Goal: Task Accomplishment & Management: Manage account settings

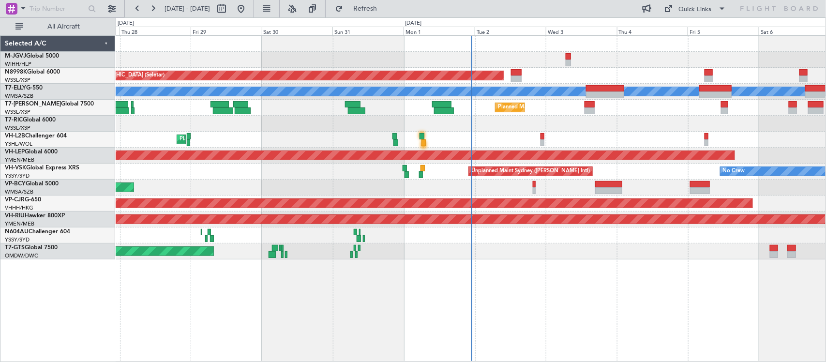
click at [404, 152] on div "Planned Maint [GEOGRAPHIC_DATA] (Halim Intl) Planned Maint [GEOGRAPHIC_DATA] (S…" at bounding box center [471, 148] width 710 height 224
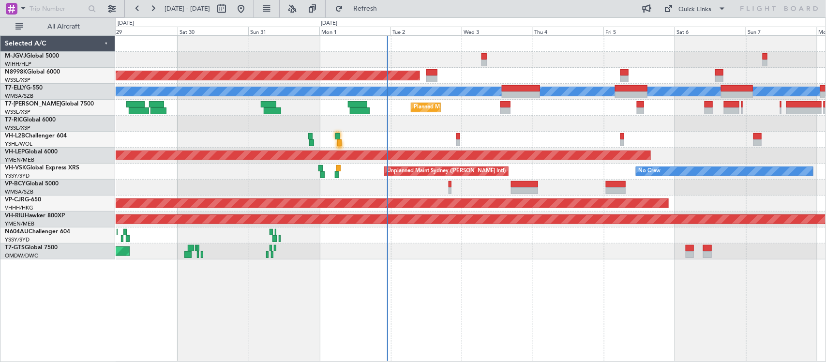
click at [487, 109] on div "Planned Maint Dubai (Al Maktoum Intl)" at bounding box center [471, 108] width 710 height 16
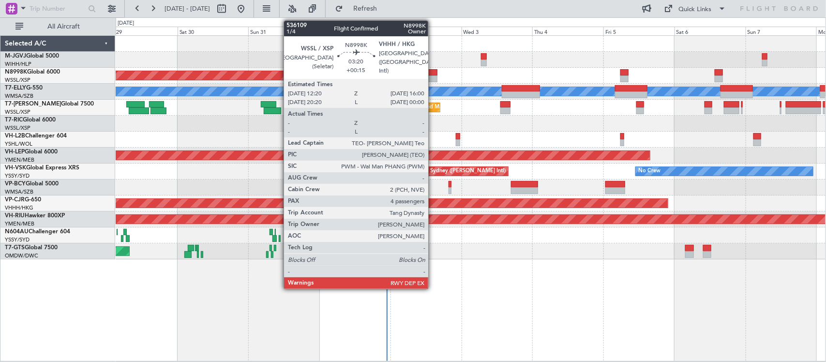
click at [433, 75] on div at bounding box center [432, 72] width 11 height 7
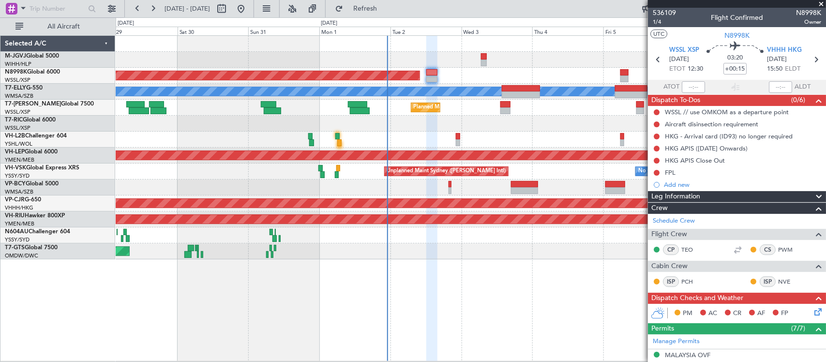
click at [334, 126] on div at bounding box center [471, 124] width 710 height 16
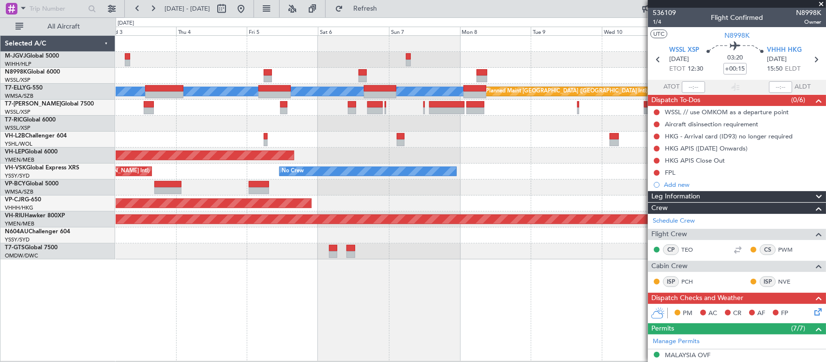
click at [296, 153] on div "Planned Maint [GEOGRAPHIC_DATA] (Seletar) [PERSON_NAME] Planned Maint [GEOGRAPH…" at bounding box center [471, 148] width 710 height 224
click at [425, 142] on div "Planned Maint [GEOGRAPHIC_DATA] (Seletar) [PERSON_NAME] Planned Maint [GEOGRAPH…" at bounding box center [471, 148] width 710 height 224
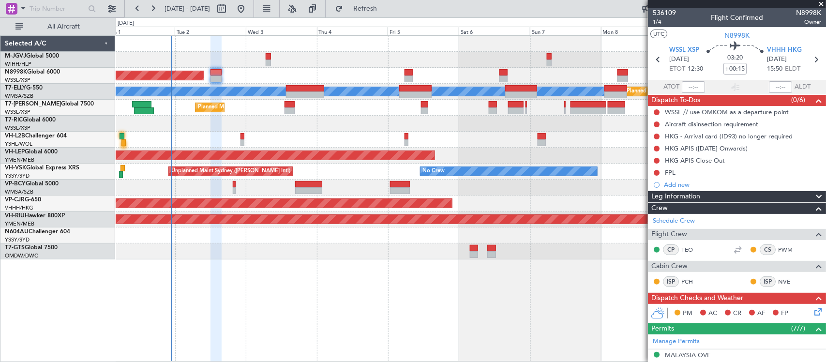
click at [321, 125] on div at bounding box center [471, 124] width 710 height 16
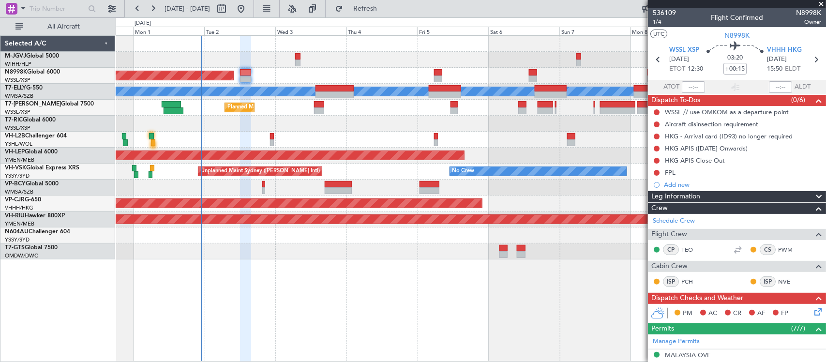
click at [339, 168] on div "Planned Maint [GEOGRAPHIC_DATA] (Seletar) Planned Maint [GEOGRAPHIC_DATA] ([GEO…" at bounding box center [471, 148] width 710 height 224
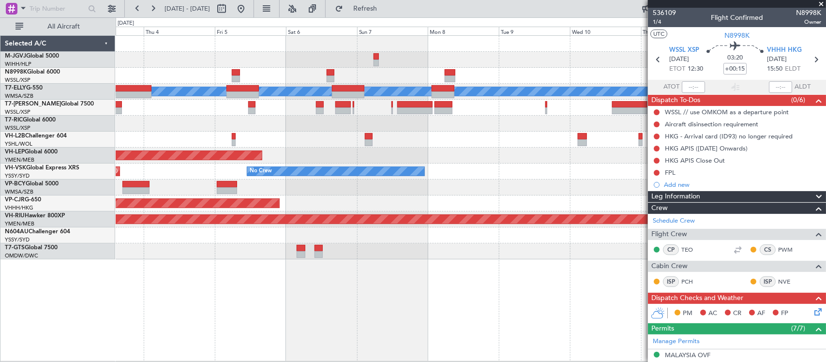
click at [381, 126] on div at bounding box center [471, 124] width 710 height 16
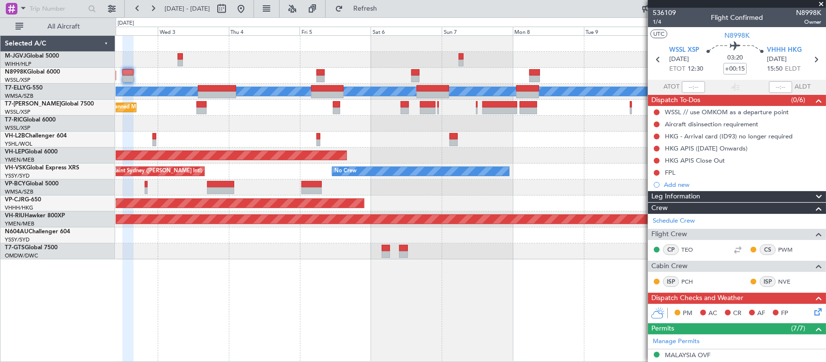
click at [376, 122] on div at bounding box center [471, 124] width 710 height 16
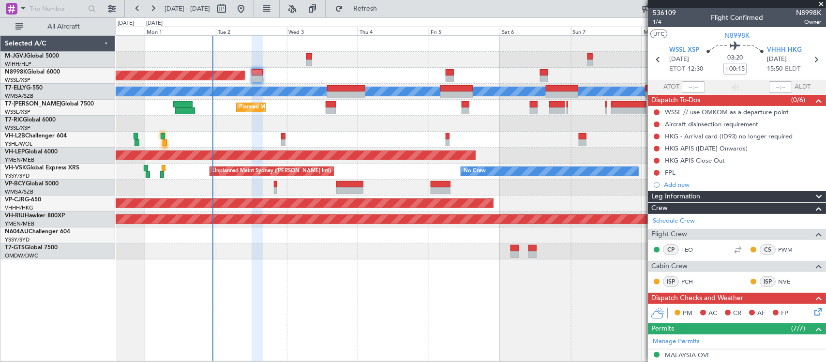
click at [456, 127] on div at bounding box center [471, 124] width 710 height 16
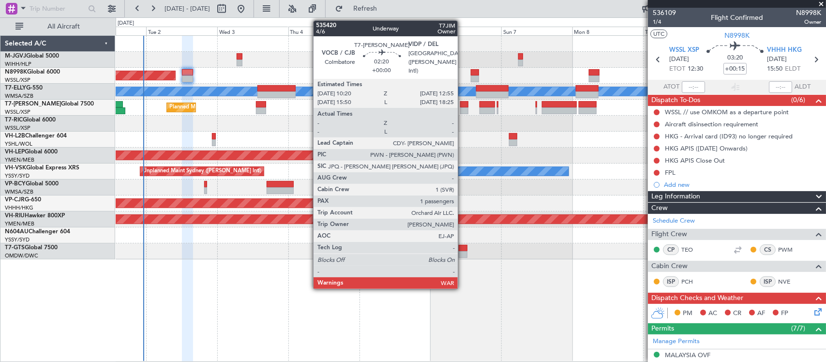
click at [463, 110] on div at bounding box center [464, 110] width 8 height 7
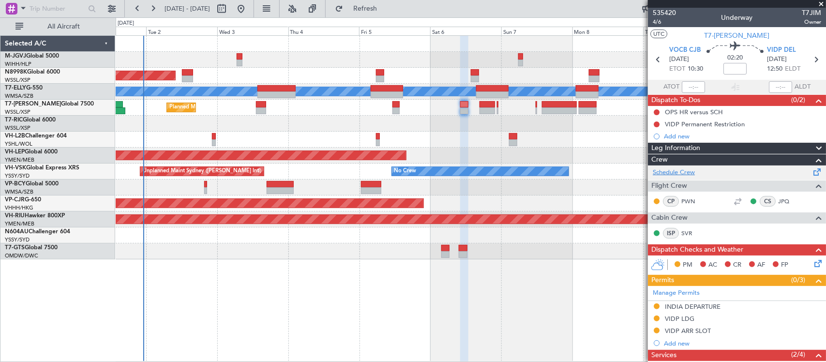
click at [684, 170] on link "Schedule Crew" at bounding box center [674, 173] width 42 height 10
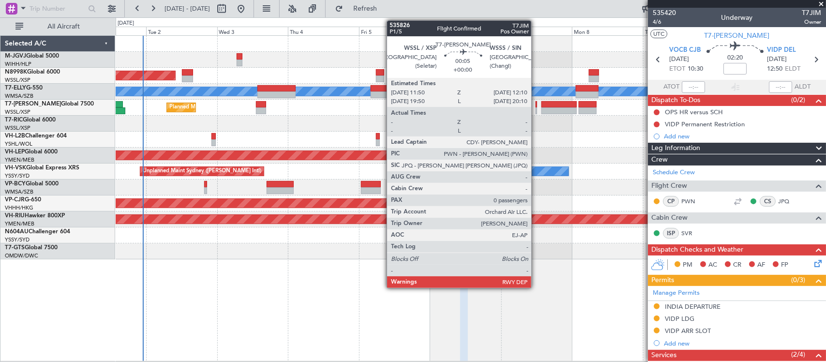
click at [536, 107] on div at bounding box center [536, 110] width 1 height 7
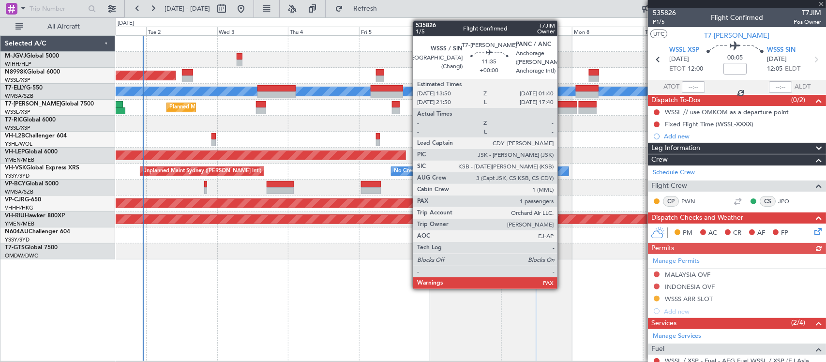
click at [563, 105] on div at bounding box center [559, 104] width 35 height 7
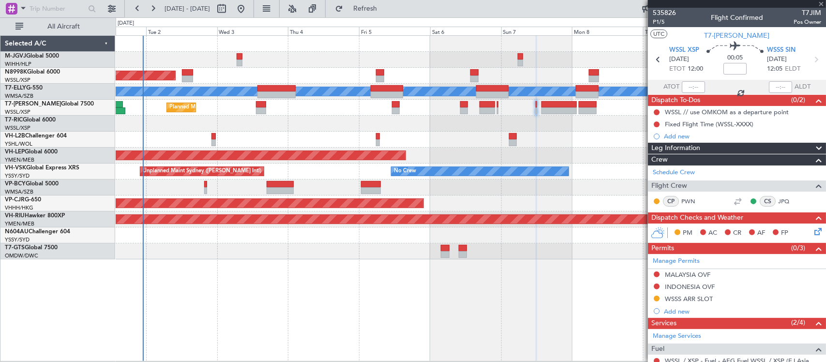
type input "2"
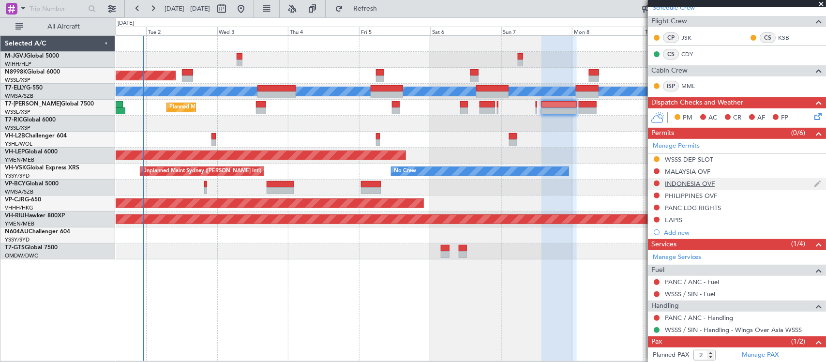
scroll to position [177, 0]
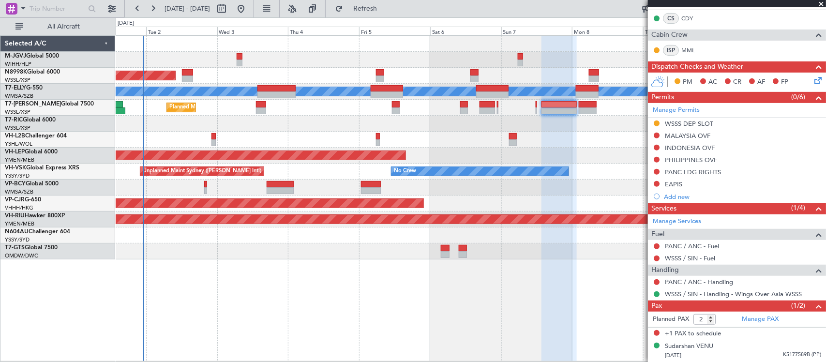
click at [821, 3] on span at bounding box center [822, 4] width 10 height 9
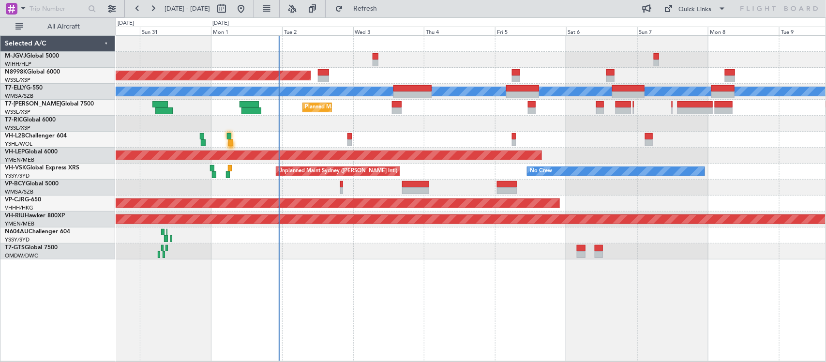
click at [615, 122] on div at bounding box center [471, 124] width 710 height 16
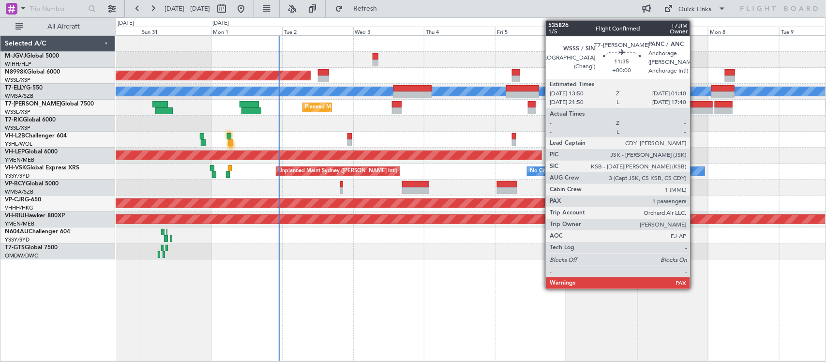
click at [695, 109] on div at bounding box center [695, 110] width 35 height 7
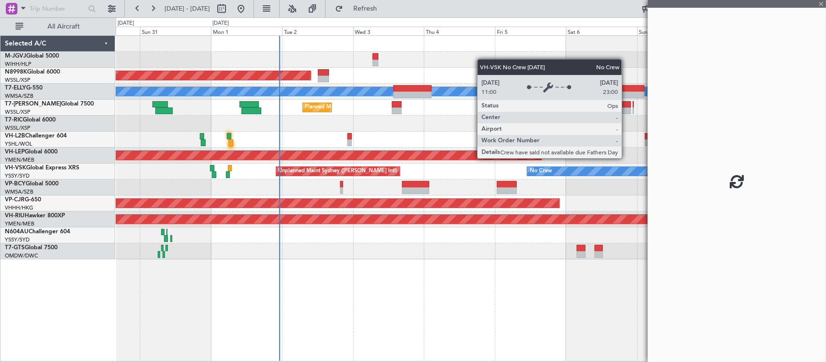
click at [592, 171] on div "No Crew" at bounding box center [616, 171] width 177 height 9
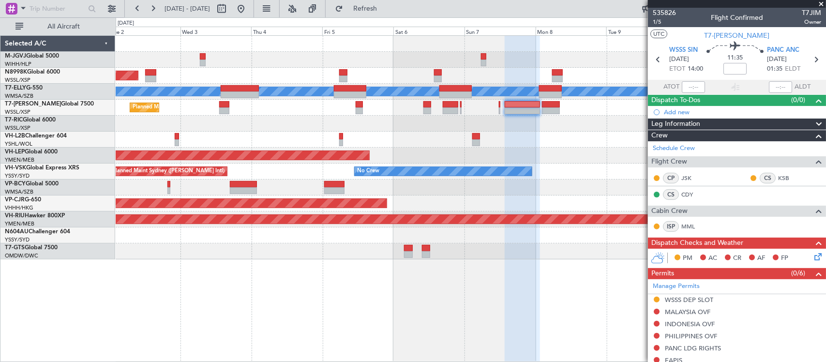
click at [362, 126] on div at bounding box center [471, 124] width 710 height 16
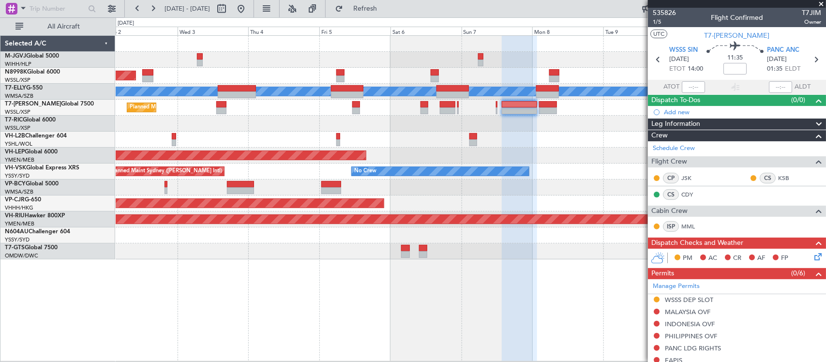
click at [360, 163] on div "Unplanned Maint Wichita (Wichita Mid-continent)" at bounding box center [471, 156] width 710 height 16
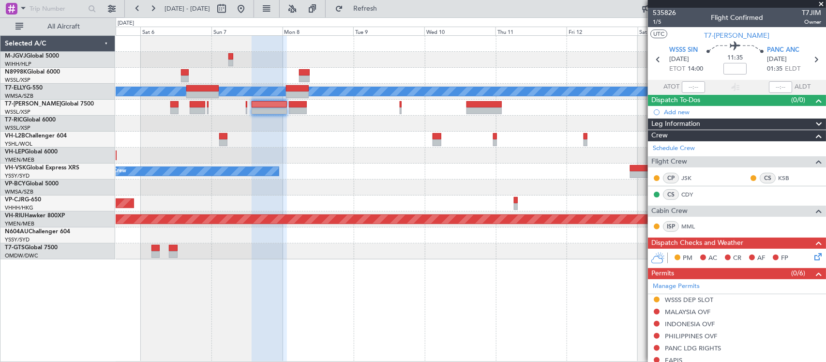
drag, startPoint x: 270, startPoint y: 8, endPoint x: 301, endPoint y: 25, distance: 35.1
click at [249, 8] on button at bounding box center [240, 8] width 15 height 15
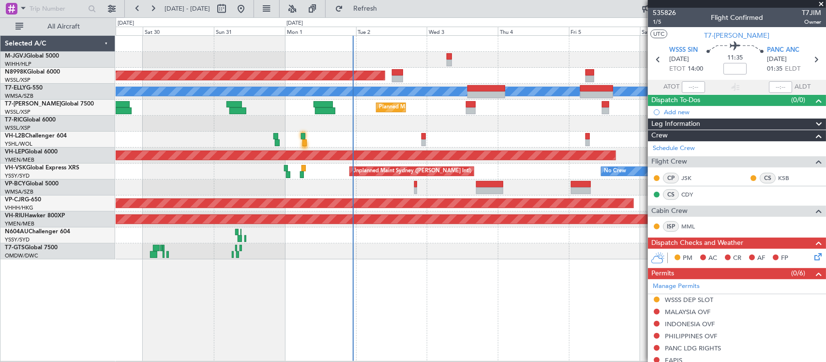
click at [361, 119] on div at bounding box center [471, 124] width 710 height 16
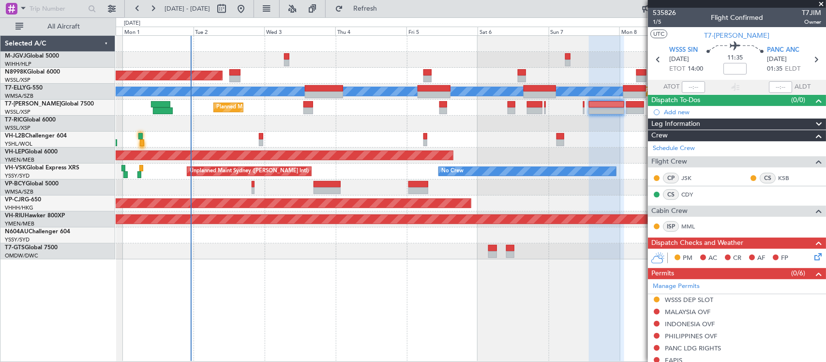
click at [285, 115] on div "Planned Maint [GEOGRAPHIC_DATA] (Seletar) [PERSON_NAME] Planned Maint [GEOGRAPH…" at bounding box center [471, 148] width 710 height 224
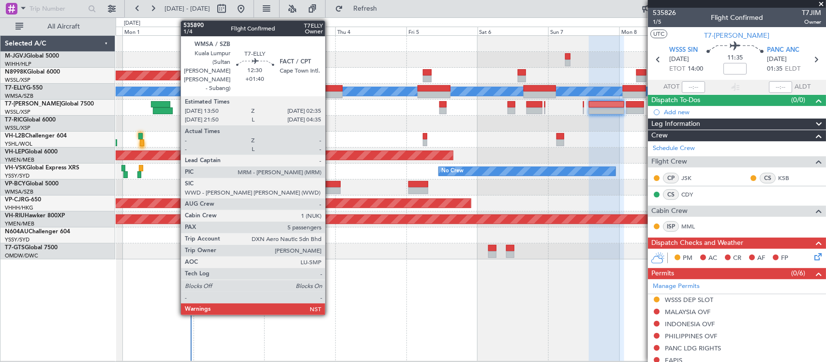
click at [330, 92] on div at bounding box center [324, 95] width 38 height 7
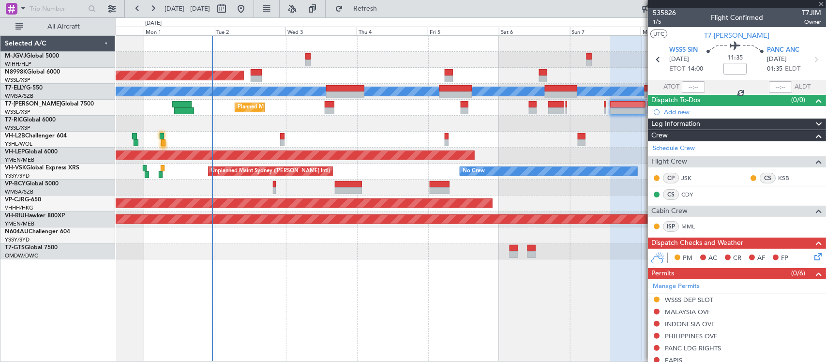
click at [383, 120] on div at bounding box center [471, 124] width 710 height 16
type input "+01:40"
type input "5"
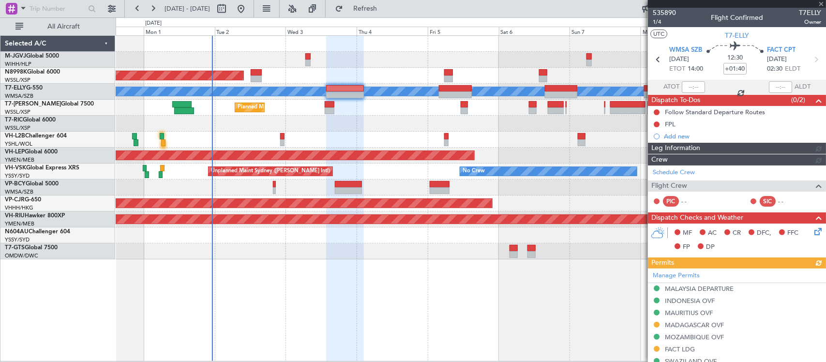
click at [400, 135] on div at bounding box center [471, 140] width 710 height 16
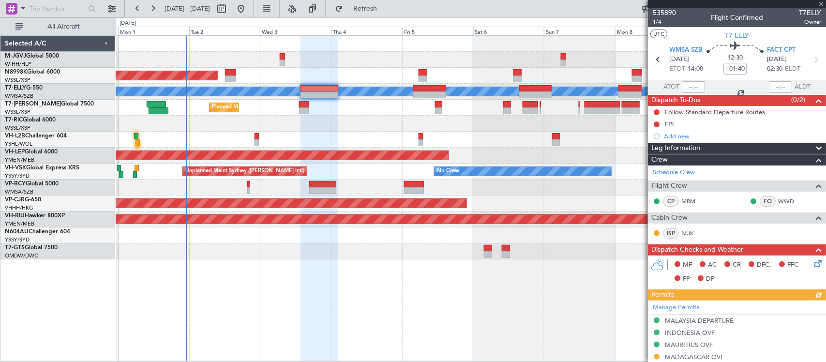
click at [365, 141] on div at bounding box center [471, 140] width 710 height 16
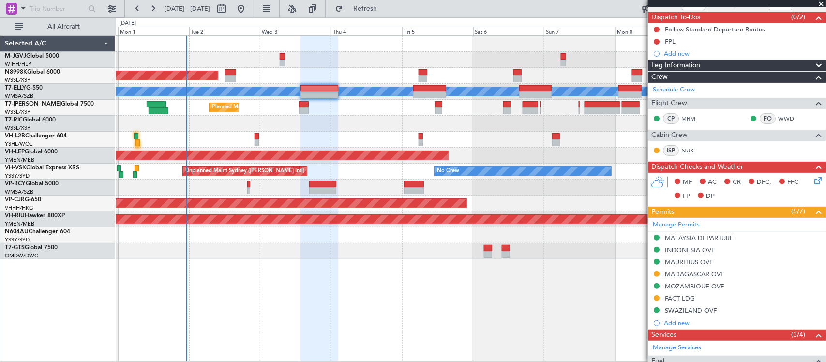
scroll to position [0, 0]
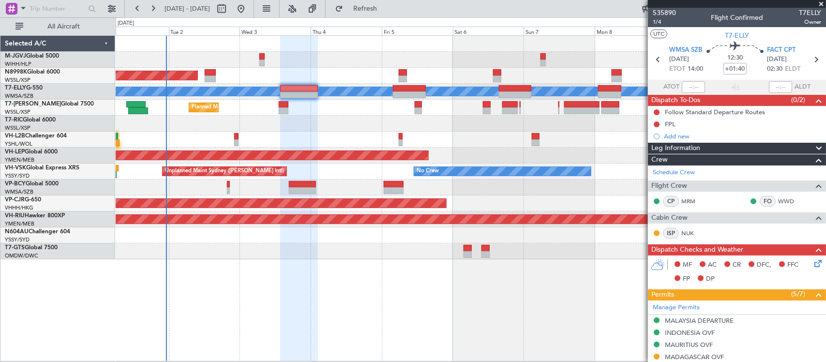
click at [557, 266] on div "Planned Maint [GEOGRAPHIC_DATA] (Seletar) Planned Maint [GEOGRAPHIC_DATA] ([GEO…" at bounding box center [471, 198] width 711 height 326
click at [571, 198] on div "Planned Maint [GEOGRAPHIC_DATA] (Seletar) Planned Maint [GEOGRAPHIC_DATA] ([GEO…" at bounding box center [471, 148] width 710 height 224
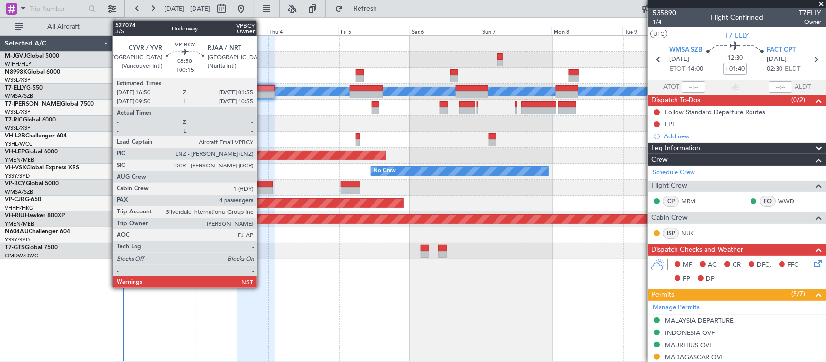
click at [262, 192] on div at bounding box center [259, 190] width 27 height 7
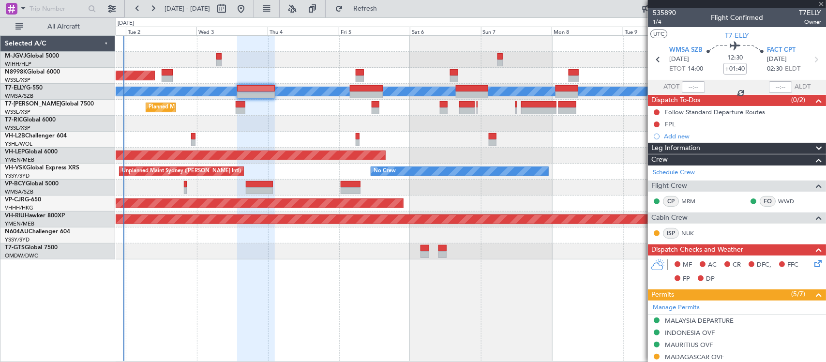
type input "+00:15"
type input "4"
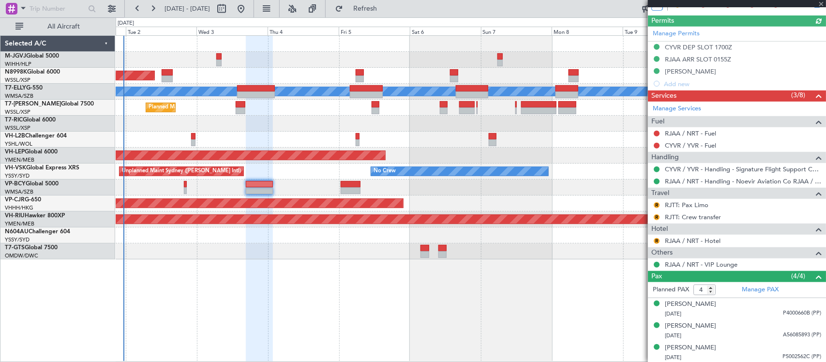
scroll to position [272, 0]
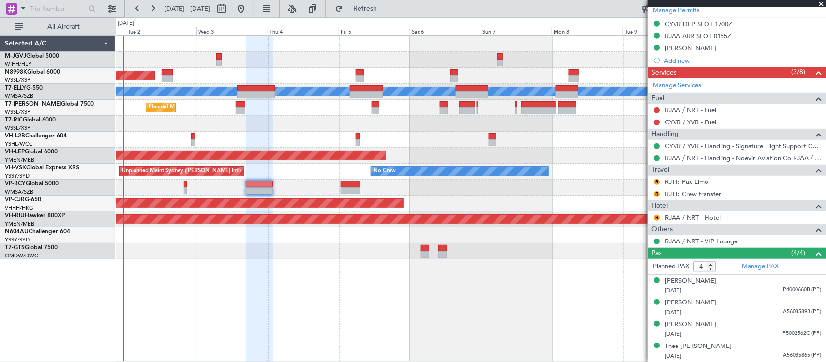
click at [431, 231] on div at bounding box center [471, 236] width 710 height 16
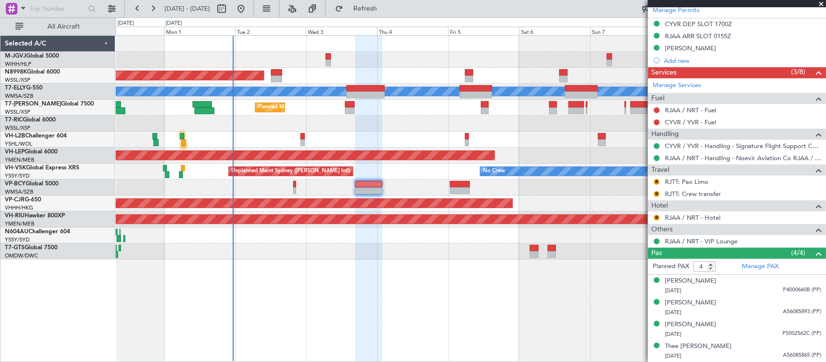
click at [437, 282] on div "Planned Maint [GEOGRAPHIC_DATA] (Seletar) Planned Maint [GEOGRAPHIC_DATA] ([GEO…" at bounding box center [471, 198] width 711 height 327
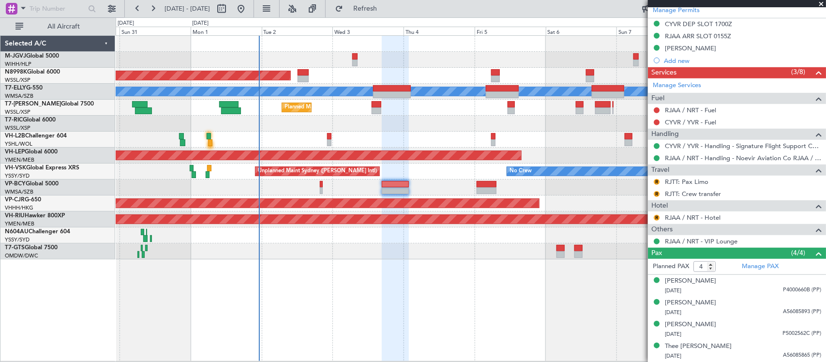
click at [365, 187] on div at bounding box center [471, 188] width 710 height 16
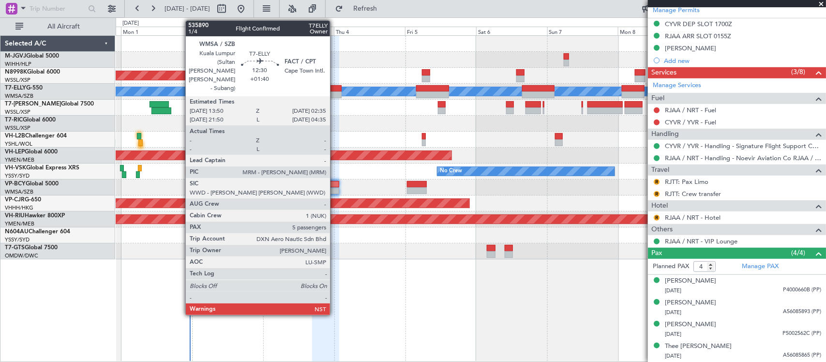
click at [335, 95] on div at bounding box center [323, 95] width 38 height 7
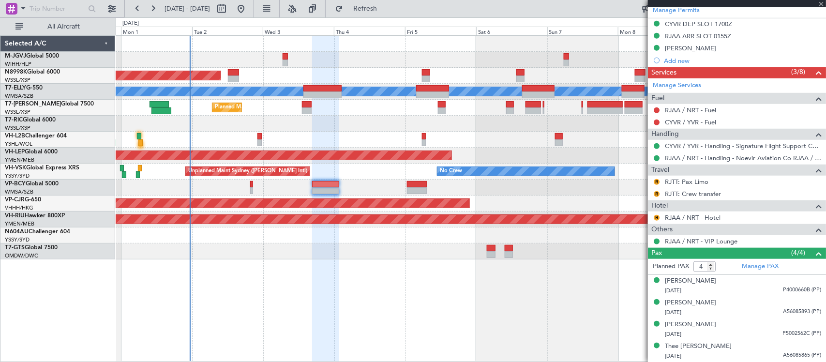
type input "+01:40"
type input "5"
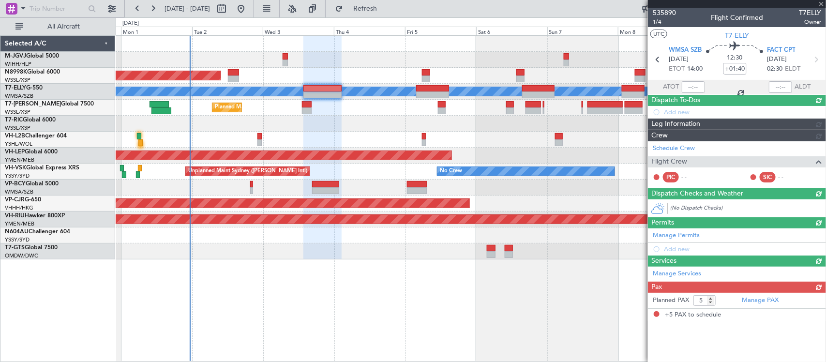
scroll to position [0, 0]
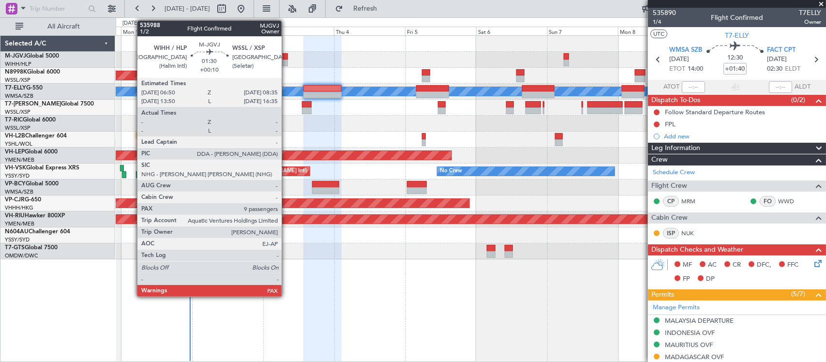
click at [287, 61] on div at bounding box center [285, 63] width 5 height 7
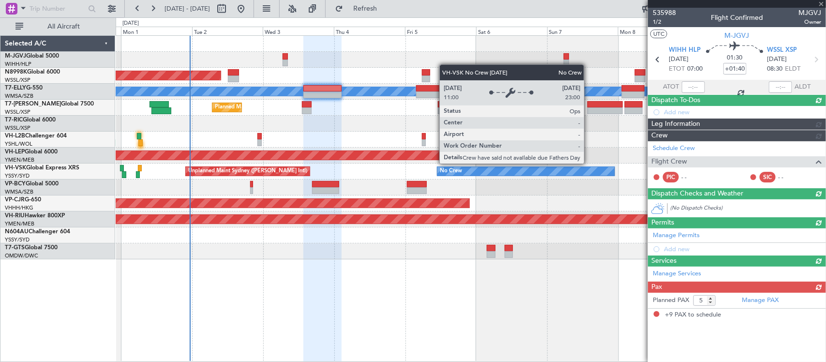
type input "+00:10"
type input "9"
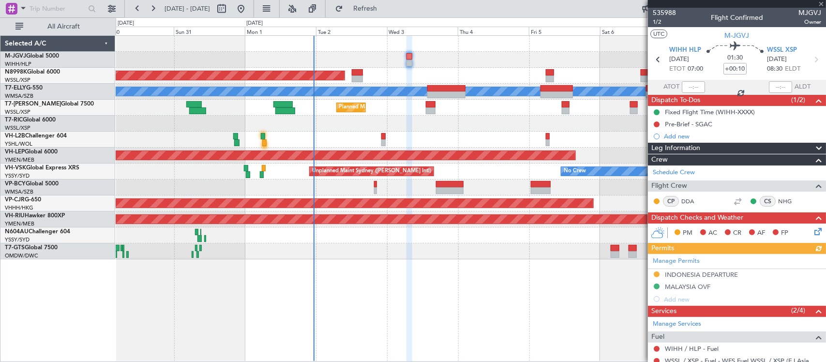
click at [544, 136] on div "Planned Maint [GEOGRAPHIC_DATA] ([GEOGRAPHIC_DATA])" at bounding box center [471, 140] width 710 height 16
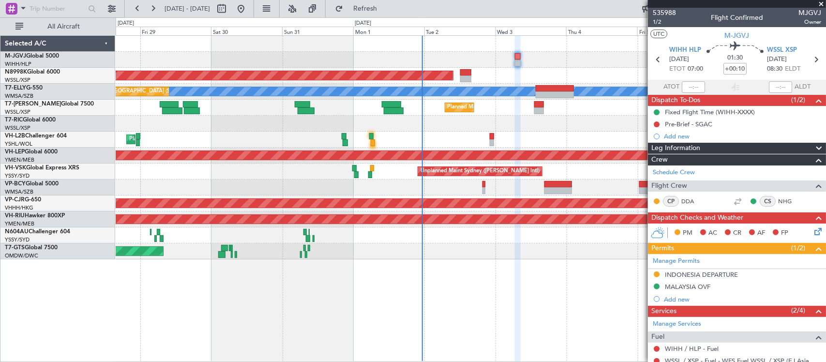
click at [578, 131] on div at bounding box center [471, 124] width 710 height 16
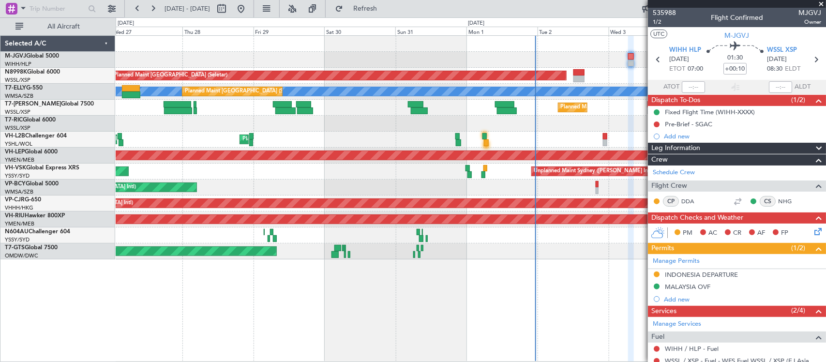
click at [531, 127] on div at bounding box center [471, 124] width 710 height 16
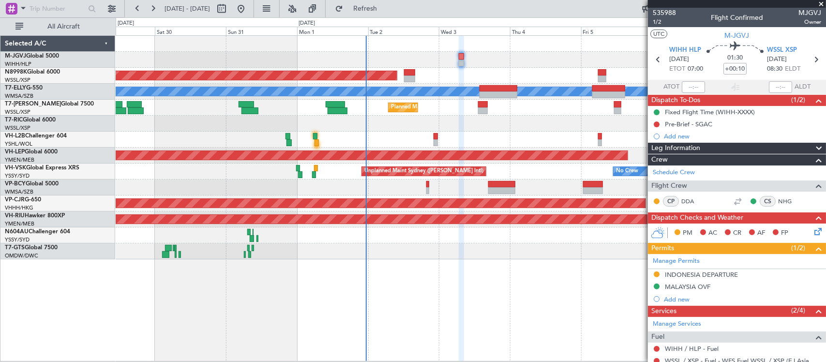
click at [328, 137] on div "Planned Maint [GEOGRAPHIC_DATA] (Seletar) [PERSON_NAME] Planned Maint [GEOGRAPH…" at bounding box center [471, 148] width 710 height 224
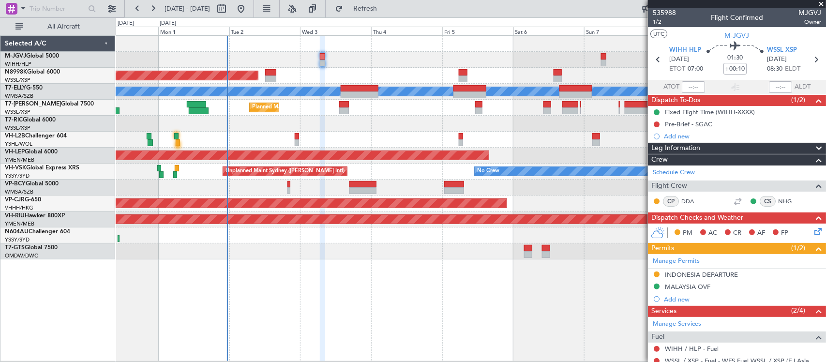
click at [309, 122] on div at bounding box center [471, 124] width 710 height 16
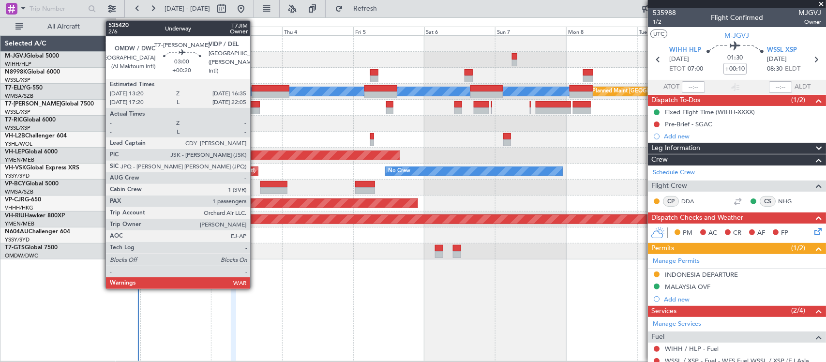
click at [255, 109] on div at bounding box center [255, 110] width 10 height 7
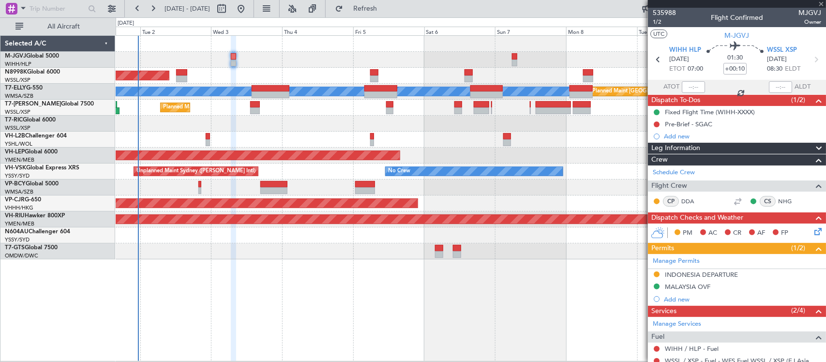
type input "+00:20"
type input "1"
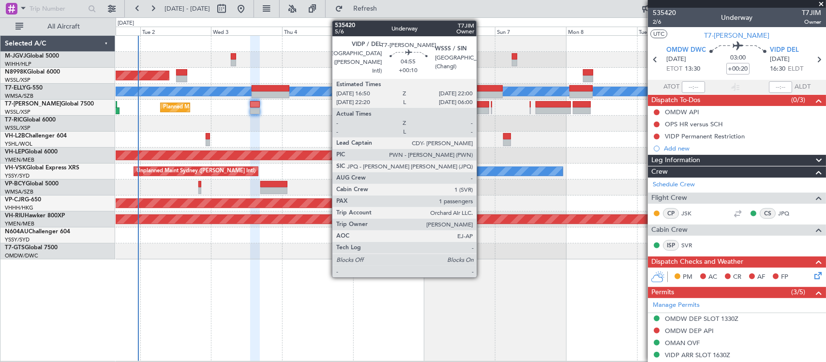
click at [482, 107] on div at bounding box center [481, 110] width 15 height 7
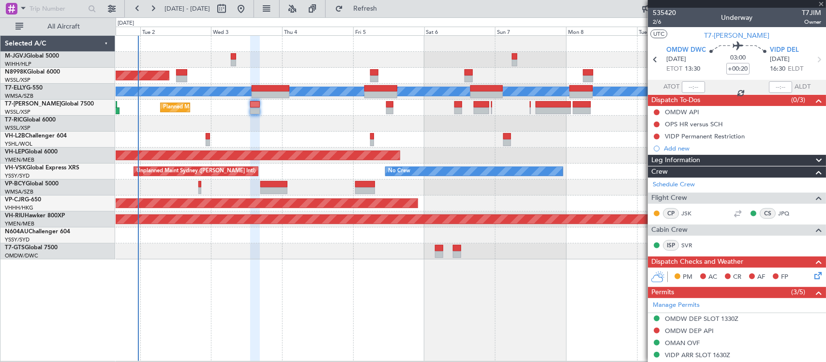
type input "+00:10"
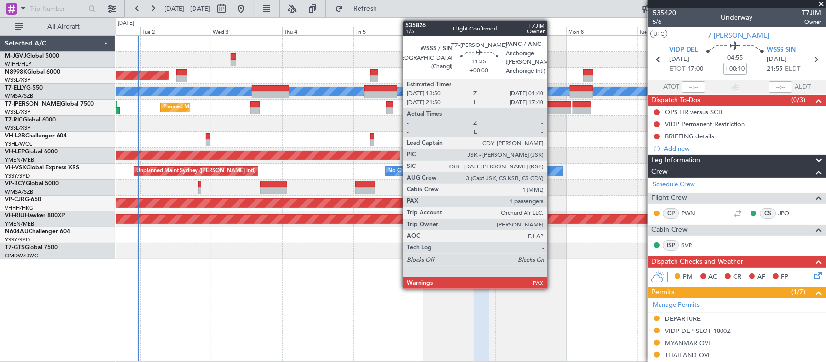
click at [552, 112] on div at bounding box center [553, 110] width 35 height 7
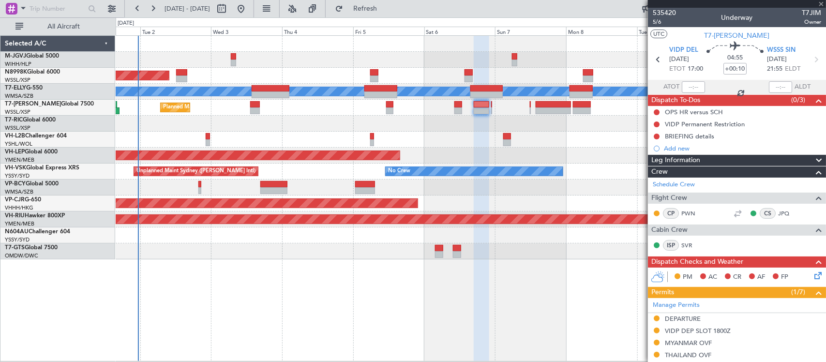
type input "2"
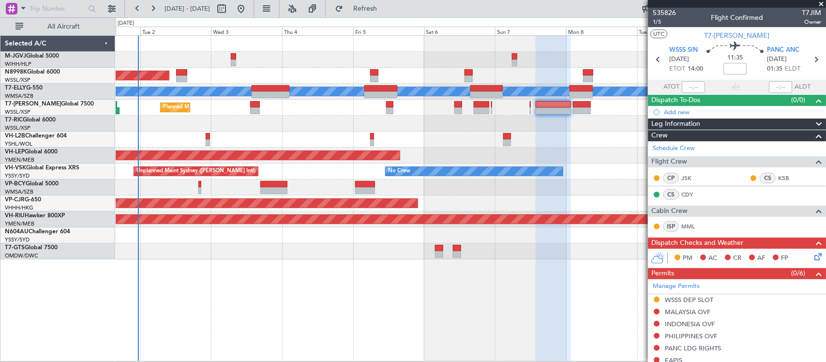
click at [545, 202] on div "Planned Maint [GEOGRAPHIC_DATA] ([GEOGRAPHIC_DATA] Intl)" at bounding box center [471, 204] width 710 height 16
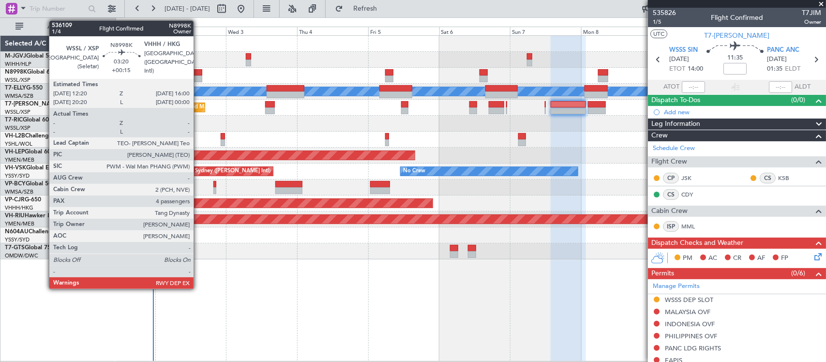
click at [198, 74] on div at bounding box center [196, 72] width 11 height 7
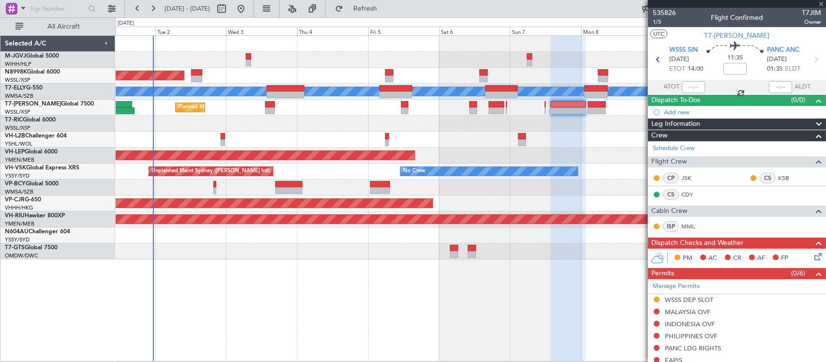
type input "+00:15"
type input "4"
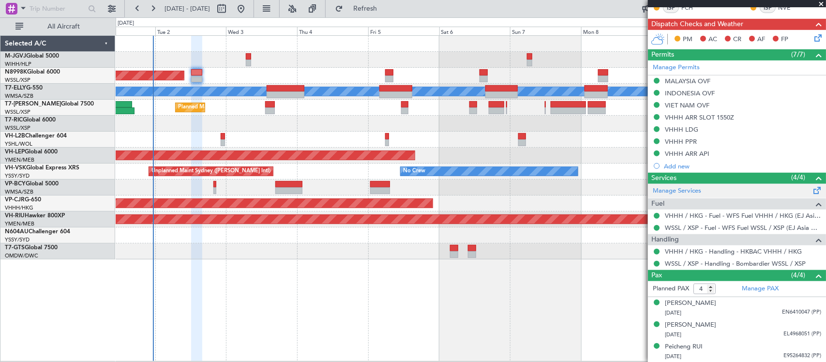
scroll to position [297, 0]
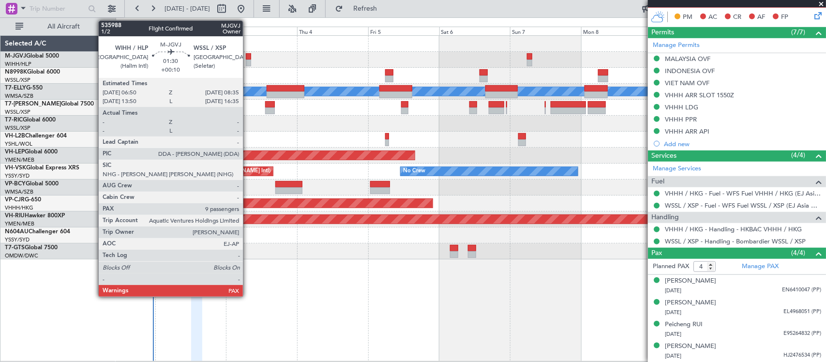
click at [248, 59] on div at bounding box center [248, 56] width 5 height 7
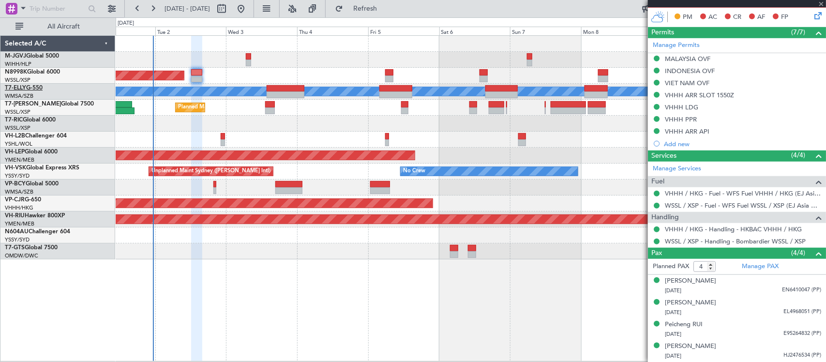
type input "+00:10"
type input "9"
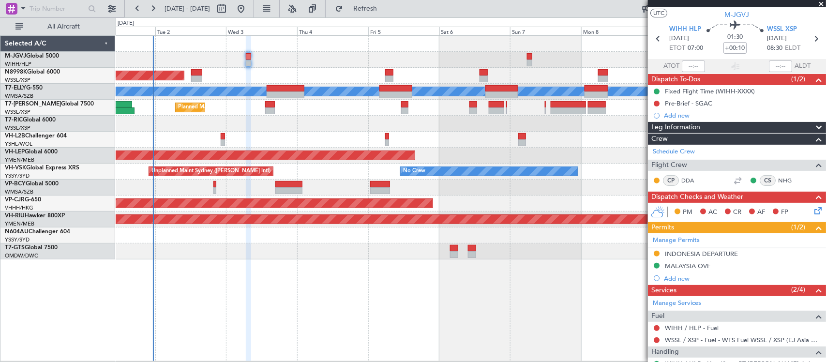
scroll to position [0, 0]
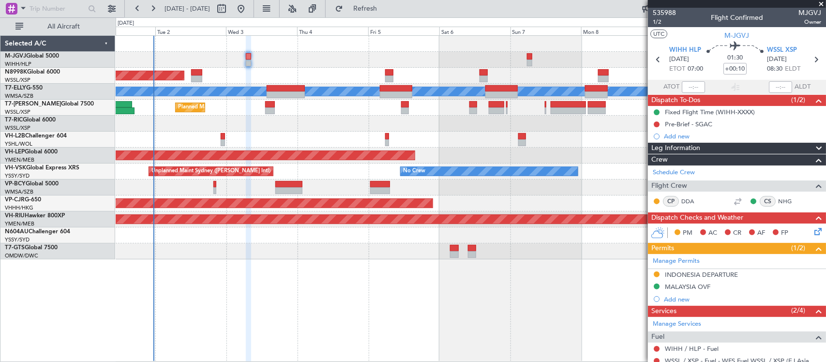
click at [436, 144] on div at bounding box center [471, 140] width 710 height 16
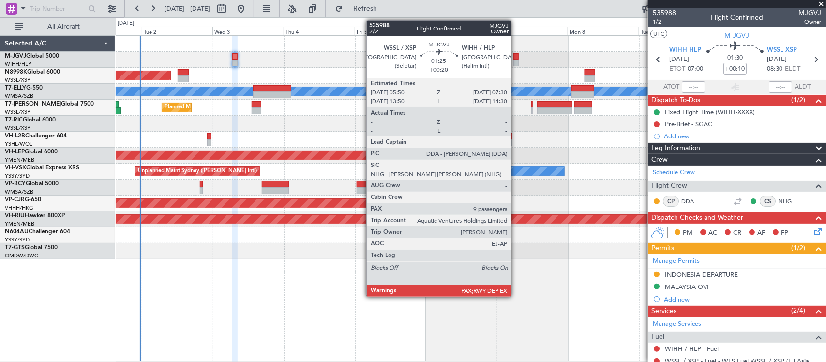
click at [516, 58] on div at bounding box center [516, 56] width 5 height 7
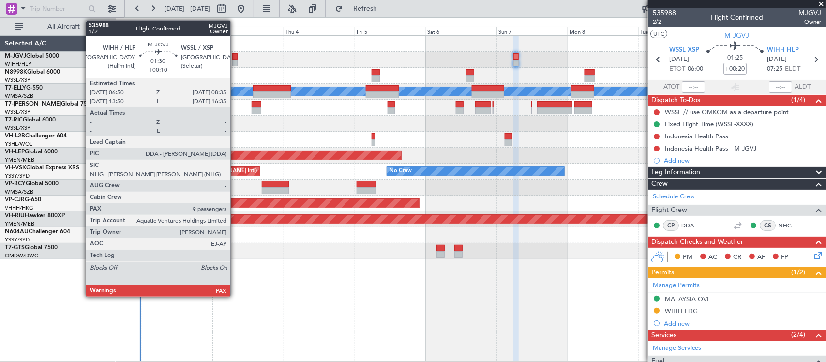
click at [235, 59] on div at bounding box center [234, 56] width 5 height 7
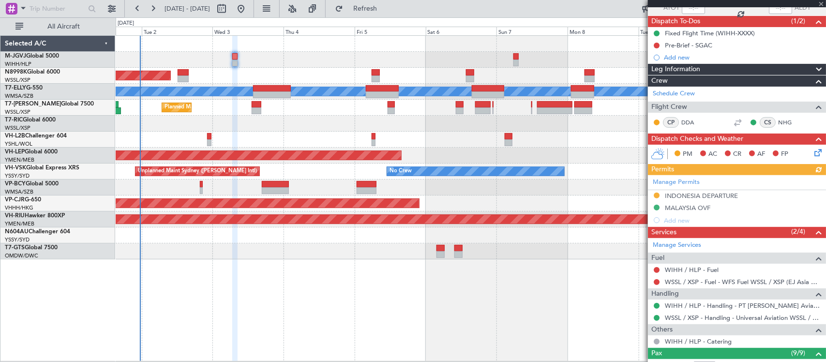
scroll to position [101, 0]
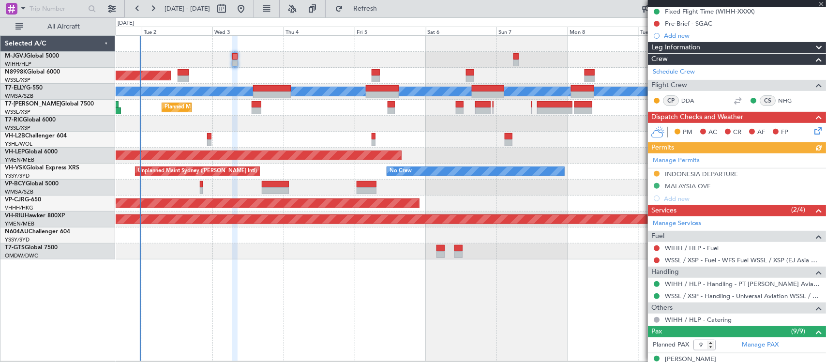
click at [813, 128] on icon at bounding box center [817, 129] width 8 height 8
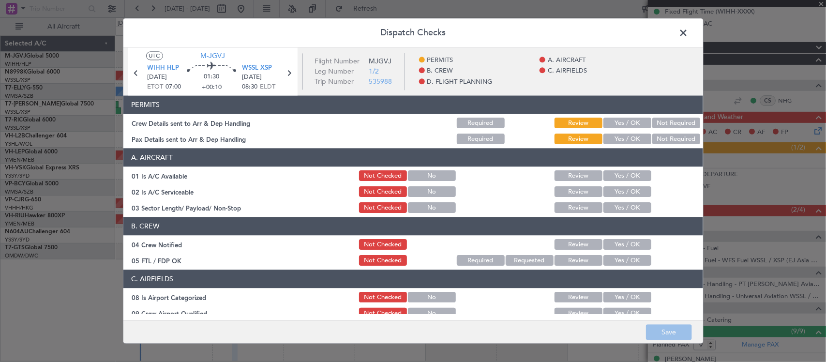
click at [635, 119] on button "Yes / OK" at bounding box center [628, 123] width 48 height 11
click at [637, 143] on button "Yes / OK" at bounding box center [628, 139] width 48 height 11
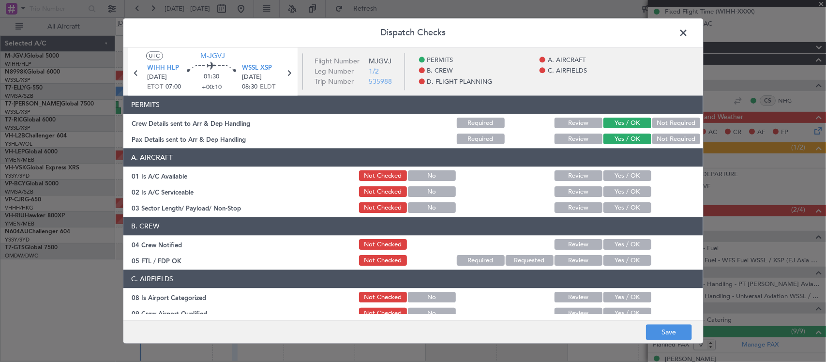
click at [635, 169] on div "Yes / OK" at bounding box center [626, 176] width 49 height 14
click at [635, 179] on button "Yes / OK" at bounding box center [628, 176] width 48 height 11
click at [637, 195] on button "Yes / OK" at bounding box center [628, 192] width 48 height 11
click at [638, 205] on button "Yes / OK" at bounding box center [628, 208] width 48 height 11
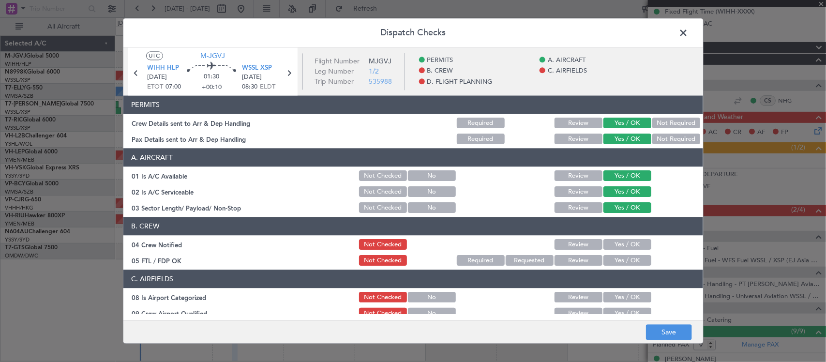
click at [631, 243] on button "Yes / OK" at bounding box center [628, 245] width 48 height 11
click at [632, 257] on button "Yes / OK" at bounding box center [628, 261] width 48 height 11
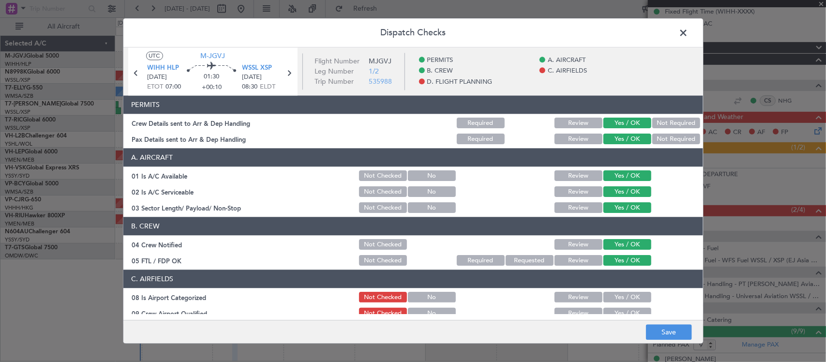
click at [633, 298] on button "Yes / OK" at bounding box center [628, 297] width 48 height 11
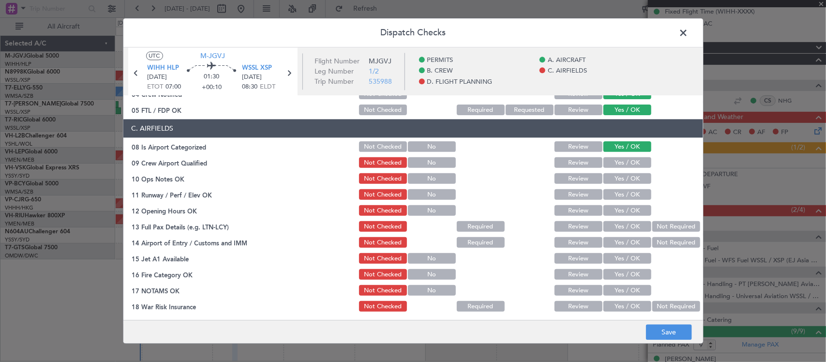
scroll to position [201, 0]
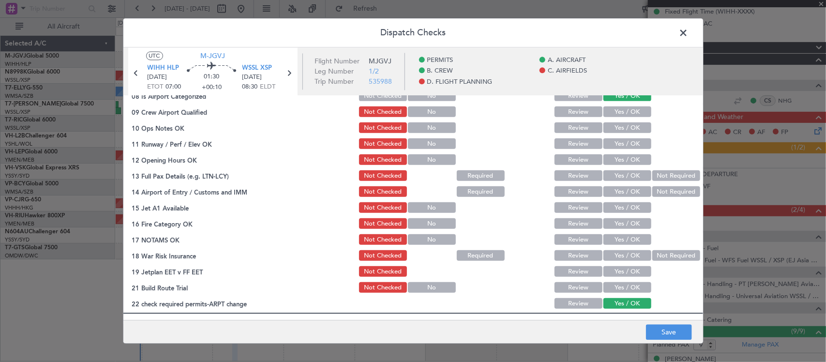
click at [620, 116] on button "Yes / OK" at bounding box center [628, 112] width 48 height 11
click at [626, 130] on button "Yes / OK" at bounding box center [628, 128] width 48 height 11
click at [628, 144] on button "Yes / OK" at bounding box center [628, 144] width 48 height 11
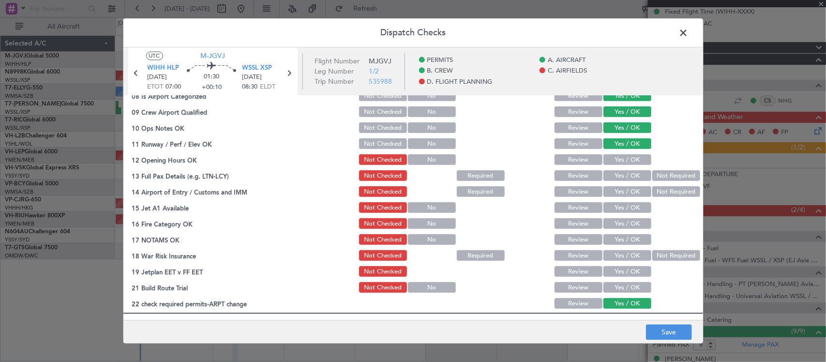
click at [631, 160] on button "Yes / OK" at bounding box center [628, 160] width 48 height 11
click at [632, 172] on button "Yes / OK" at bounding box center [628, 176] width 48 height 11
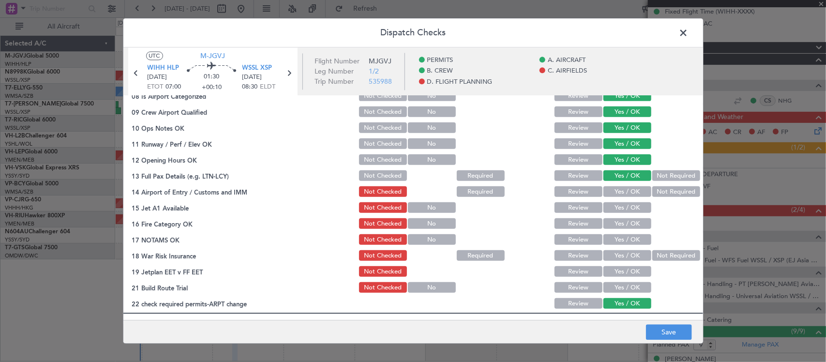
click at [628, 187] on button "Yes / OK" at bounding box center [628, 192] width 48 height 11
click at [632, 207] on button "Yes / OK" at bounding box center [628, 208] width 48 height 11
click at [631, 223] on button "Yes / OK" at bounding box center [628, 224] width 48 height 11
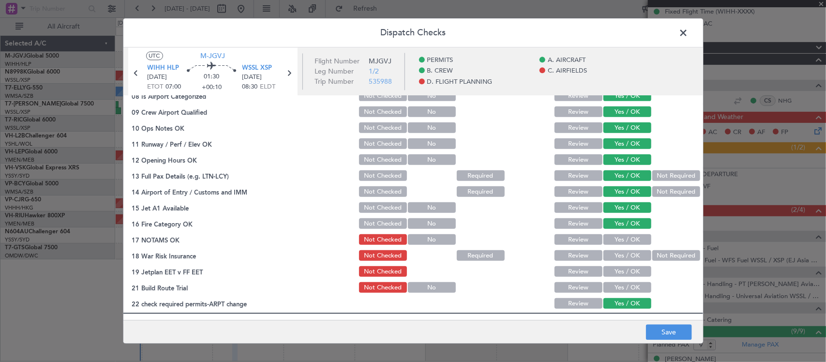
click at [632, 241] on button "Yes / OK" at bounding box center [628, 240] width 48 height 11
click at [653, 255] on button "Not Required" at bounding box center [677, 256] width 48 height 11
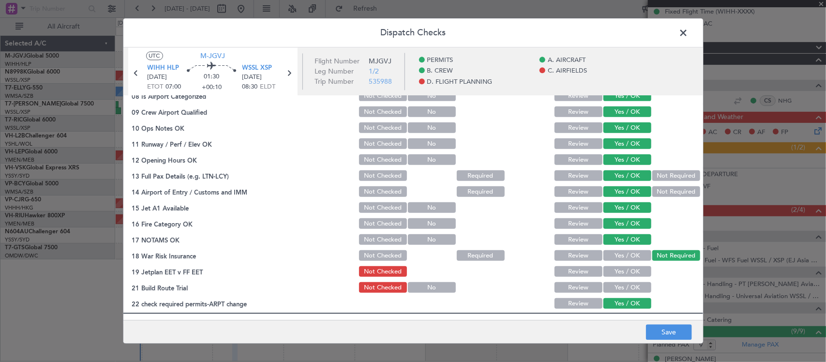
click at [633, 270] on button "Yes / OK" at bounding box center [628, 272] width 48 height 11
click at [633, 285] on button "Yes / OK" at bounding box center [628, 288] width 48 height 11
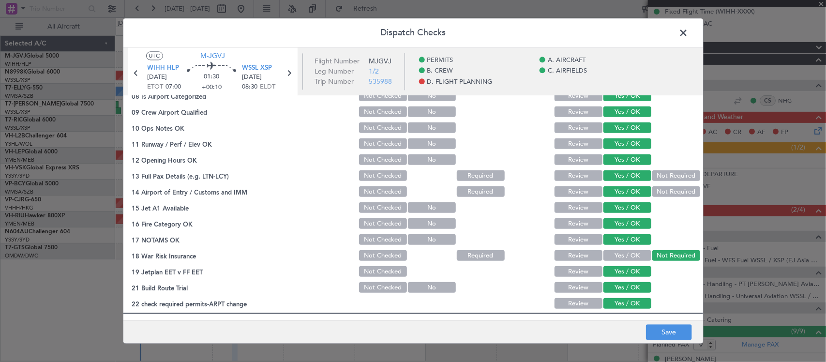
scroll to position [349, 0]
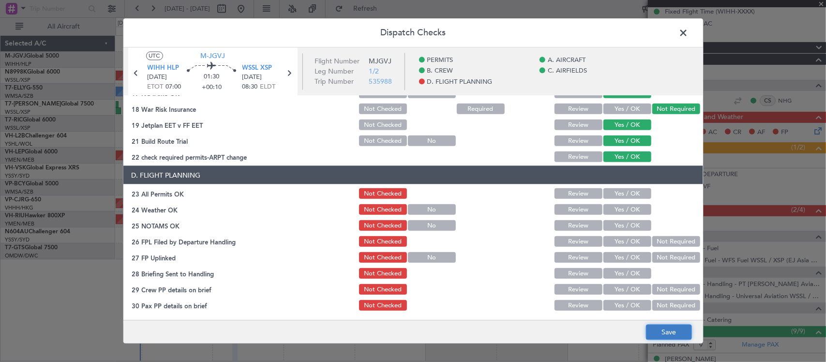
click at [677, 334] on button "Save" at bounding box center [669, 332] width 46 height 15
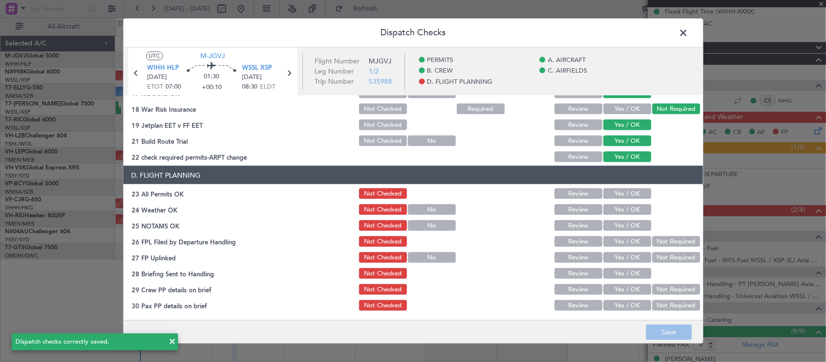
click at [689, 27] on span at bounding box center [689, 35] width 0 height 19
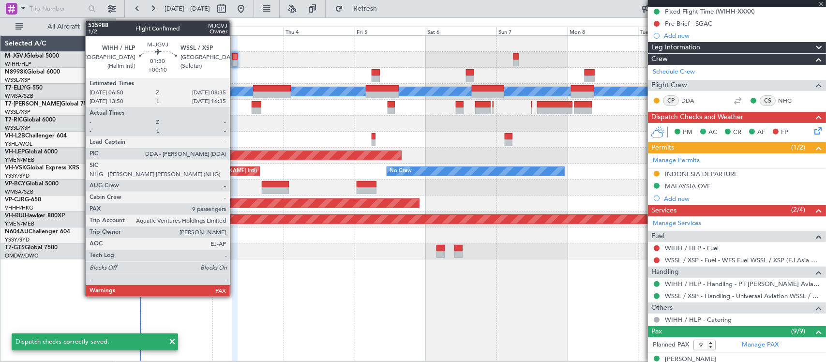
click at [235, 59] on div at bounding box center [234, 56] width 5 height 7
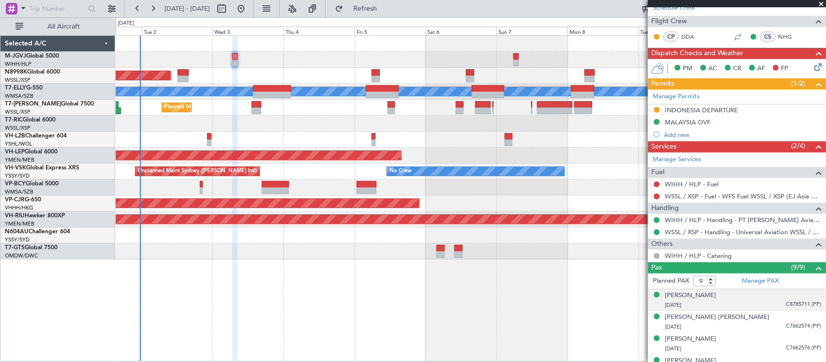
scroll to position [289, 0]
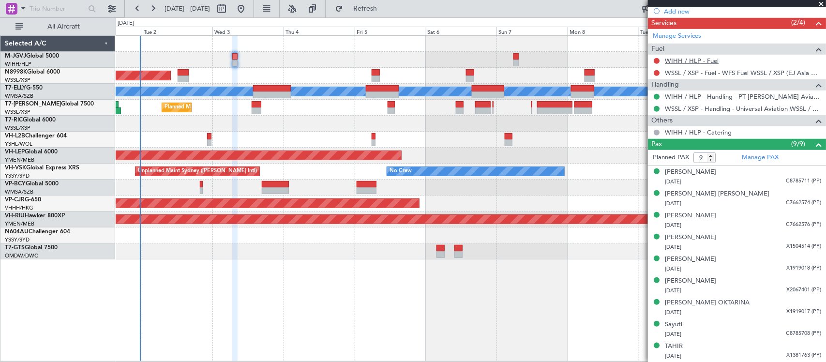
click at [693, 61] on link "WIHH / HLP - Fuel" at bounding box center [692, 61] width 54 height 8
click at [742, 71] on link "WSSL / XSP - Fuel - WFS Fuel WSSL / XSP (EJ Asia Only)" at bounding box center [743, 73] width 156 height 8
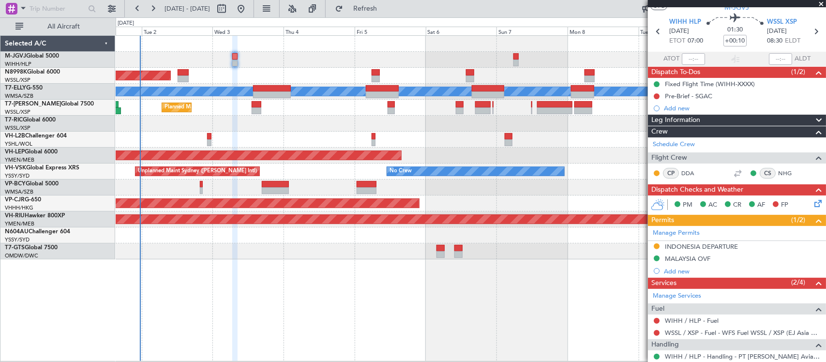
scroll to position [0, 0]
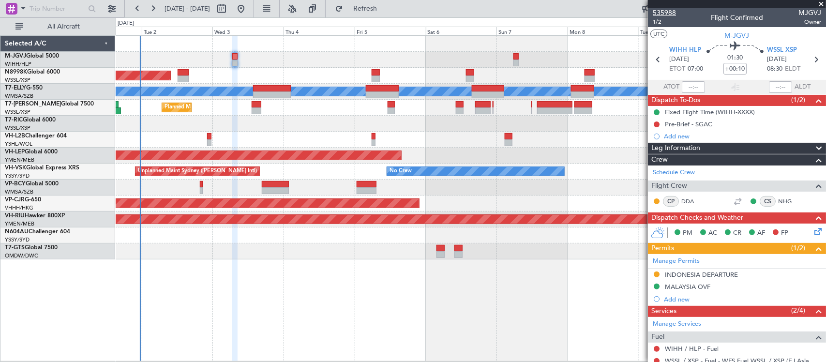
click at [663, 10] on span "535988" at bounding box center [664, 13] width 23 height 10
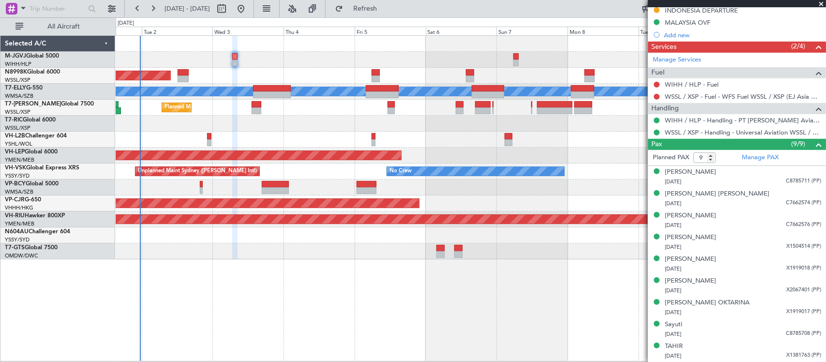
scroll to position [265, 0]
click at [697, 86] on link "WIHH / HLP - Fuel" at bounding box center [692, 84] width 54 height 8
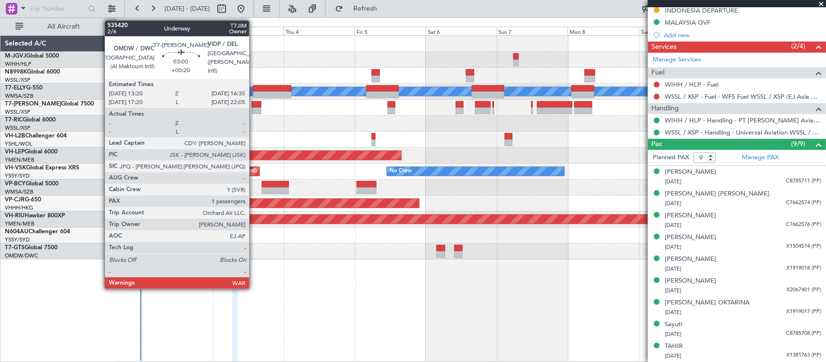
click at [254, 107] on div at bounding box center [257, 104] width 10 height 7
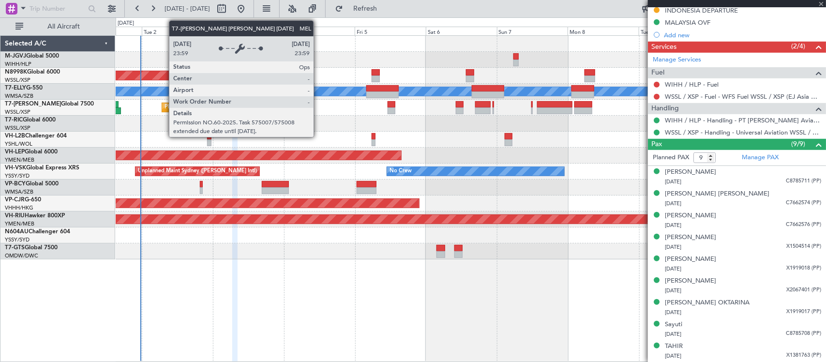
type input "+00:20"
type input "1"
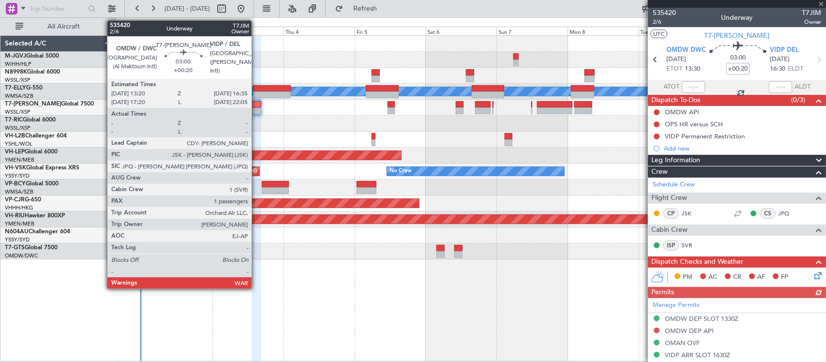
click at [257, 109] on div at bounding box center [257, 110] width 10 height 7
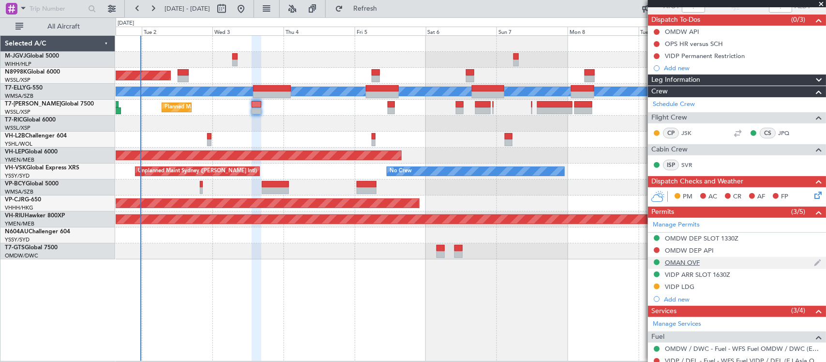
scroll to position [171, 0]
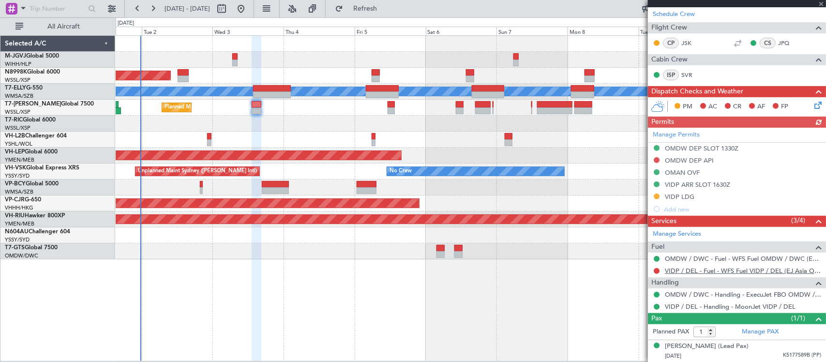
click at [695, 270] on link "VIDP / DEL - Fuel - WFS Fuel VIDP / DEL (EJ Asia Only)" at bounding box center [743, 271] width 156 height 8
click at [691, 257] on link "OMDW / DWC - Fuel - WFS Fuel OMDW / DWC (EJ Asia Only)" at bounding box center [743, 259] width 156 height 8
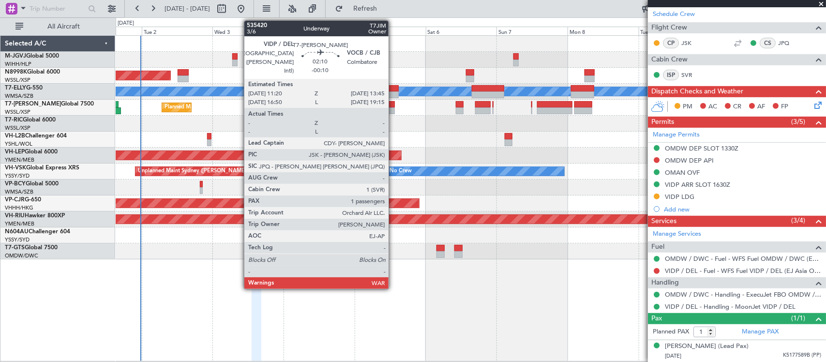
click at [394, 107] on div at bounding box center [391, 104] width 7 height 7
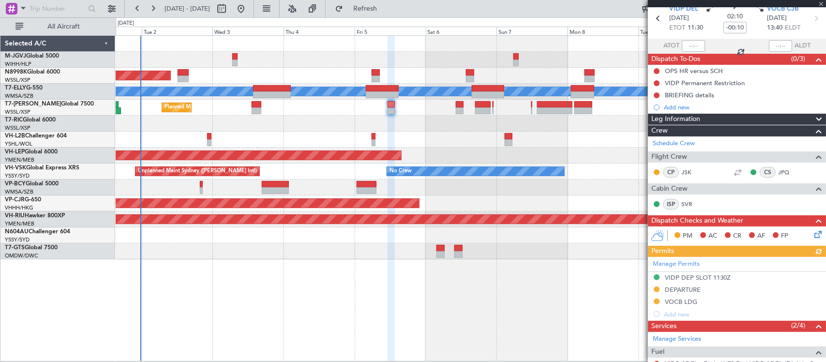
scroll to position [0, 0]
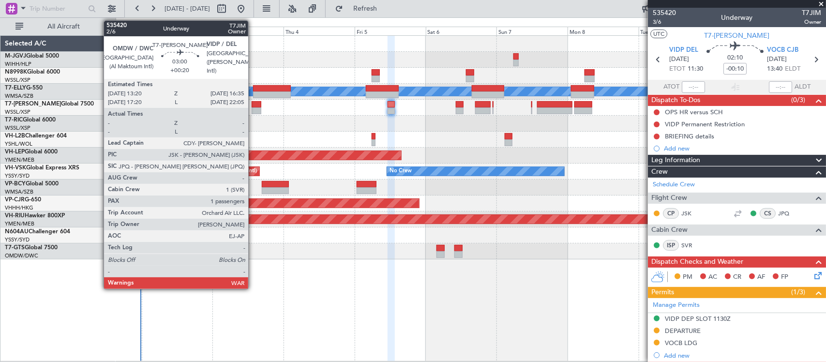
click at [253, 108] on div at bounding box center [257, 110] width 10 height 7
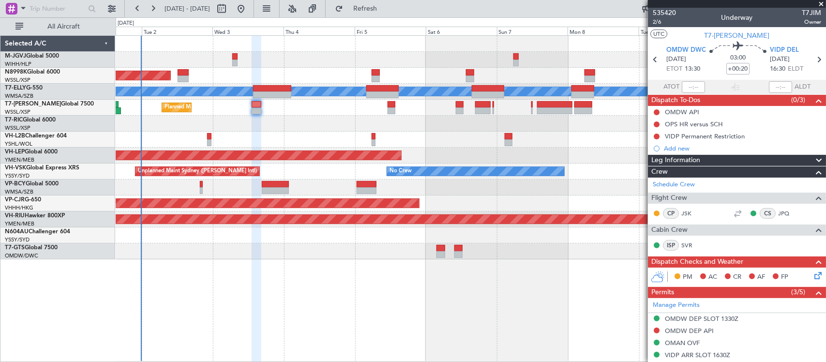
click at [238, 62] on div at bounding box center [234, 63] width 5 height 7
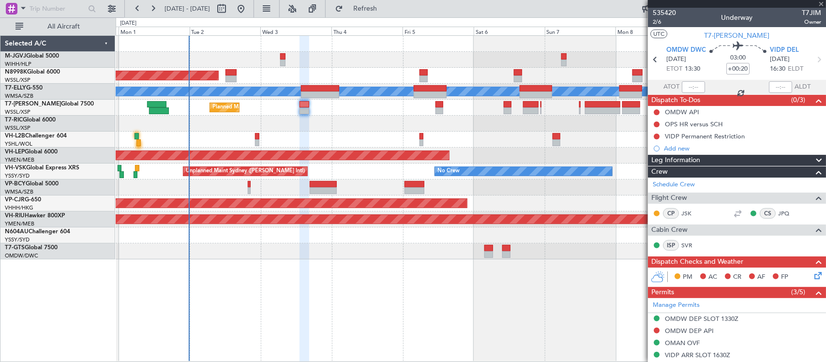
click at [328, 74] on div "Planned Maint [GEOGRAPHIC_DATA] (Seletar)" at bounding box center [471, 76] width 710 height 16
type input "+00:10"
type input "9"
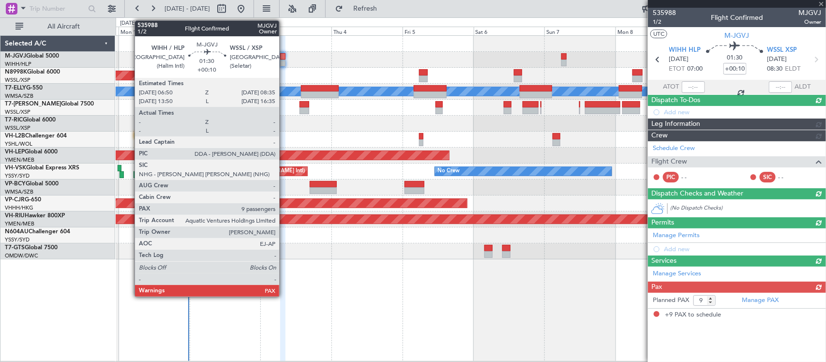
click at [284, 60] on div at bounding box center [282, 63] width 5 height 7
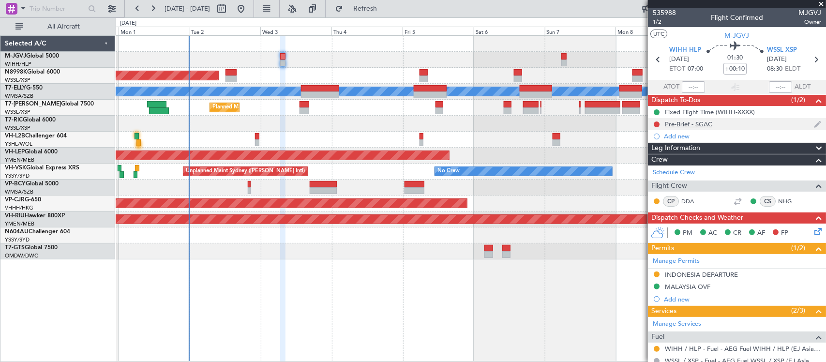
click at [657, 121] on div at bounding box center [657, 125] width 8 height 8
drag, startPoint x: 656, startPoint y: 124, endPoint x: 656, endPoint y: 131, distance: 6.8
click at [656, 124] on button at bounding box center [657, 125] width 6 height 6
click at [656, 168] on span "Completed" at bounding box center [661, 167] width 32 height 10
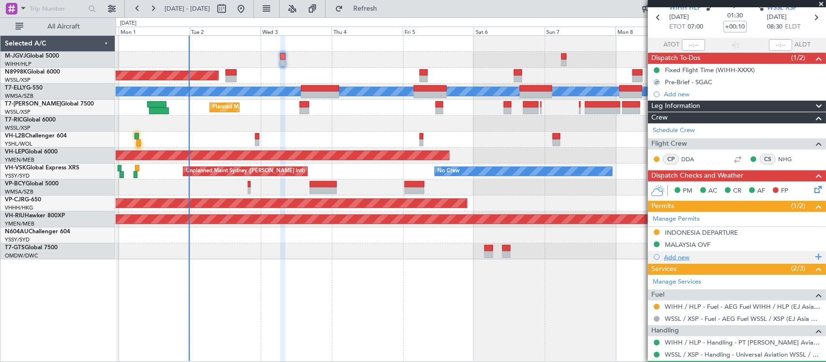
scroll to position [101, 0]
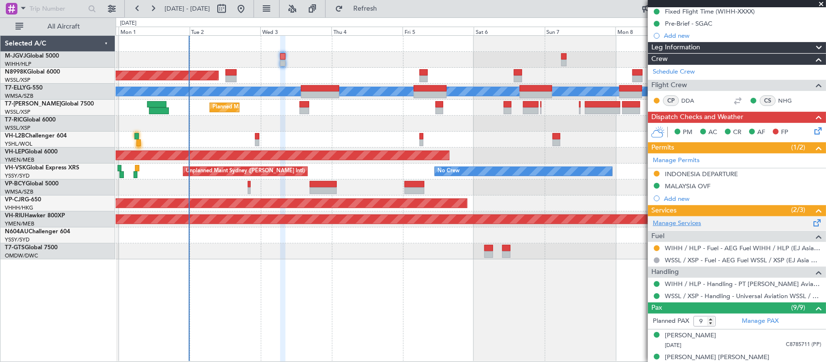
click at [681, 223] on link "Manage Services" at bounding box center [677, 224] width 48 height 10
click at [732, 99] on div at bounding box center [738, 101] width 12 height 12
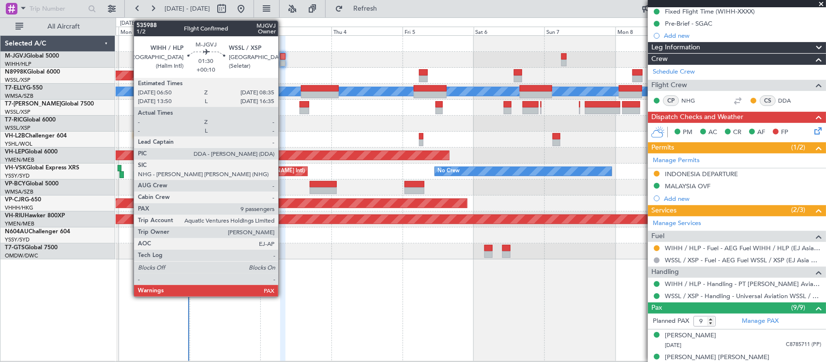
click at [283, 61] on div at bounding box center [282, 63] width 5 height 7
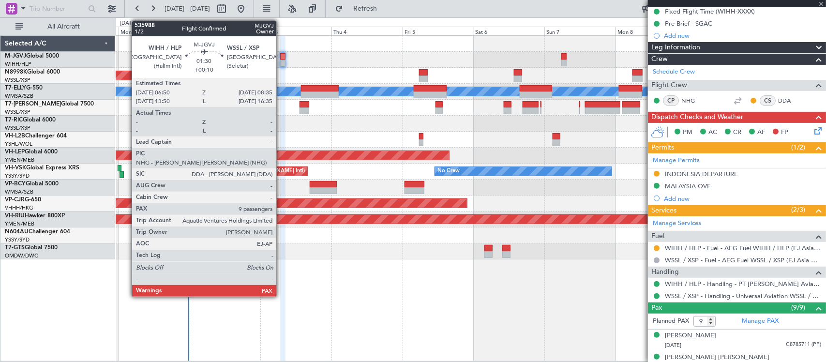
click at [281, 54] on div at bounding box center [282, 56] width 5 height 7
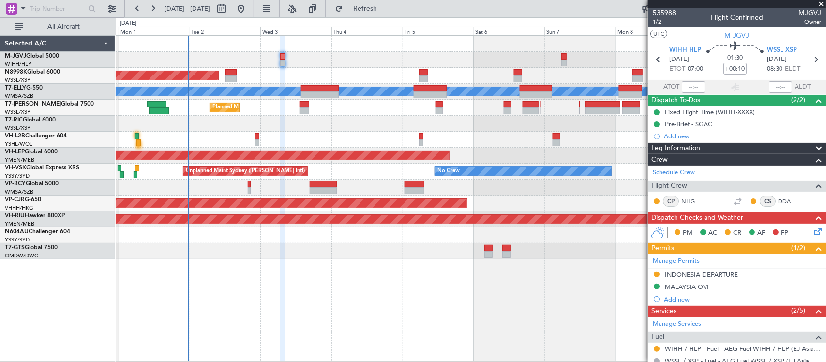
scroll to position [313, 0]
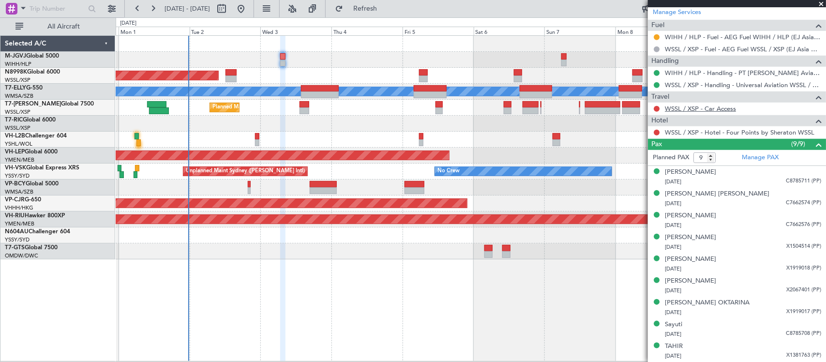
click at [683, 109] on link "WSSL / XSP - Car Access" at bounding box center [700, 109] width 71 height 8
click at [673, 131] on link "WSSL / XSP - Hotel - Four Points by Sheraton WSSL" at bounding box center [740, 132] width 150 height 8
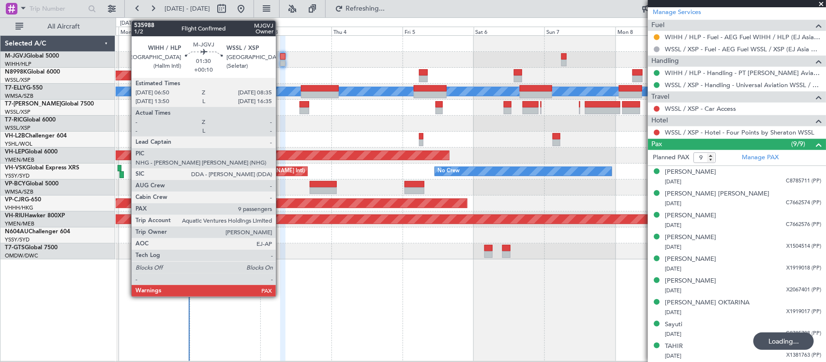
click at [281, 57] on div at bounding box center [282, 56] width 5 height 7
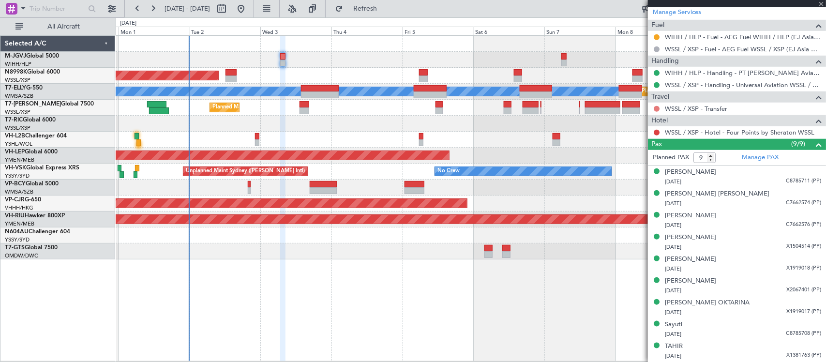
click at [658, 106] on button at bounding box center [657, 109] width 6 height 6
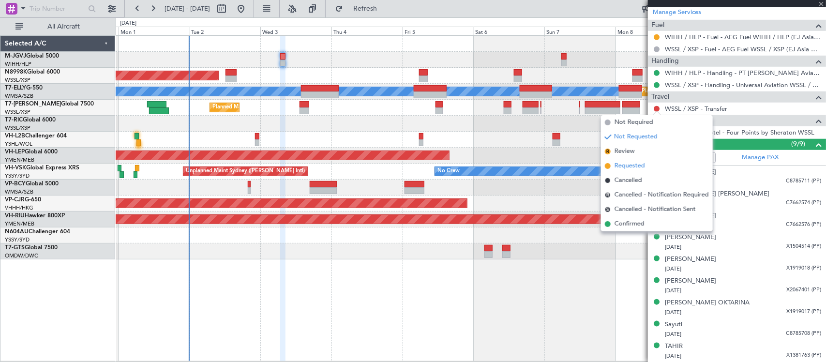
click at [645, 165] on li "Requested" at bounding box center [657, 166] width 112 height 15
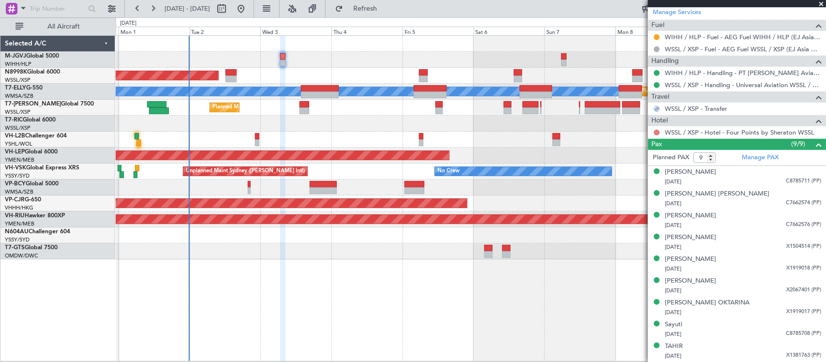
click at [656, 131] on button at bounding box center [657, 133] width 6 height 6
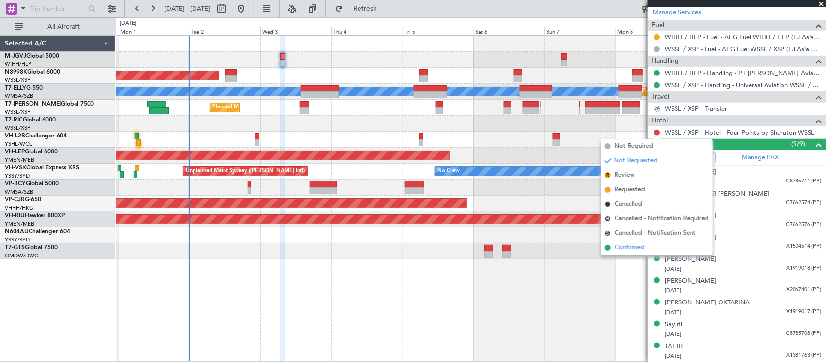
click at [656, 250] on li "Confirmed" at bounding box center [657, 248] width 112 height 15
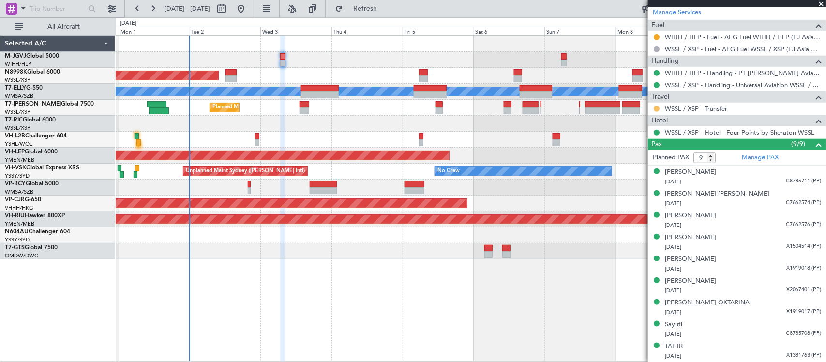
click at [656, 107] on button at bounding box center [657, 109] width 6 height 6
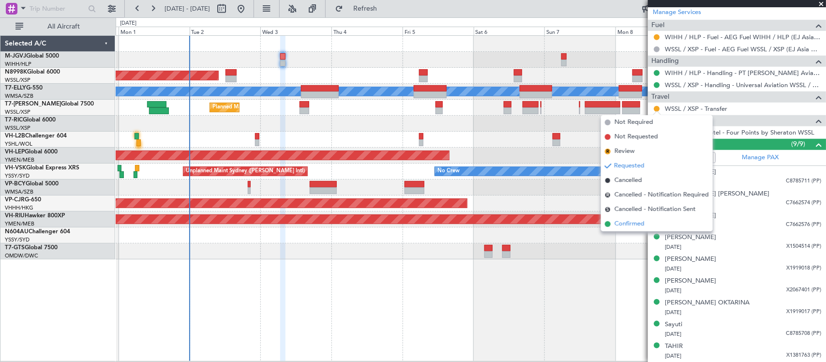
click at [640, 225] on span "Confirmed" at bounding box center [630, 224] width 30 height 10
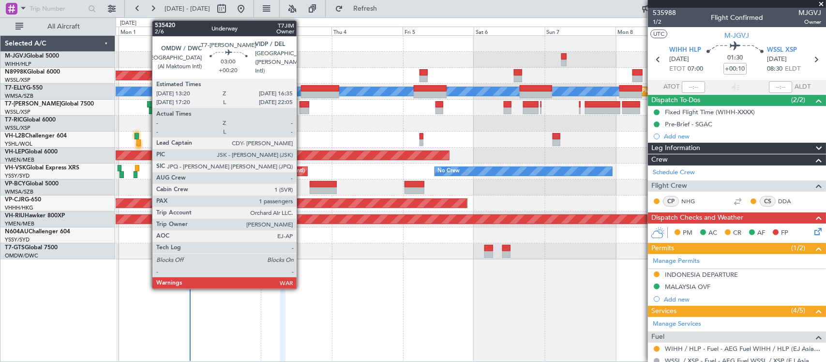
click at [302, 107] on div at bounding box center [305, 110] width 10 height 7
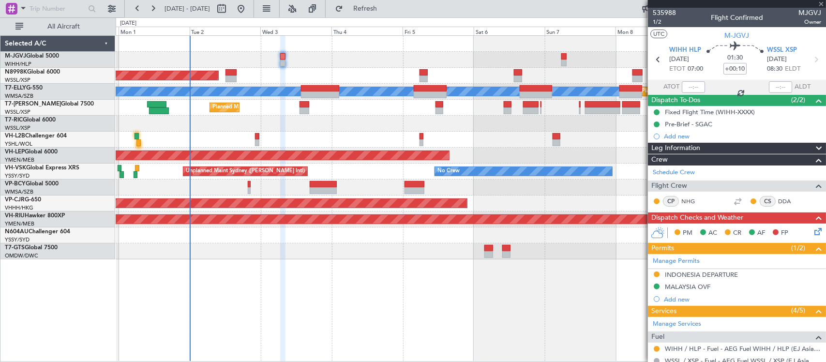
type input "+00:20"
type input "1"
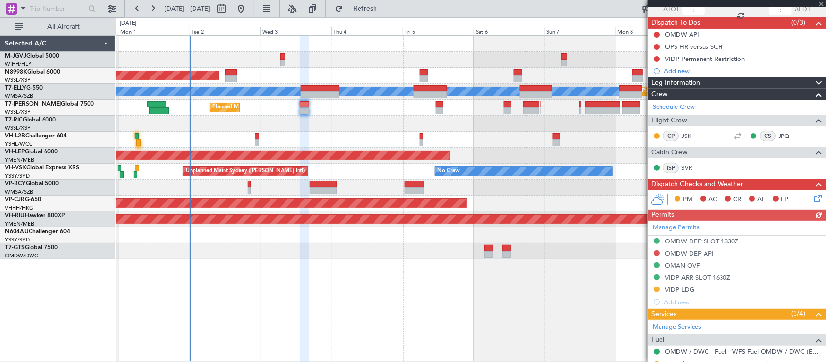
scroll to position [171, 0]
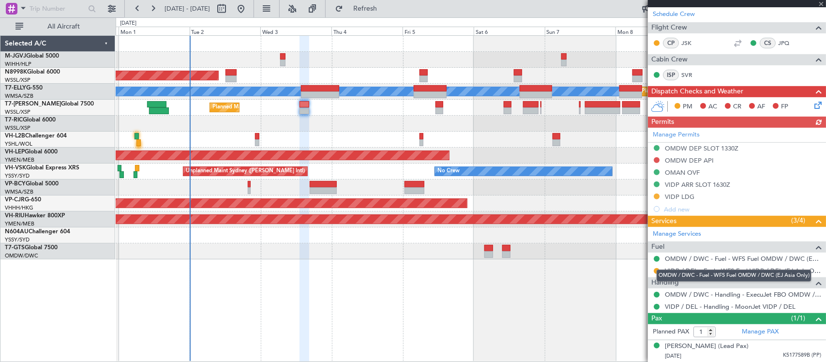
click at [655, 273] on mat-tooltip-component "OMDW / DWC - Fuel - WFS Fuel OMDW / DWC (EJ Asia Only)" at bounding box center [734, 276] width 168 height 26
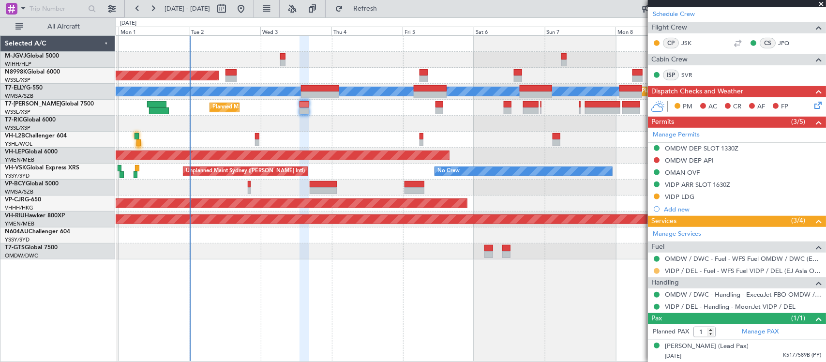
click at [655, 272] on button at bounding box center [657, 271] width 6 height 6
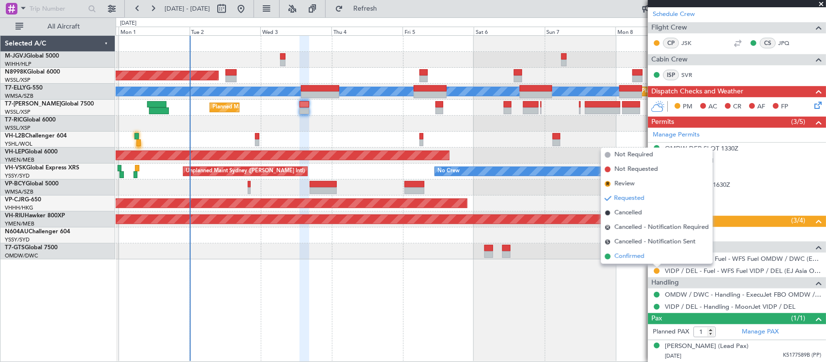
click at [635, 257] on span "Confirmed" at bounding box center [630, 257] width 30 height 10
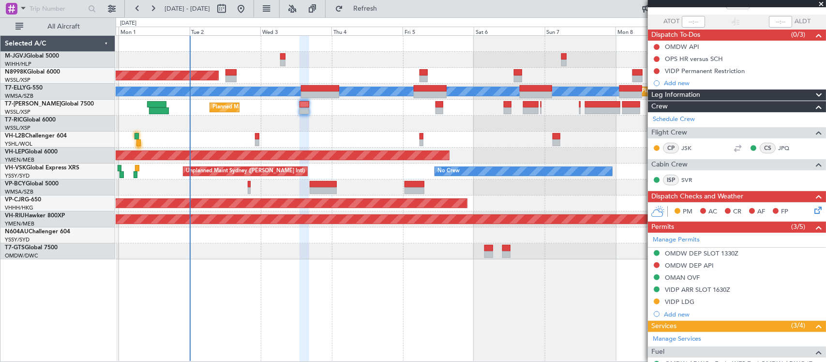
scroll to position [0, 0]
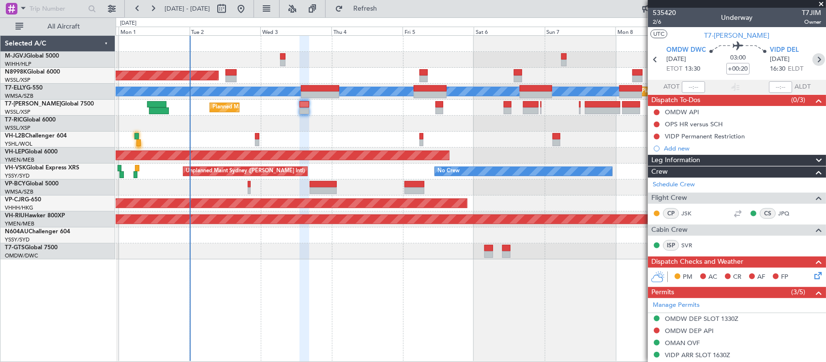
click at [813, 61] on icon at bounding box center [819, 59] width 13 height 13
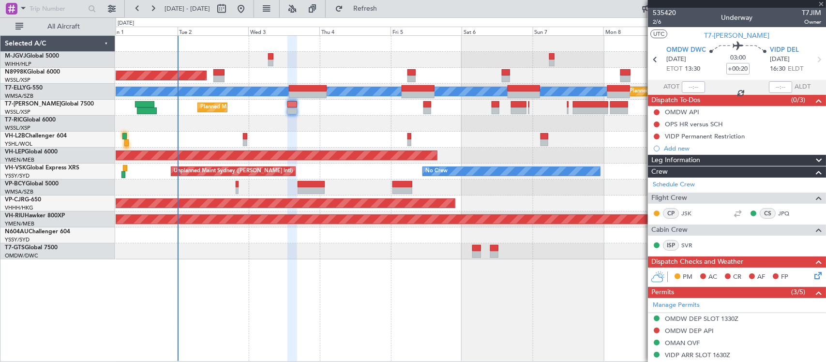
click at [587, 254] on div at bounding box center [471, 252] width 710 height 16
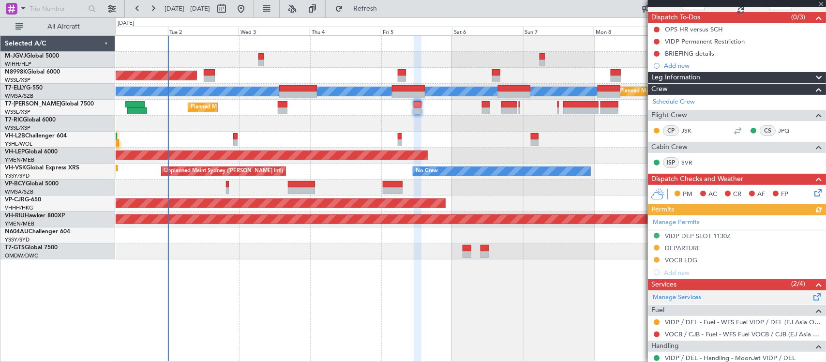
scroll to position [147, 0]
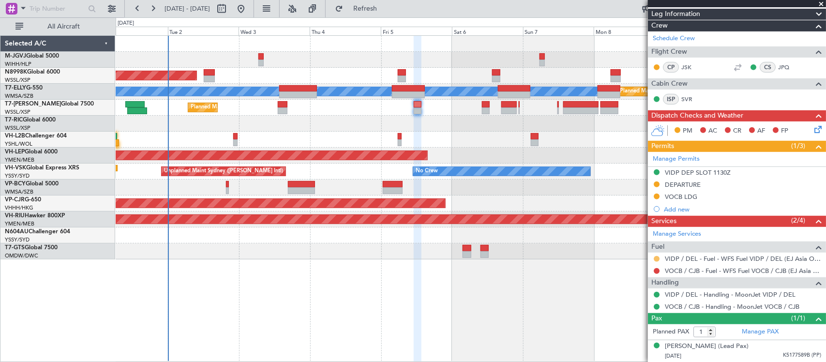
click at [659, 258] on button at bounding box center [657, 259] width 6 height 6
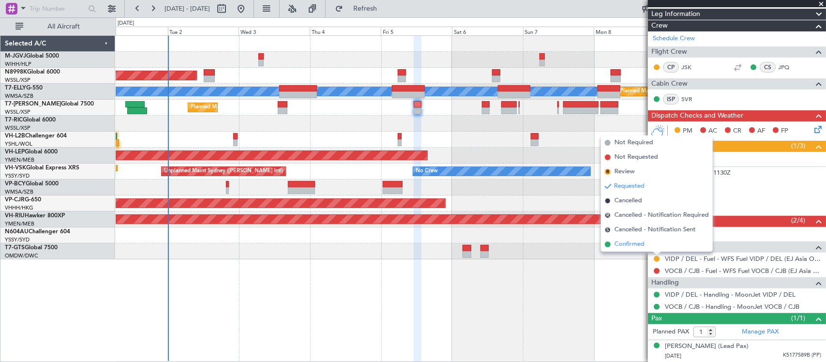
click at [650, 249] on li "Confirmed" at bounding box center [657, 244] width 112 height 15
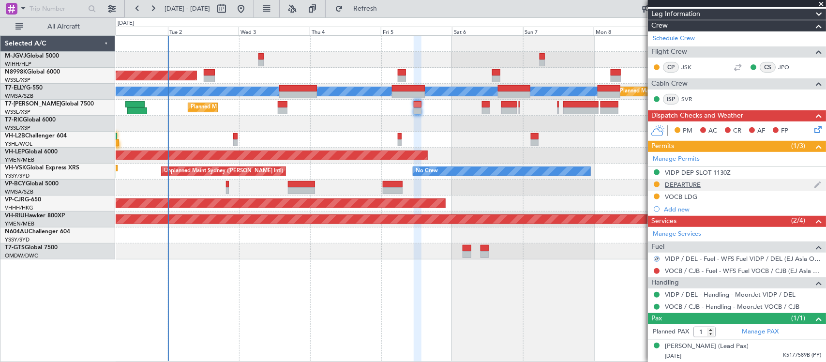
scroll to position [0, 0]
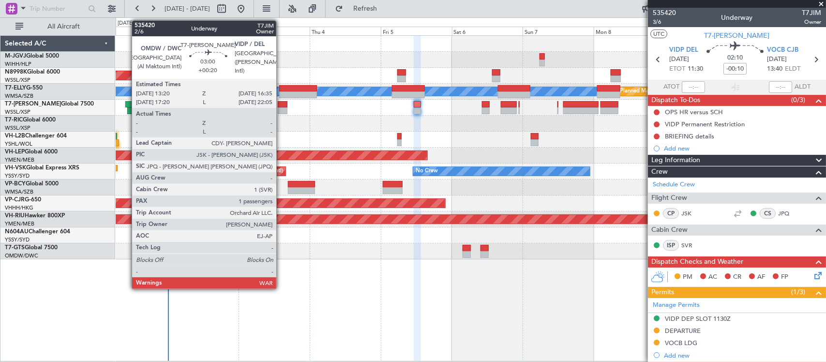
click at [282, 107] on div at bounding box center [283, 110] width 10 height 7
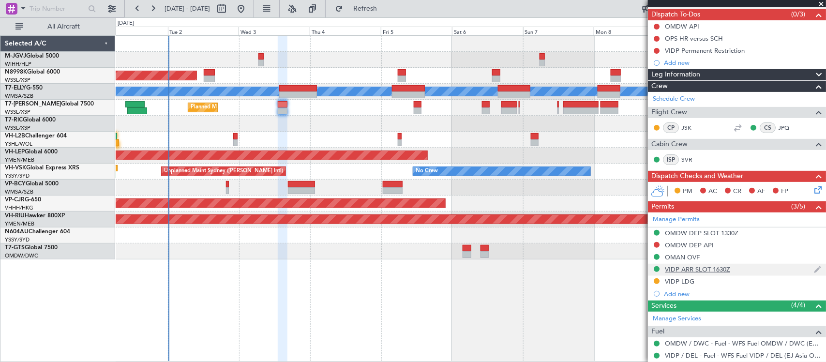
scroll to position [171, 0]
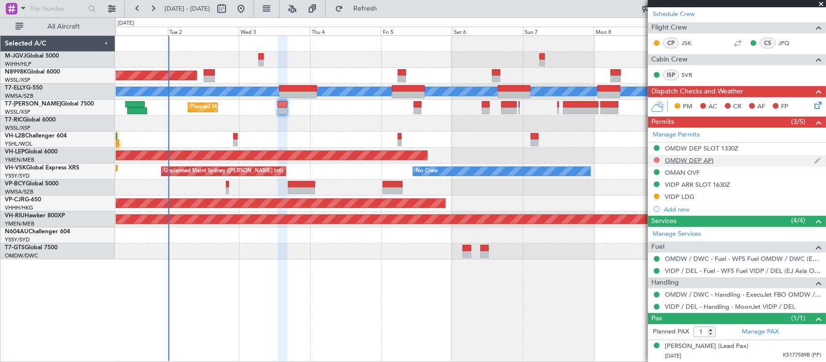
click at [657, 158] on button at bounding box center [657, 160] width 6 height 6
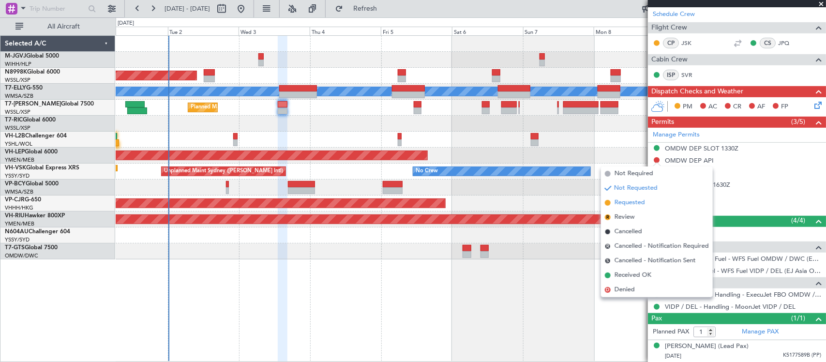
click at [638, 204] on span "Requested" at bounding box center [630, 203] width 31 height 10
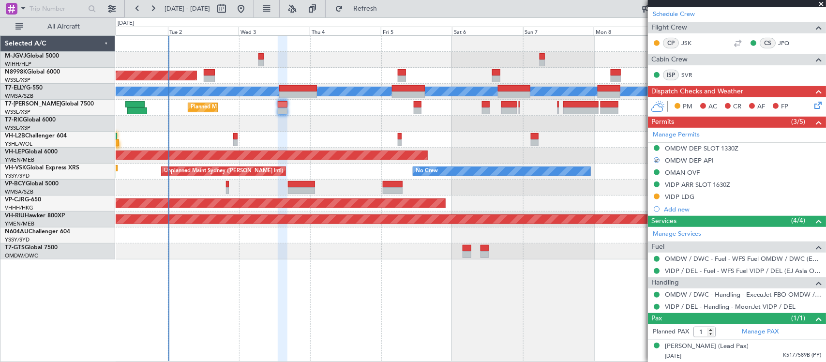
click at [813, 105] on icon at bounding box center [817, 104] width 8 height 8
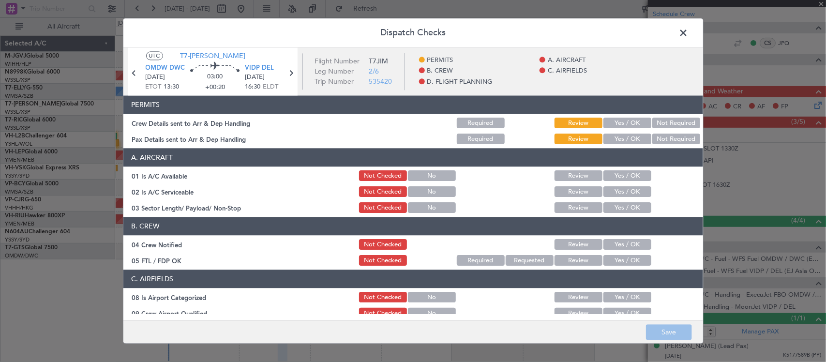
click at [615, 122] on button "Yes / OK" at bounding box center [628, 123] width 48 height 11
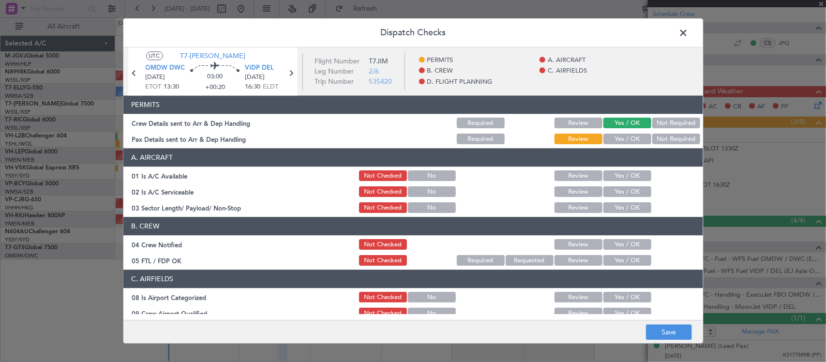
click at [625, 141] on button "Yes / OK" at bounding box center [628, 139] width 48 height 11
click at [630, 176] on button "Yes / OK" at bounding box center [628, 176] width 48 height 11
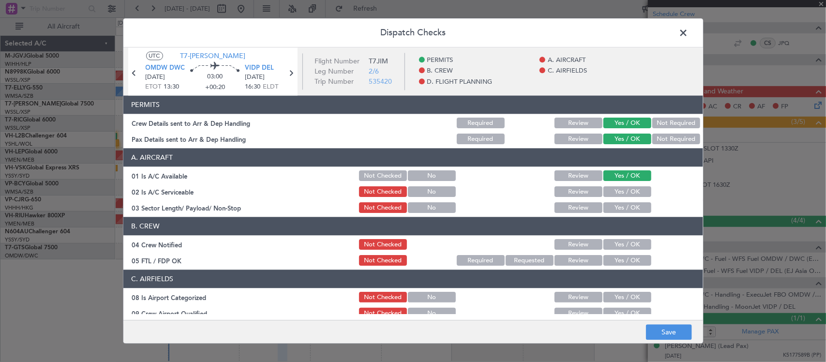
click at [631, 191] on button "Yes / OK" at bounding box center [628, 192] width 48 height 11
click at [631, 212] on button "Yes / OK" at bounding box center [628, 208] width 48 height 11
click at [628, 241] on button "Yes / OK" at bounding box center [628, 245] width 48 height 11
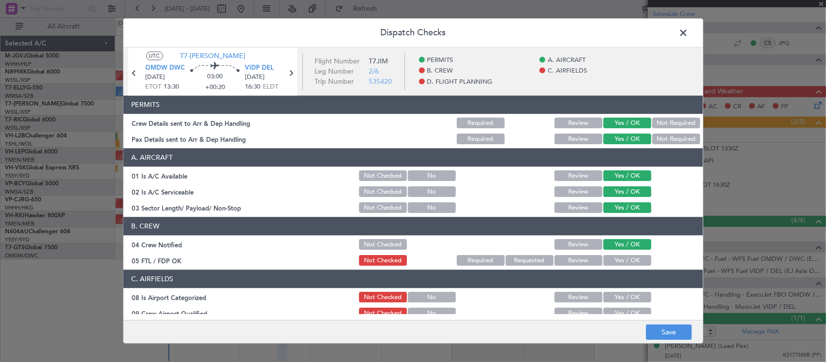
click at [627, 258] on button "Yes / OK" at bounding box center [628, 261] width 48 height 11
click at [626, 301] on button "Yes / OK" at bounding box center [628, 297] width 48 height 11
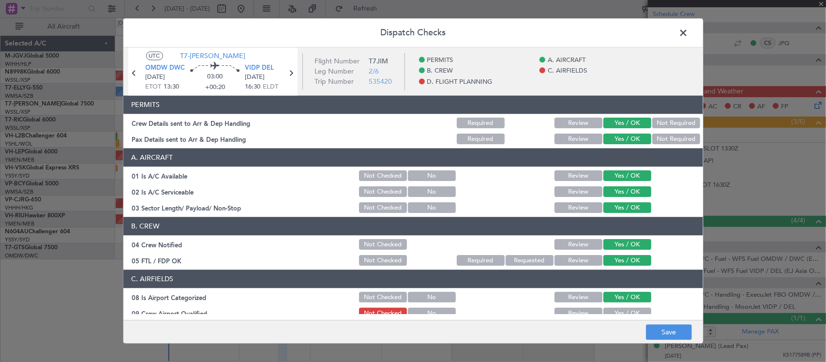
click at [626, 313] on button "Yes / OK" at bounding box center [628, 313] width 48 height 11
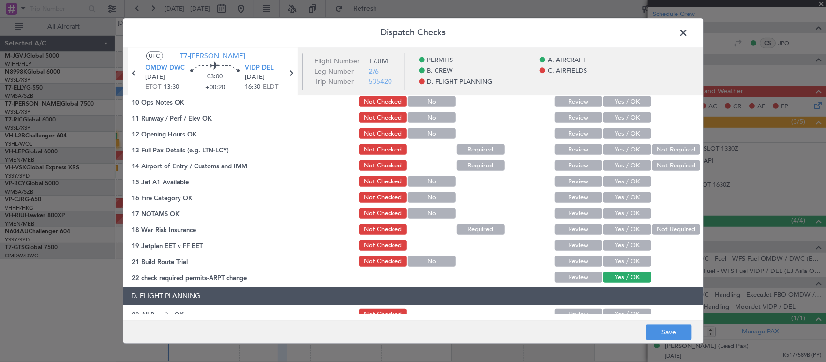
scroll to position [201, 0]
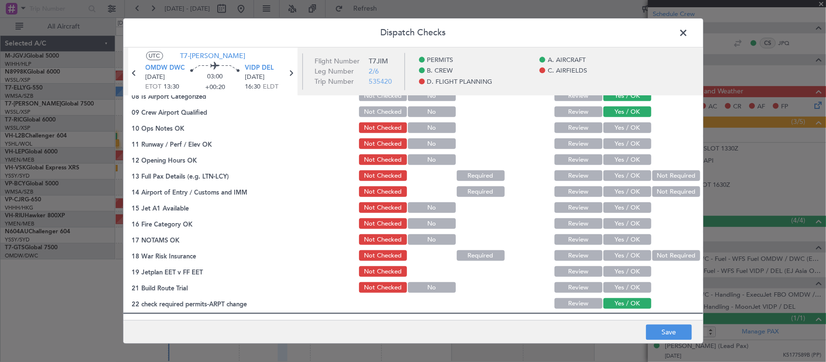
click at [620, 125] on button "Yes / OK" at bounding box center [628, 128] width 48 height 11
click at [630, 142] on button "Yes / OK" at bounding box center [628, 144] width 48 height 11
click at [633, 166] on div "Yes / OK" at bounding box center [626, 160] width 49 height 14
click at [633, 158] on button "Yes / OK" at bounding box center [628, 160] width 48 height 11
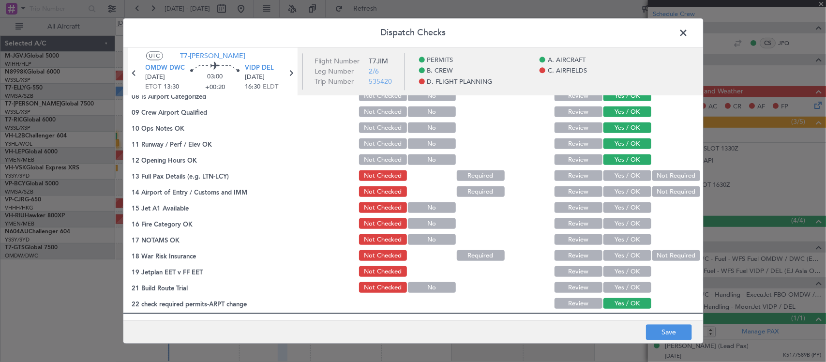
click at [632, 182] on div "Yes / OK" at bounding box center [626, 176] width 49 height 14
click at [624, 178] on button "Yes / OK" at bounding box center [628, 176] width 48 height 11
click at [626, 195] on button "Yes / OK" at bounding box center [628, 192] width 48 height 11
click at [625, 212] on button "Yes / OK" at bounding box center [628, 208] width 48 height 11
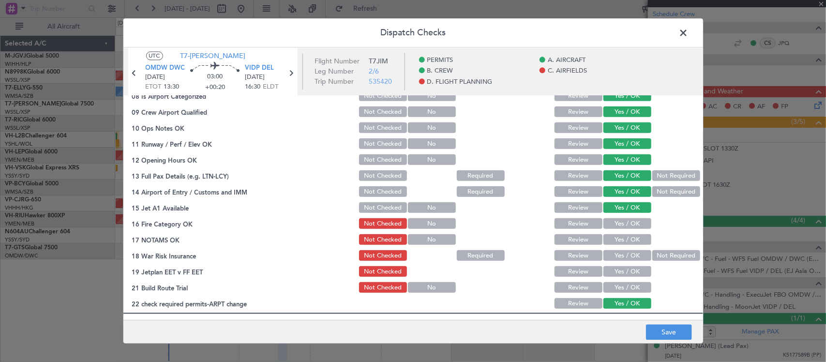
click at [625, 227] on button "Yes / OK" at bounding box center [628, 224] width 48 height 11
click at [625, 236] on button "Yes / OK" at bounding box center [628, 240] width 48 height 11
click at [656, 257] on button "Not Required" at bounding box center [677, 256] width 48 height 11
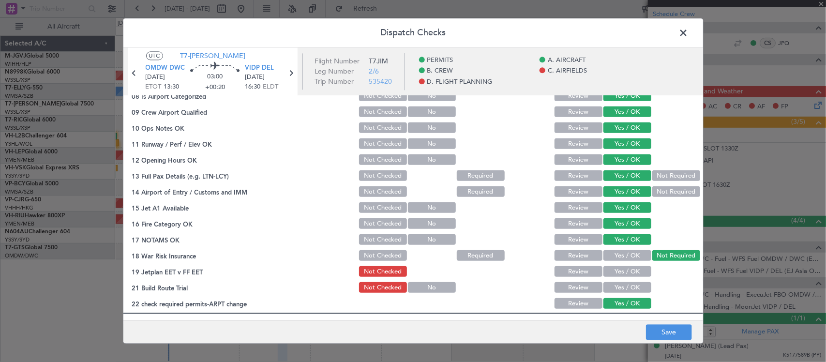
click at [628, 276] on button "Yes / OK" at bounding box center [628, 272] width 48 height 11
click at [631, 287] on button "Yes / OK" at bounding box center [628, 288] width 48 height 11
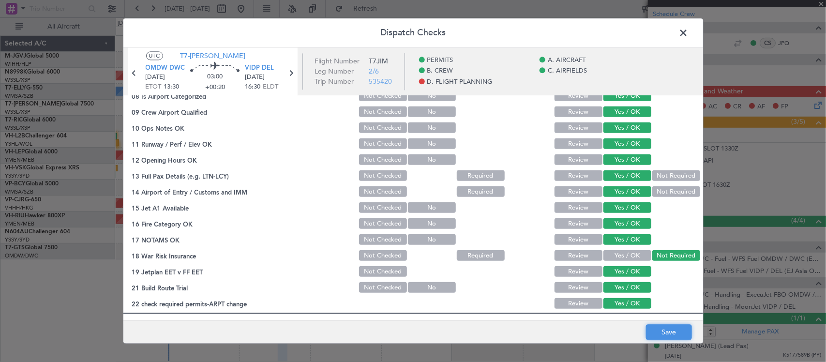
click at [662, 336] on button "Save" at bounding box center [669, 332] width 46 height 15
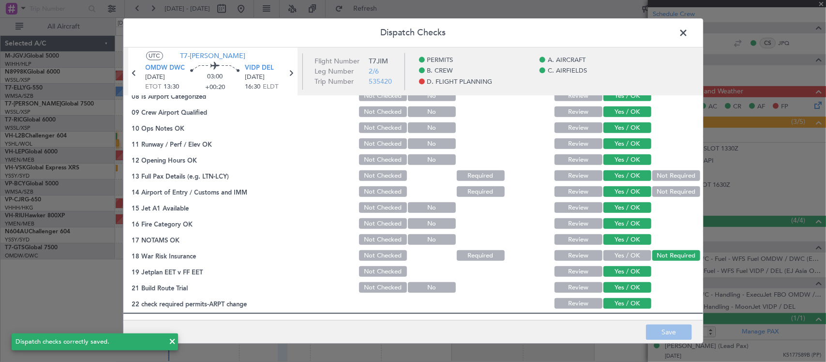
click at [689, 31] on span at bounding box center [689, 35] width 0 height 19
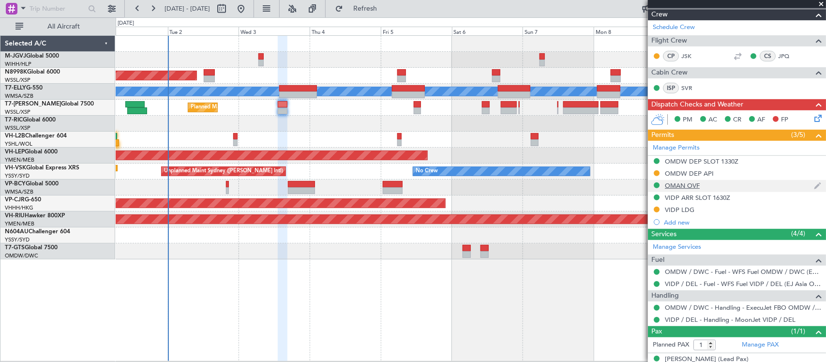
scroll to position [171, 0]
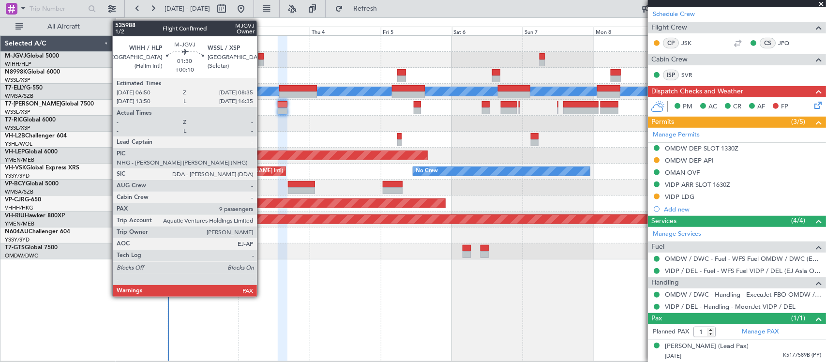
click at [262, 61] on div at bounding box center [261, 63] width 5 height 7
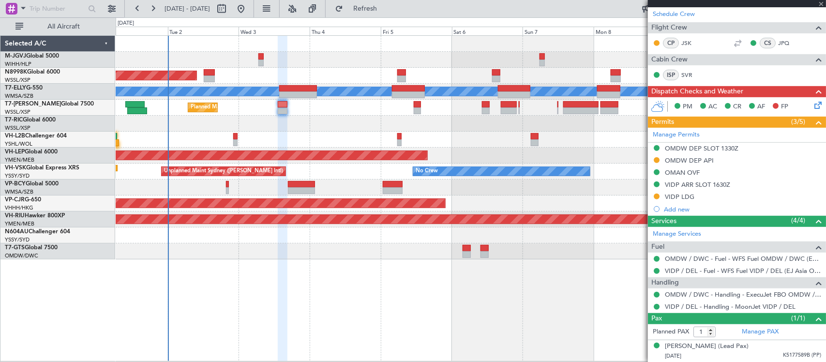
type input "+00:10"
type input "9"
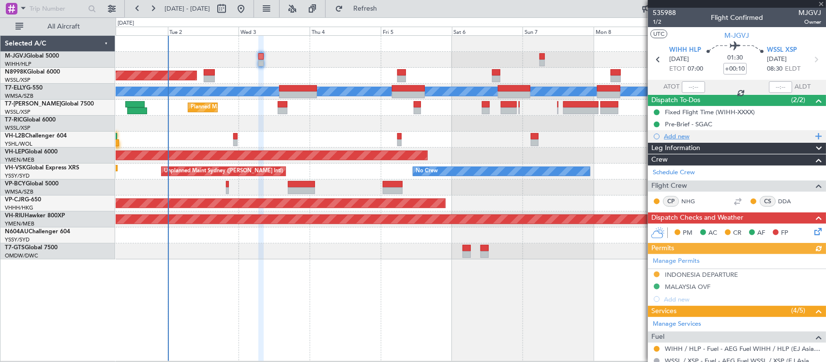
click at [680, 137] on div "Add new" at bounding box center [738, 136] width 149 height 8
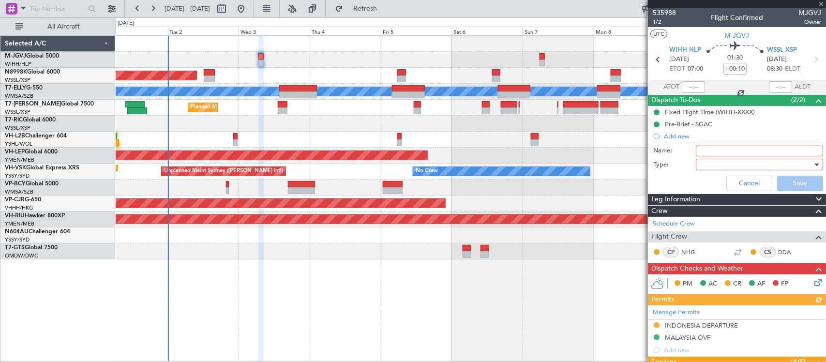
click at [717, 153] on input "Name:" at bounding box center [759, 151] width 127 height 11
type input "FPL"
click at [712, 164] on div at bounding box center [756, 164] width 113 height 15
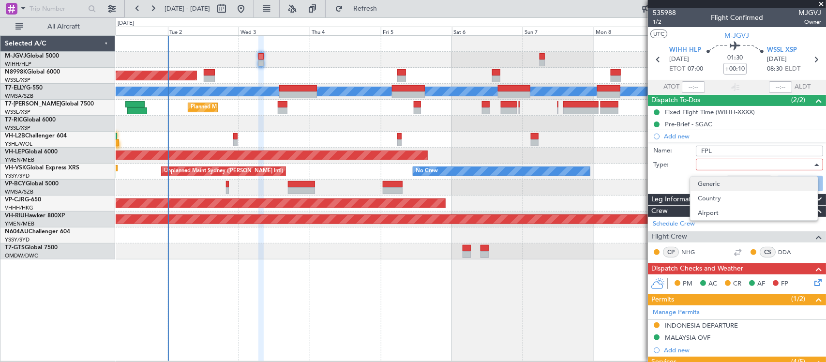
click at [719, 184] on span "Generic" at bounding box center [755, 184] width 112 height 15
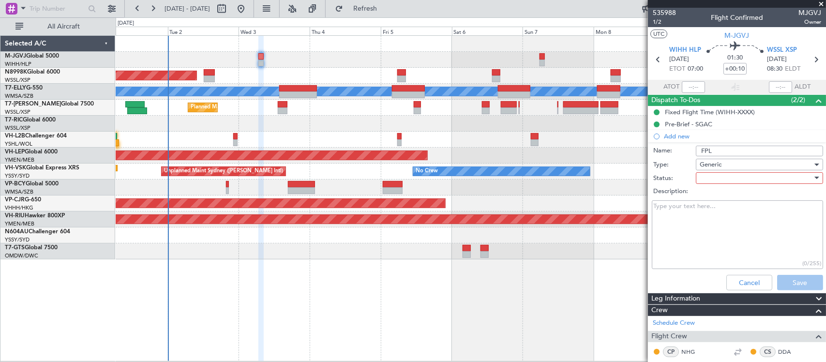
click at [711, 179] on div at bounding box center [756, 178] width 113 height 15
click at [716, 198] on span "Not Started" at bounding box center [755, 197] width 112 height 15
click at [703, 219] on textarea "Description:" at bounding box center [737, 234] width 171 height 69
type textarea "20000lbs FOB FL400"
click at [790, 275] on button "Save" at bounding box center [801, 282] width 46 height 15
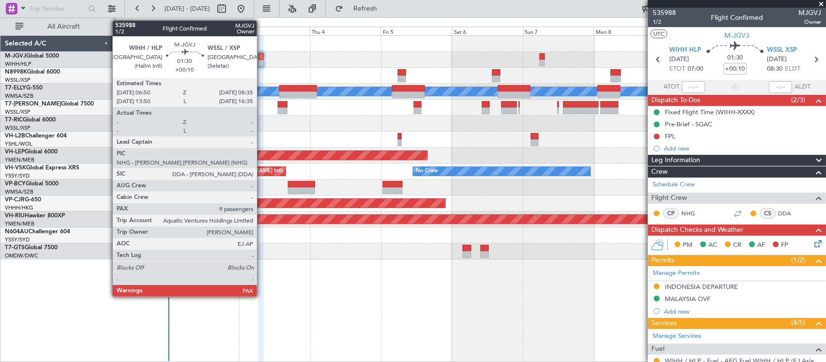
click at [262, 59] on div at bounding box center [261, 56] width 5 height 7
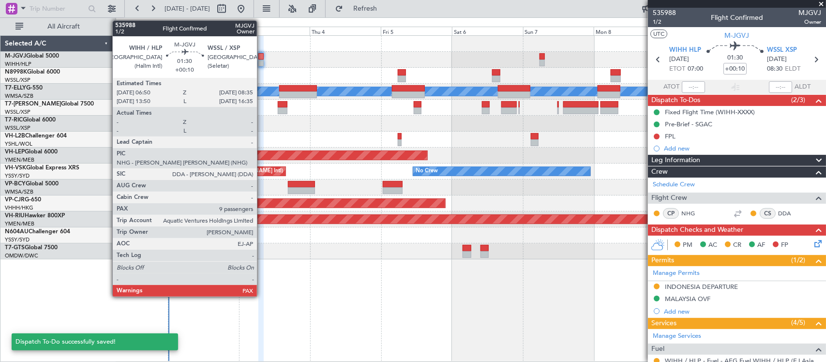
click at [262, 59] on div at bounding box center [261, 56] width 5 height 7
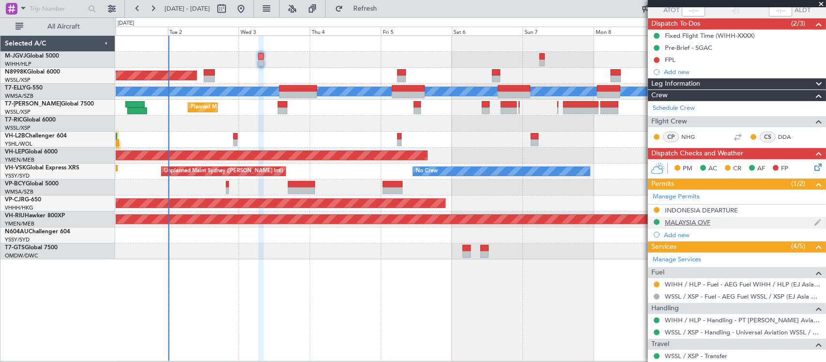
scroll to position [101, 0]
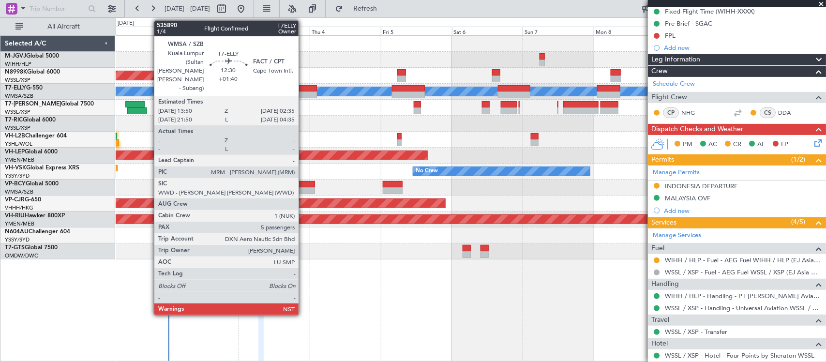
click at [304, 94] on div at bounding box center [298, 95] width 38 height 7
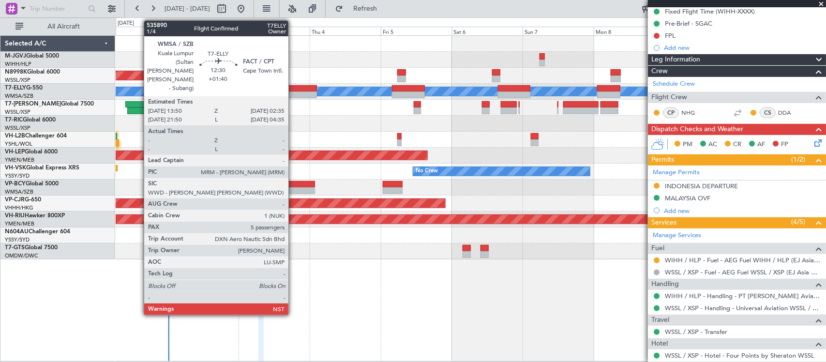
click at [293, 92] on div at bounding box center [298, 95] width 38 height 7
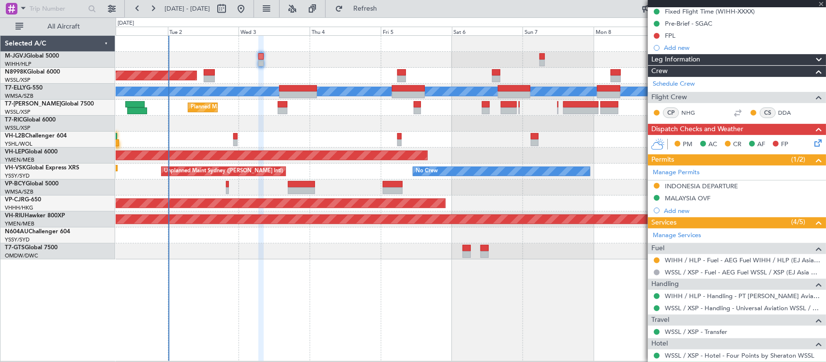
type input "+01:40"
type input "5"
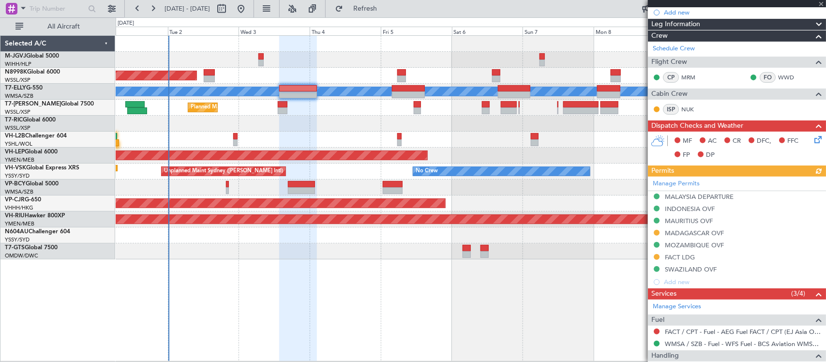
scroll to position [284, 0]
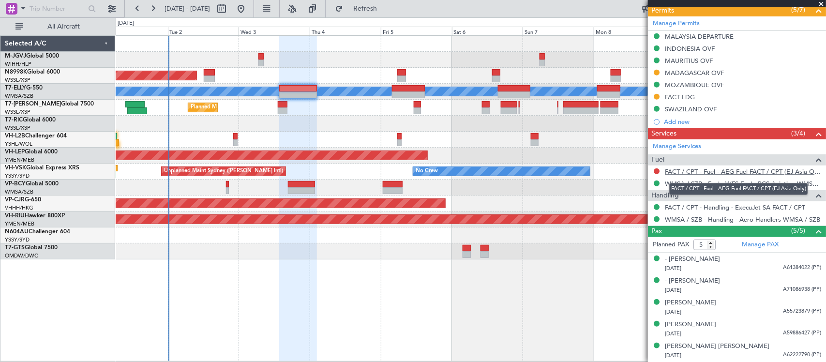
click at [723, 171] on link "FACT / CPT - Fuel - AEG Fuel FACT / CPT (EJ Asia Only)" at bounding box center [743, 172] width 156 height 8
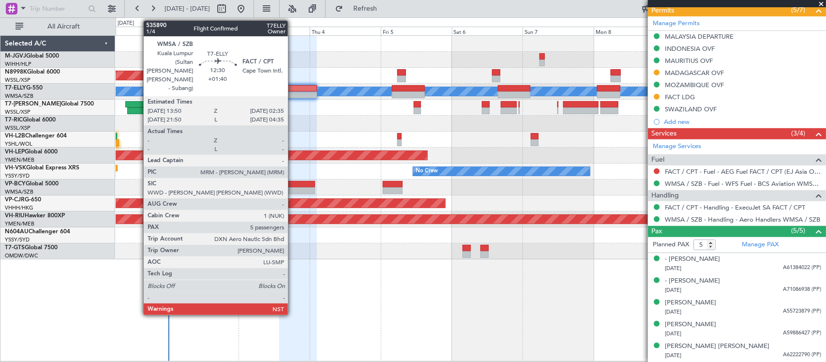
click at [293, 92] on div at bounding box center [298, 95] width 38 height 7
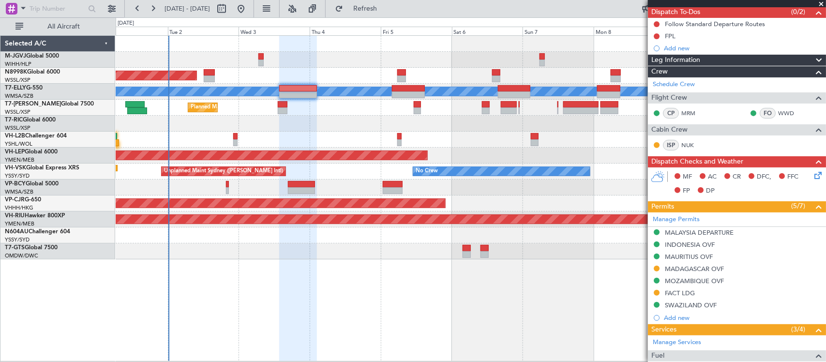
scroll to position [0, 0]
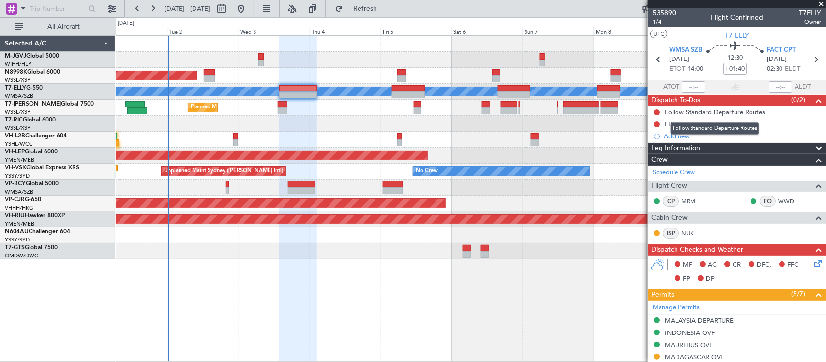
click at [667, 123] on mat-tooltip-component "Follow Standard Departure Routes" at bounding box center [715, 129] width 102 height 26
click at [671, 123] on div "Follow Standard Departure Routes" at bounding box center [715, 128] width 89 height 12
click at [676, 121] on div "FPL" at bounding box center [737, 124] width 178 height 12
click at [344, 194] on div at bounding box center [471, 188] width 710 height 16
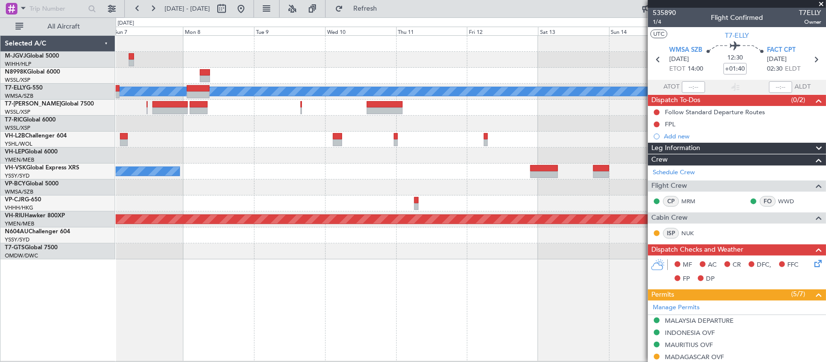
click at [388, 180] on div "Planned Maint Dubai (Dubai Intl) MEL Unplanned Maint Wichita (Wichita Mid-conti…" at bounding box center [471, 148] width 710 height 224
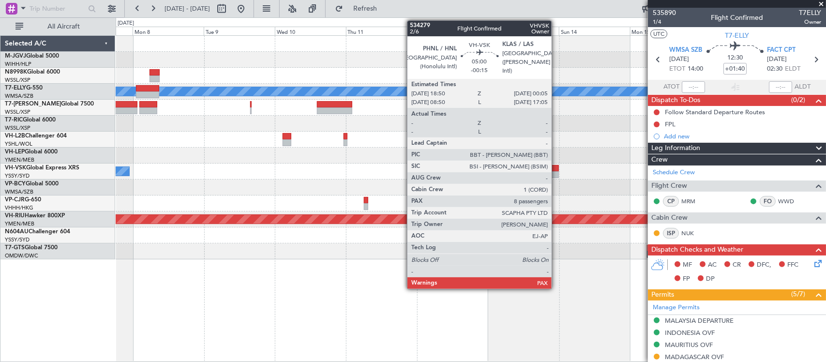
click at [557, 173] on div at bounding box center [551, 174] width 16 height 7
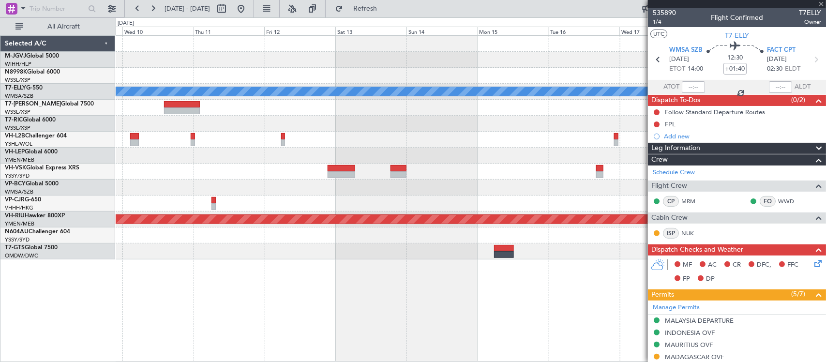
click at [429, 196] on div "Planned Maint Dubai (Dubai Intl) MEL No Crew Planned Maint Melbourne (Essendon)" at bounding box center [471, 148] width 710 height 224
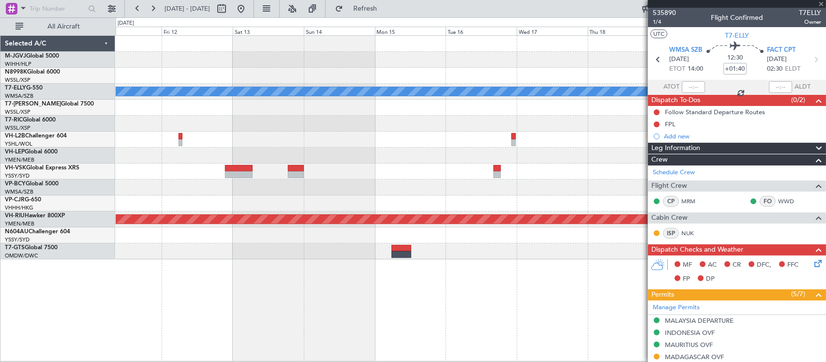
type input "-00:15"
type input "8"
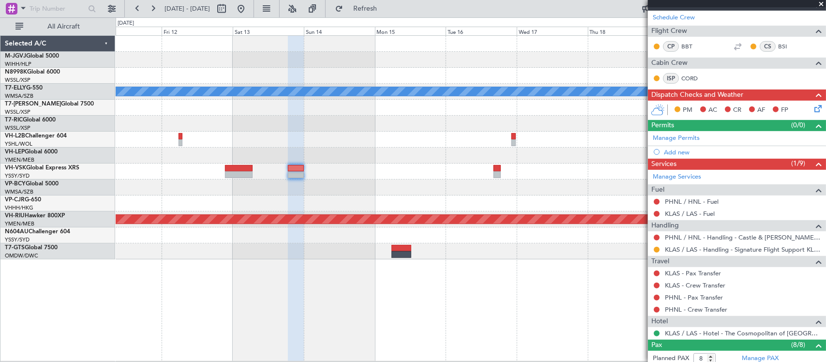
scroll to position [20, 0]
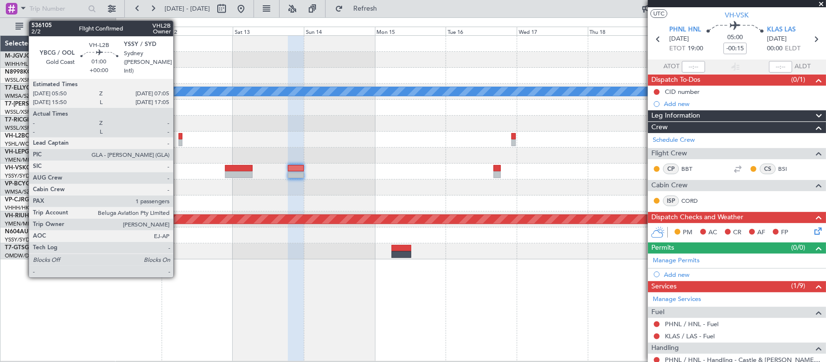
click at [512, 127] on div "Planned Maint Dubai (Dubai Intl) MEL Planned Maint Melbourne (Essendon)" at bounding box center [471, 148] width 710 height 224
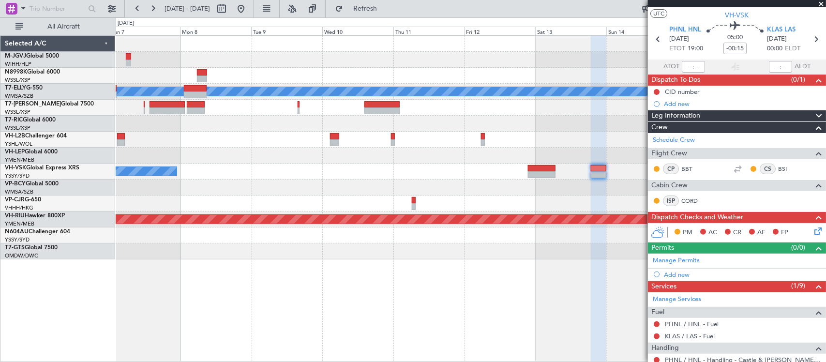
click at [523, 128] on div "Planned Maint Dubai (Dubai Intl) MEL Unplanned Maint Wichita (Wichita Mid-conti…" at bounding box center [471, 148] width 710 height 224
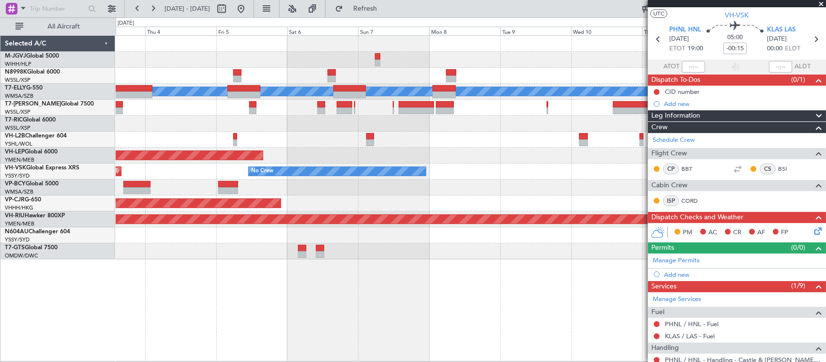
click at [381, 122] on div "Planned Maint Singapore (Seletar) Planned Maint Dubai (Dubai Intl) MEL Planned …" at bounding box center [471, 148] width 710 height 224
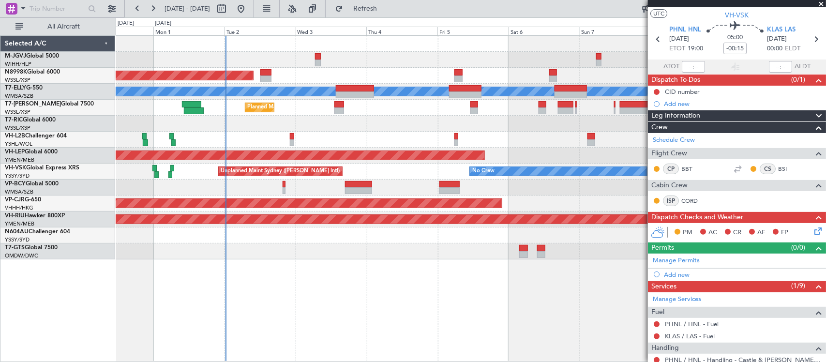
click at [343, 128] on div at bounding box center [471, 124] width 710 height 16
click at [315, 128] on div at bounding box center [471, 124] width 710 height 16
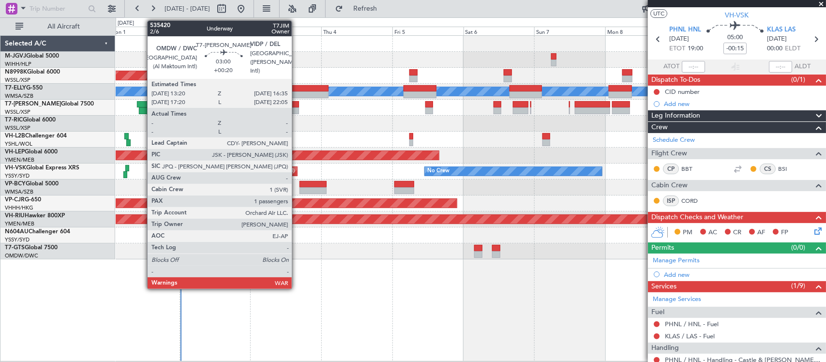
click at [297, 108] on div at bounding box center [295, 110] width 10 height 7
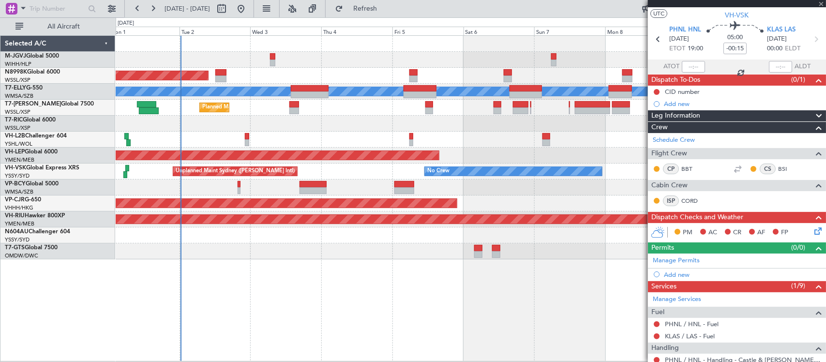
type input "+00:20"
type input "1"
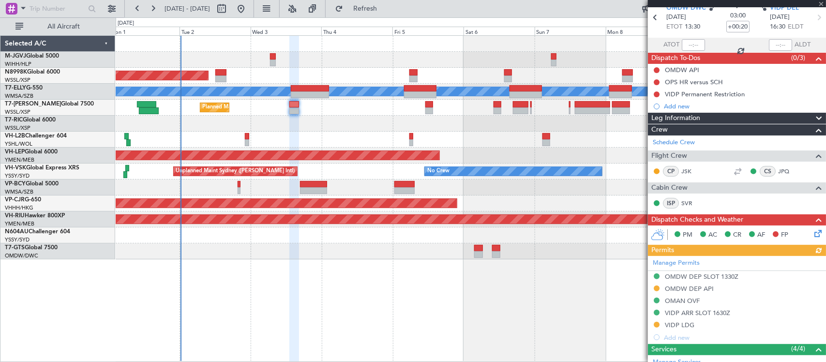
scroll to position [0, 0]
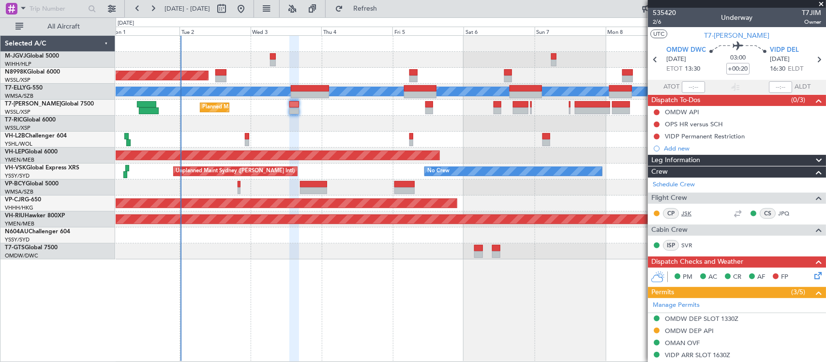
click at [684, 211] on link "JSK" at bounding box center [693, 213] width 22 height 9
click at [778, 212] on link "JPQ" at bounding box center [789, 213] width 22 height 9
click at [690, 244] on link "SVR" at bounding box center [693, 245] width 22 height 9
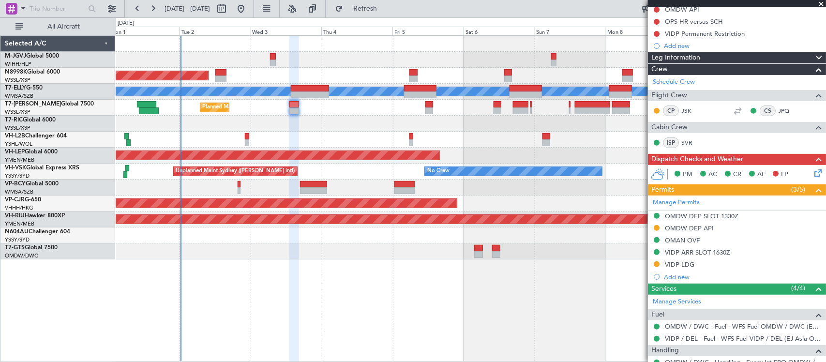
scroll to position [171, 0]
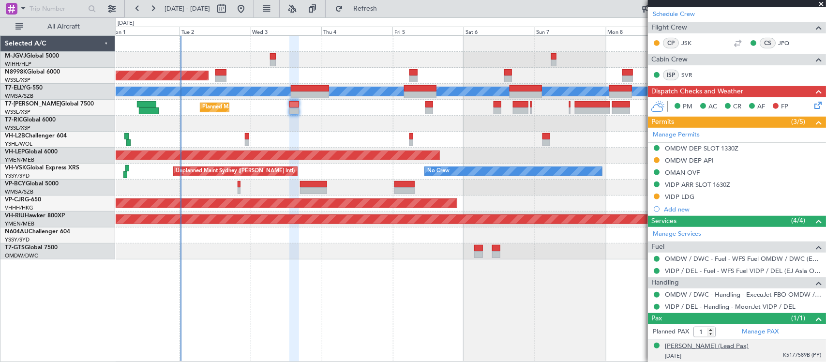
click at [703, 347] on div "[PERSON_NAME] (Lead Pax)" at bounding box center [707, 347] width 84 height 10
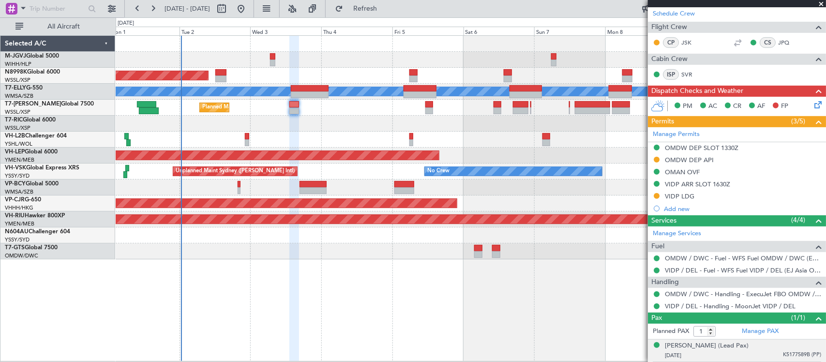
click at [335, 132] on div "Planned Maint [GEOGRAPHIC_DATA] (Seletar) Planned Maint [GEOGRAPHIC_DATA] ([GEO…" at bounding box center [471, 148] width 710 height 224
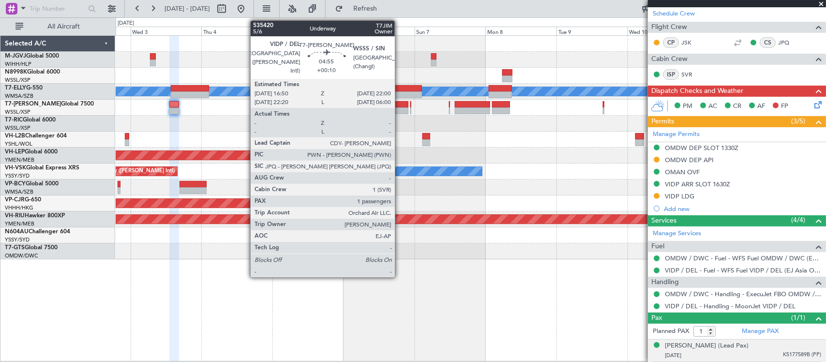
click at [400, 108] on div at bounding box center [400, 110] width 15 height 7
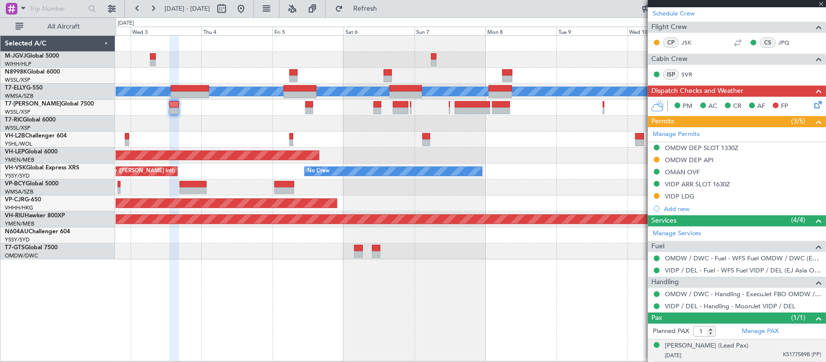
type input "+00:10"
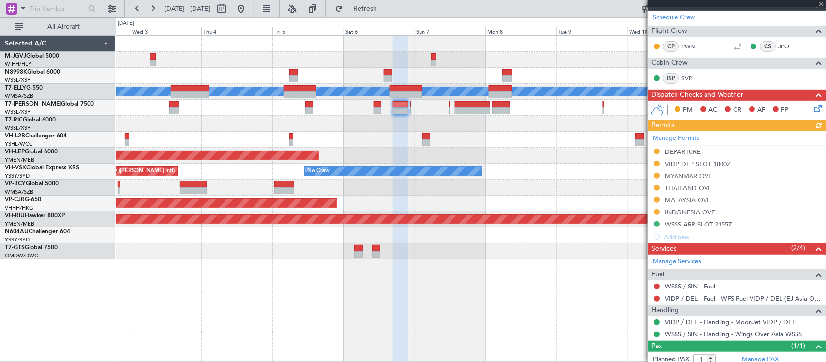
scroll to position [195, 0]
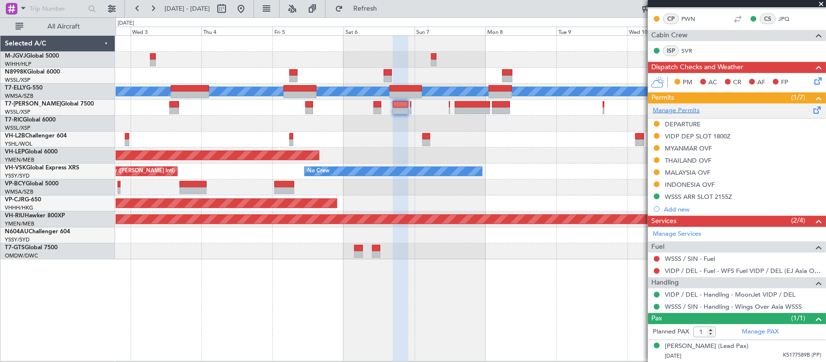
click at [676, 108] on link "Manage Permits" at bounding box center [676, 111] width 47 height 10
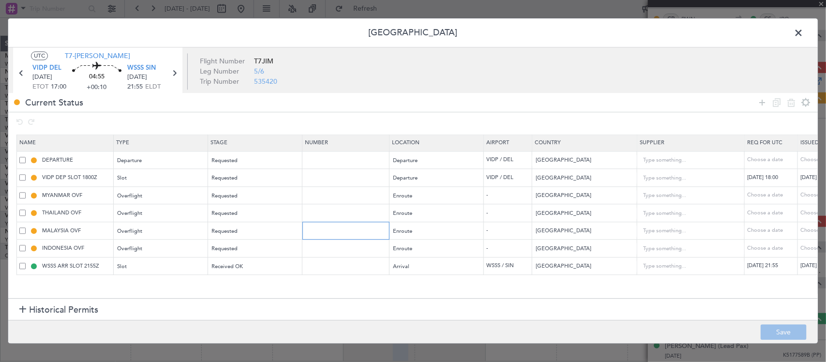
click at [339, 235] on input "text" at bounding box center [347, 231] width 84 height 8
paste input "CAAM-NS-0051-09-25"
type input "CAAM-NS-0051-09-25"
click at [805, 230] on div "Choose a date" at bounding box center [826, 231] width 50 height 8
select select "9"
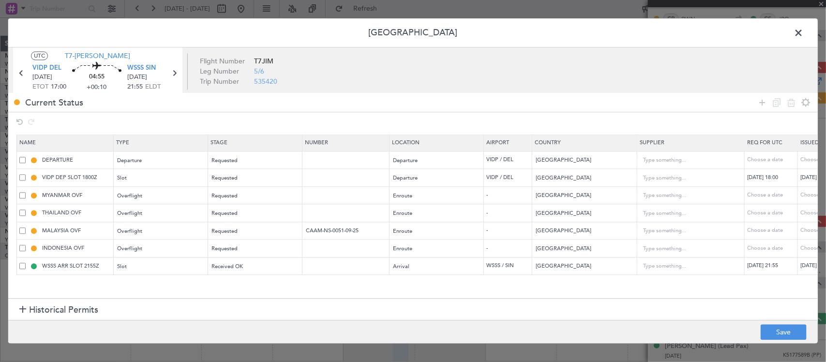
select select "2025"
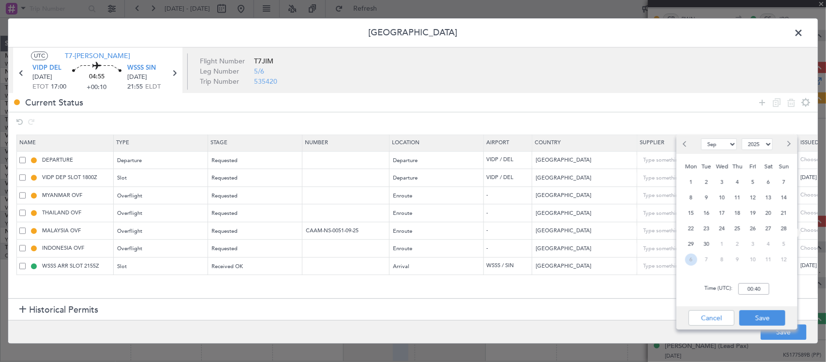
click at [691, 261] on span "6" at bounding box center [692, 260] width 12 height 12
select select "10"
click at [758, 287] on input "00:00" at bounding box center [754, 289] width 31 height 12
type input "17:00"
click at [759, 306] on div "Cancel Save" at bounding box center [737, 317] width 121 height 23
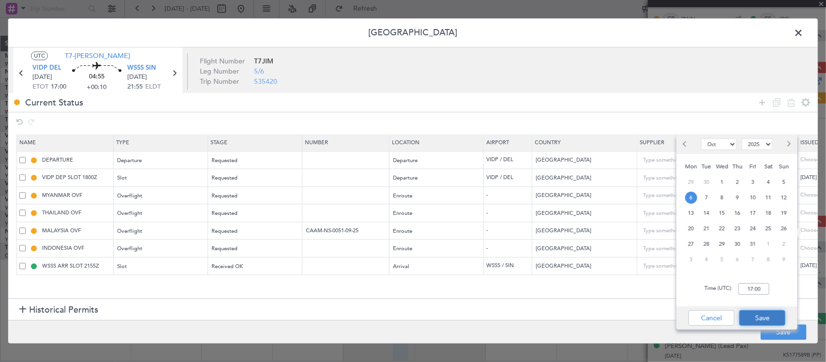
click at [765, 313] on button "Save" at bounding box center [763, 317] width 46 height 15
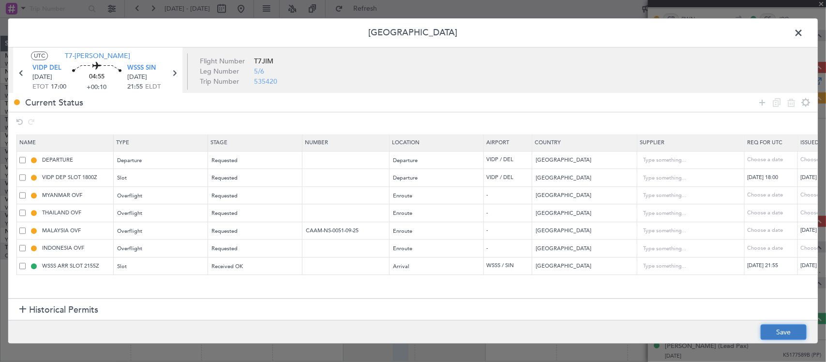
click at [782, 330] on button "Save" at bounding box center [784, 332] width 46 height 15
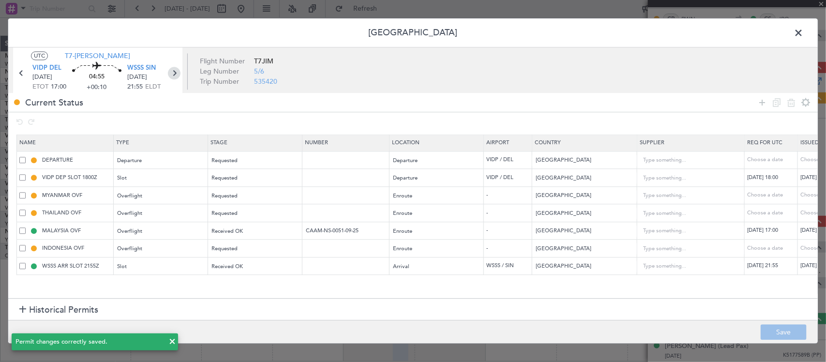
click at [175, 73] on icon at bounding box center [174, 73] width 13 height 13
type input "0"
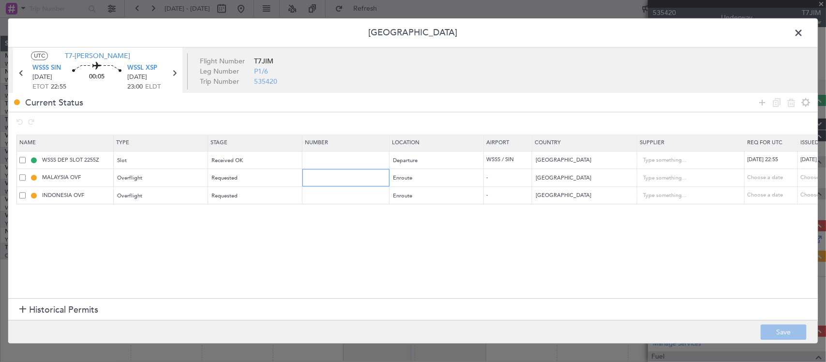
click at [342, 182] on input "text" at bounding box center [347, 178] width 84 height 8
paste input "CAAM-NS-0051-09-25"
type input "CAAM-NS-0051-09-25"
click at [805, 176] on div "Choose a date" at bounding box center [826, 178] width 50 height 8
select select "9"
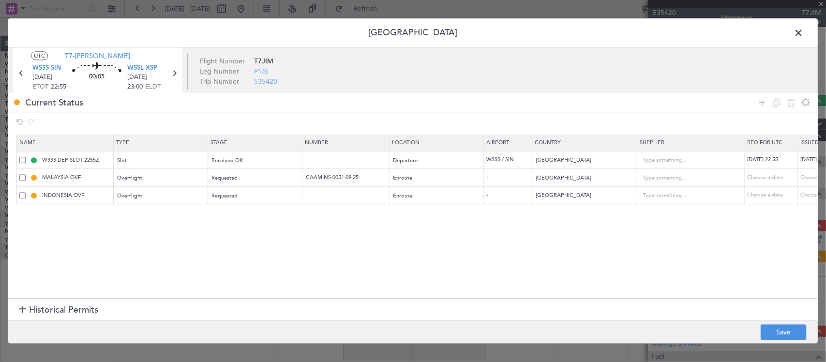
select select "2025"
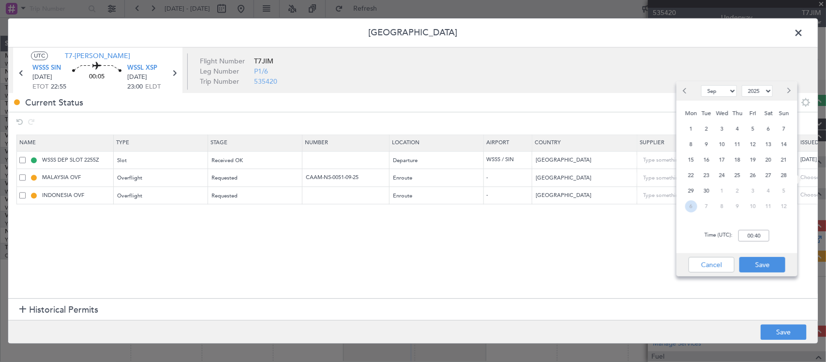
click at [686, 206] on span "6" at bounding box center [692, 206] width 12 height 12
select select "10"
click at [753, 236] on input "00:00" at bounding box center [754, 236] width 31 height 12
type input "22:55"
click at [765, 269] on button "Save" at bounding box center [763, 264] width 46 height 15
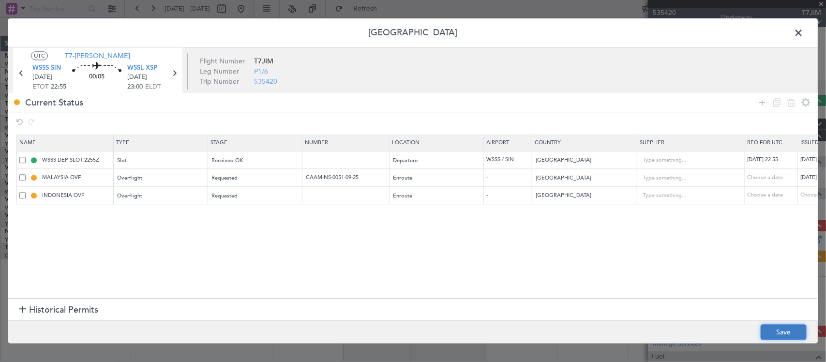
click at [776, 330] on button "Save" at bounding box center [784, 332] width 46 height 15
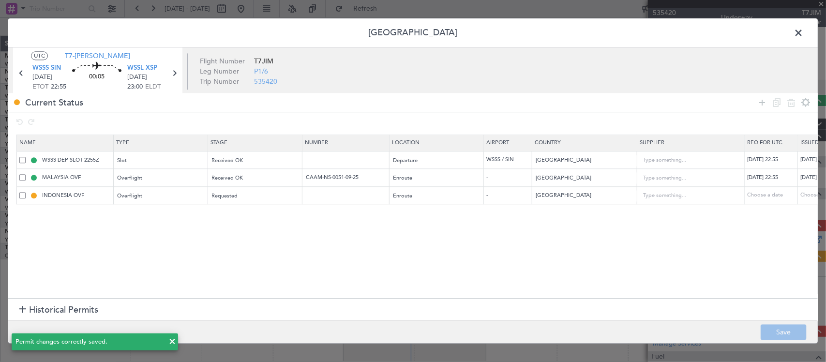
click at [805, 177] on div "06/10/2025 22:55" at bounding box center [826, 178] width 50 height 8
select select "10"
select select "2025"
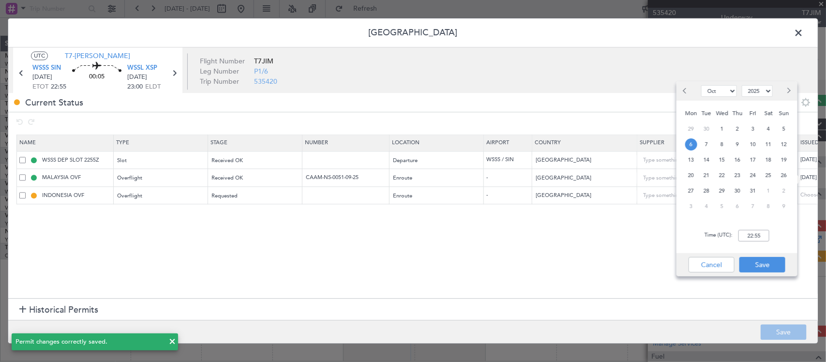
click at [684, 91] on span "Previous month" at bounding box center [687, 91] width 6 height 6
select select "9"
click at [765, 126] on span "6" at bounding box center [769, 129] width 12 height 12
click at [759, 231] on input "00:00" at bounding box center [754, 236] width 31 height 12
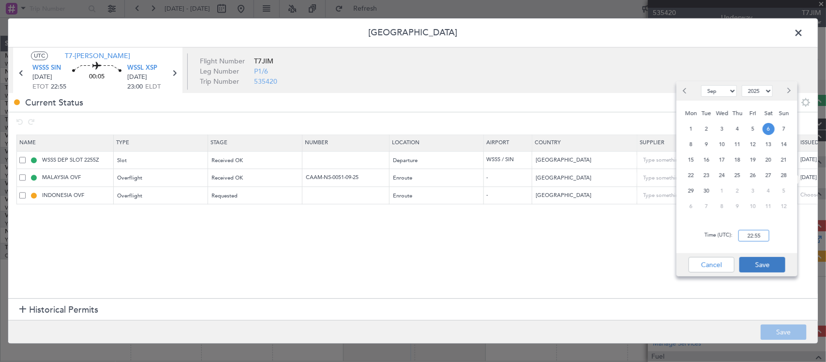
type input "22:55"
click at [769, 265] on button "Save" at bounding box center [763, 264] width 46 height 15
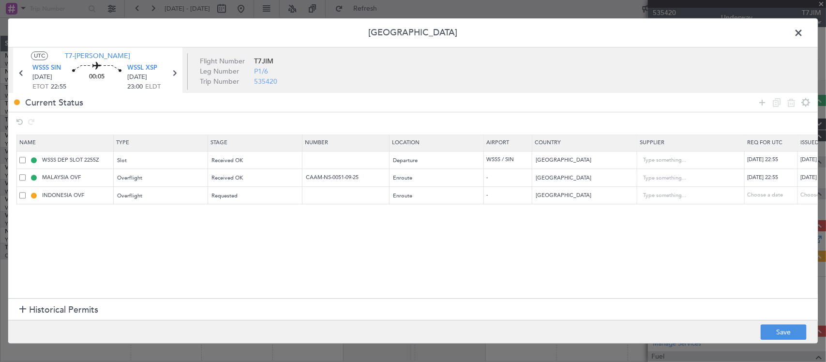
click at [769, 179] on div "06/10/2025 22:55" at bounding box center [773, 178] width 50 height 8
select select "10"
select select "2025"
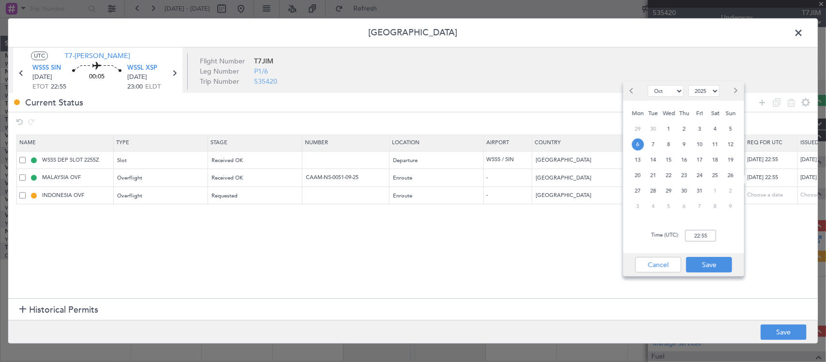
drag, startPoint x: 635, startPoint y: 91, endPoint x: 649, endPoint y: 93, distance: 13.8
click at [635, 91] on button "Previous month" at bounding box center [632, 90] width 11 height 15
select select "9"
drag, startPoint x: 712, startPoint y: 126, endPoint x: 721, endPoint y: 160, distance: 34.6
click at [713, 126] on span "6" at bounding box center [716, 129] width 12 height 12
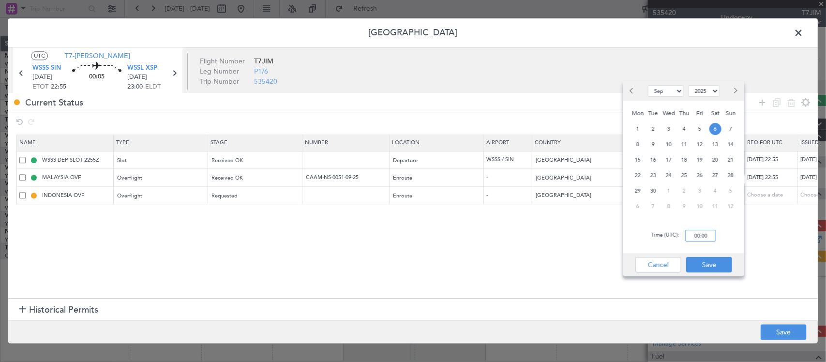
click at [703, 238] on input "00:00" at bounding box center [701, 236] width 31 height 12
type input "22:55"
click at [704, 263] on button "Save" at bounding box center [710, 264] width 46 height 15
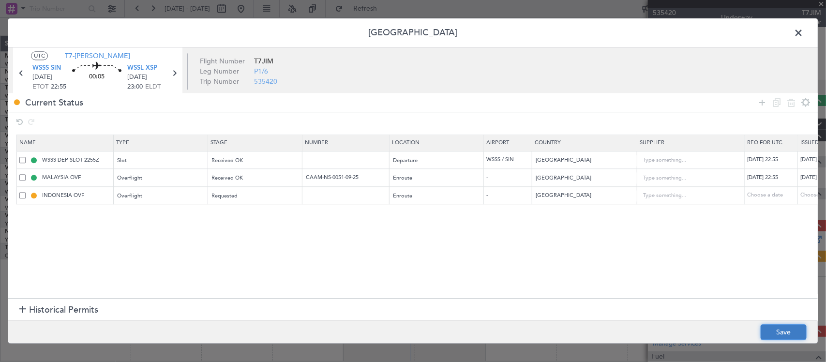
click at [781, 326] on button "Save" at bounding box center [784, 332] width 46 height 15
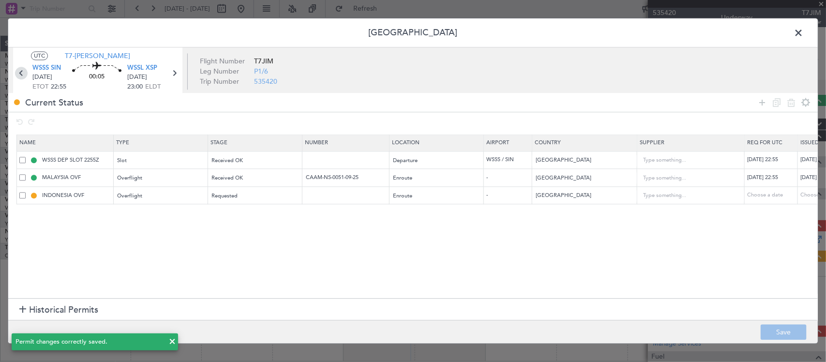
click at [22, 74] on icon at bounding box center [21, 73] width 13 height 13
type input "+00:10"
type input "1"
type input "+00:10"
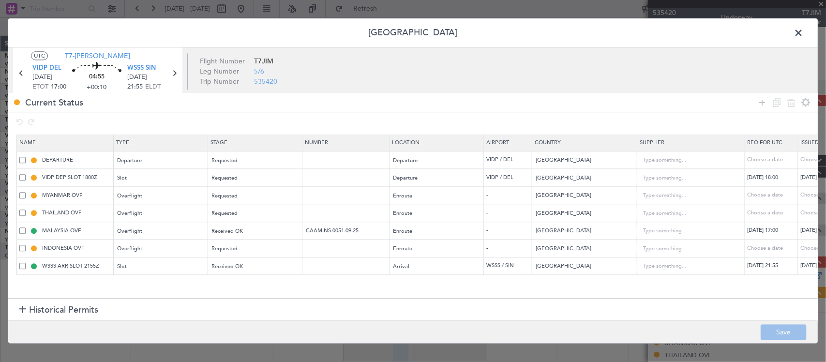
click at [804, 34] on span at bounding box center [804, 35] width 0 height 19
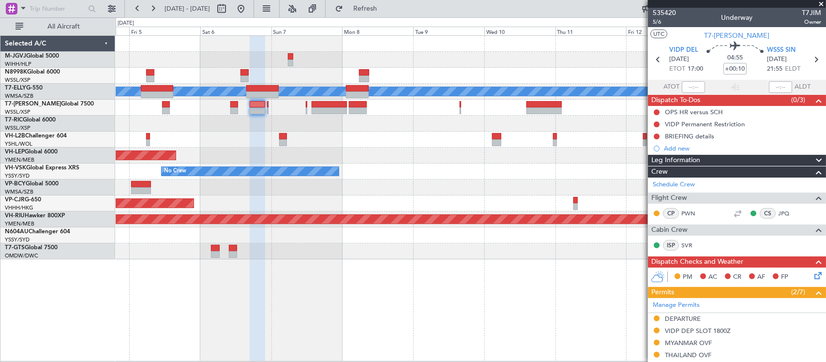
click at [444, 192] on div at bounding box center [471, 188] width 710 height 16
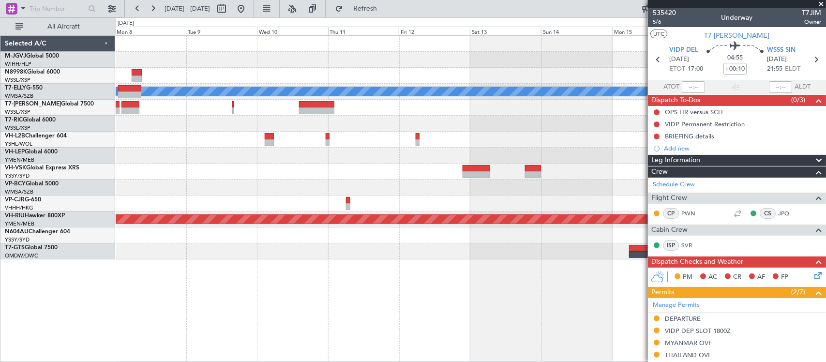
click at [287, 199] on div "Planned Maint Dubai (Dubai Intl) MEL Unplanned Maint Wichita (Wichita Mid-conti…" at bounding box center [471, 148] width 710 height 224
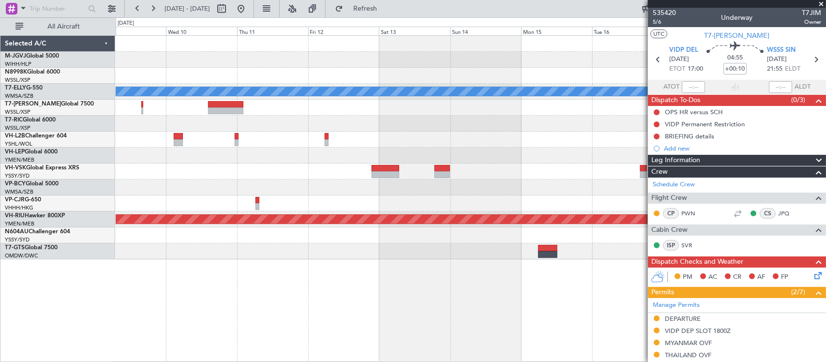
click at [354, 200] on div "Planned Maint Dubai (Dubai Intl) MEL No Crew Planned Maint Melbourne (Essendon)" at bounding box center [471, 148] width 710 height 224
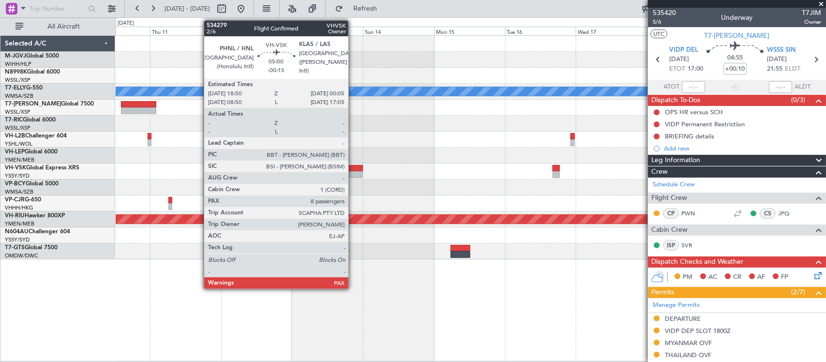
click at [353, 173] on div at bounding box center [355, 174] width 16 height 7
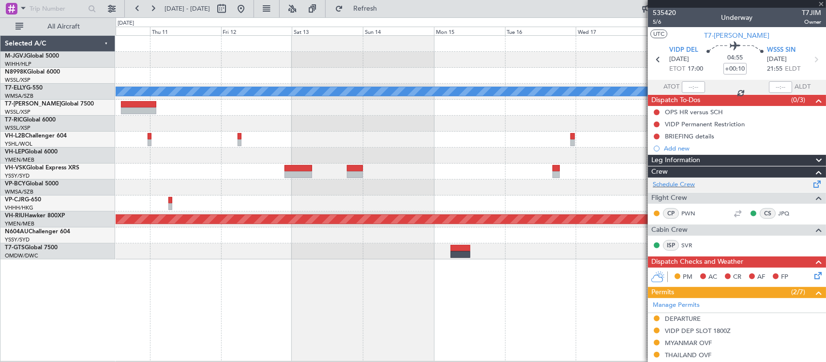
type input "-00:15"
type input "8"
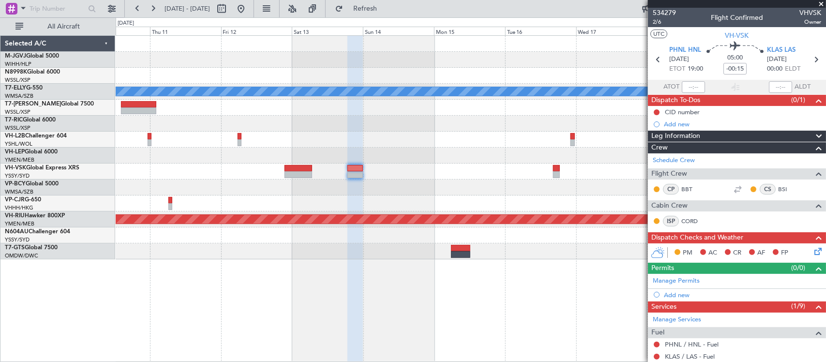
click at [541, 110] on div at bounding box center [471, 108] width 710 height 16
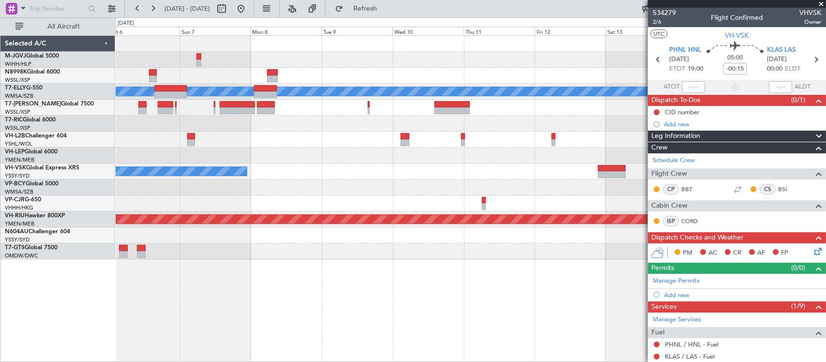
click at [521, 152] on div "Unplanned Maint Wichita (Wichita Mid-continent)" at bounding box center [471, 156] width 710 height 16
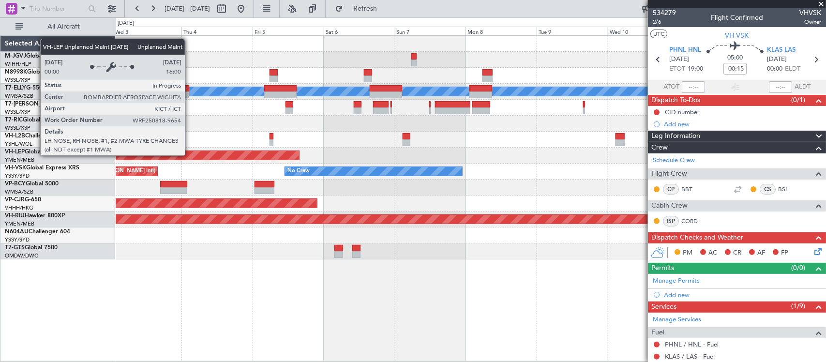
click at [429, 142] on div "Planned Maint Singapore (Seletar) Planned Maint Dubai (Dubai Intl) MEL Planned …" at bounding box center [471, 148] width 710 height 224
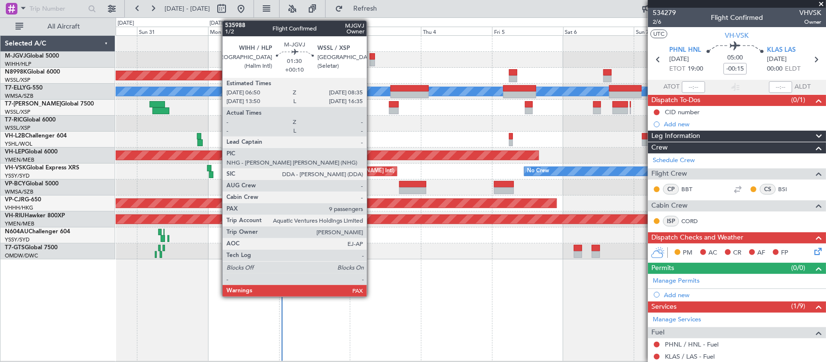
click at [372, 56] on div at bounding box center [372, 56] width 5 height 7
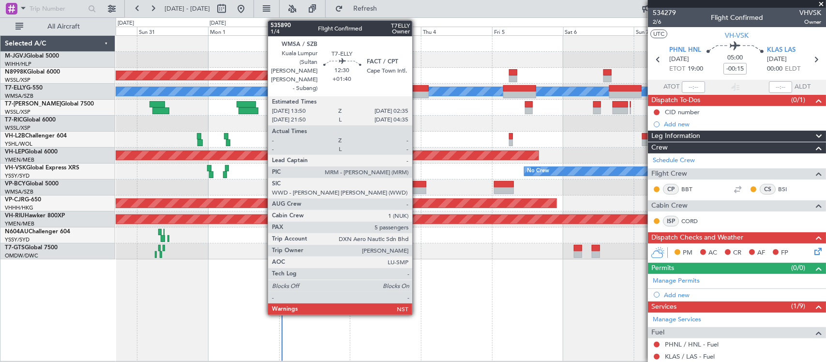
click at [417, 92] on div at bounding box center [410, 95] width 38 height 7
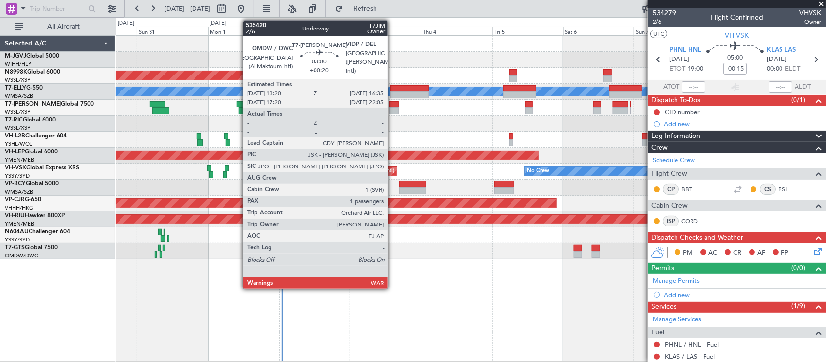
click at [393, 107] on div at bounding box center [394, 110] width 10 height 7
click at [394, 108] on div at bounding box center [394, 110] width 10 height 7
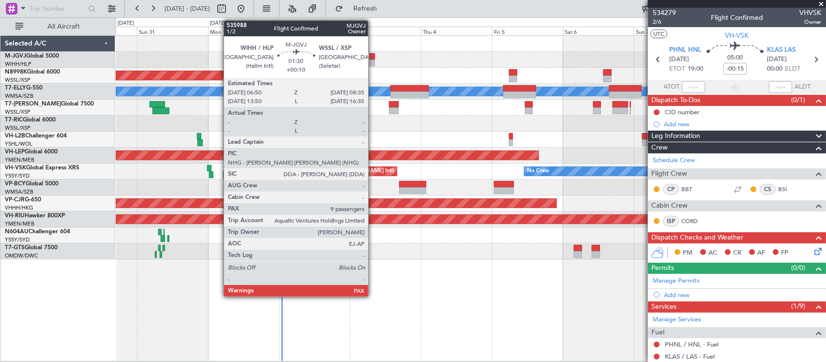
click at [373, 57] on div at bounding box center [372, 56] width 5 height 7
click at [374, 57] on div at bounding box center [372, 56] width 5 height 7
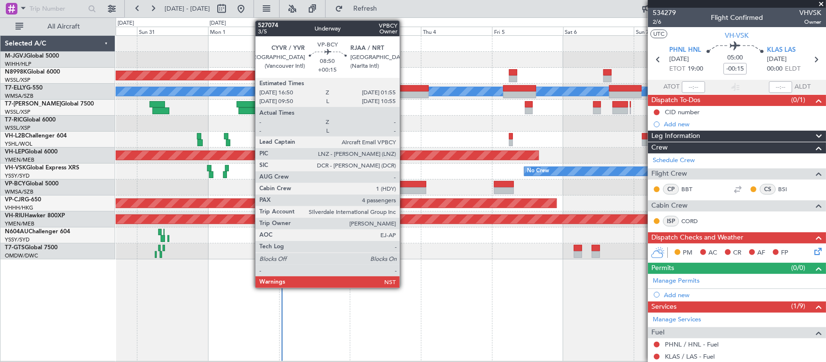
click at [405, 184] on div at bounding box center [412, 184] width 27 height 7
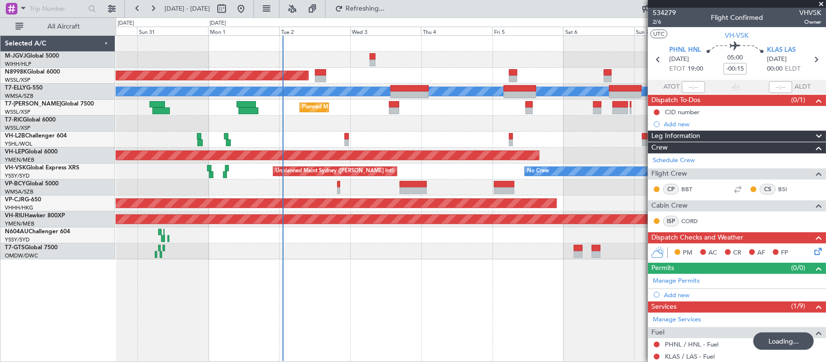
click at [368, 110] on div "Planned Maint Dubai (Al Maktoum Intl)" at bounding box center [471, 108] width 710 height 16
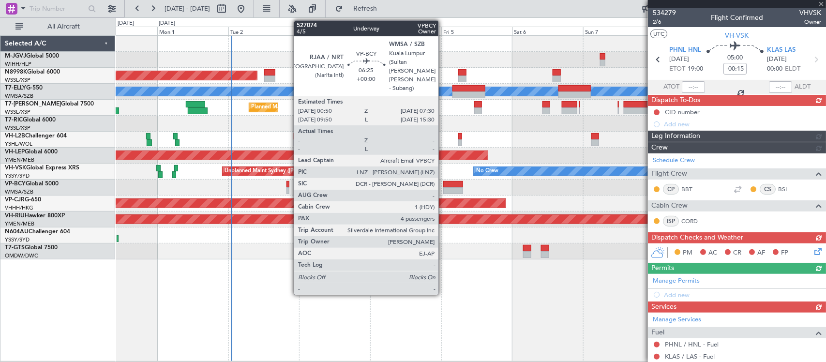
click at [448, 187] on div at bounding box center [453, 190] width 20 height 7
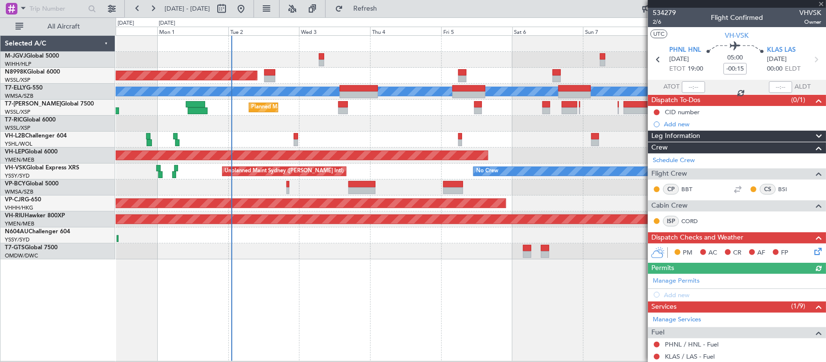
click at [502, 262] on div "Planned Maint Singapore (Seletar) MEL Planned Maint Dubai (Dubai Intl) Planned …" at bounding box center [471, 198] width 711 height 326
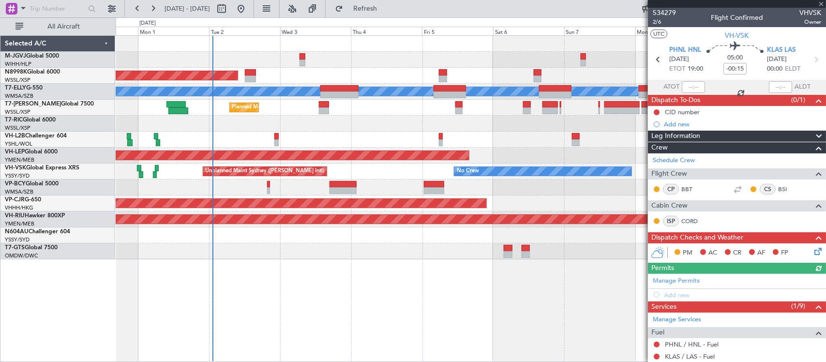
type input "4"
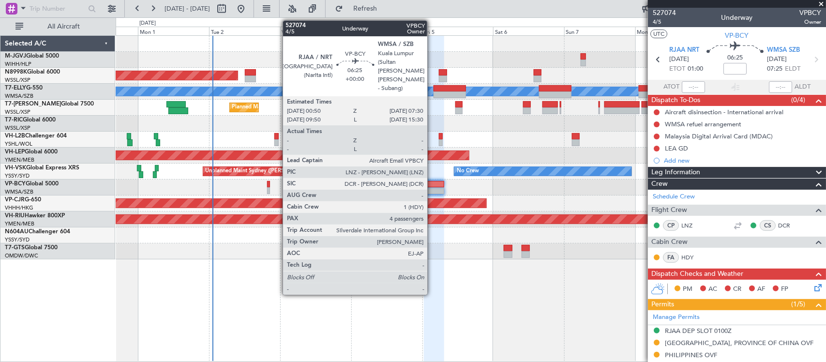
click at [432, 187] on div at bounding box center [434, 184] width 20 height 7
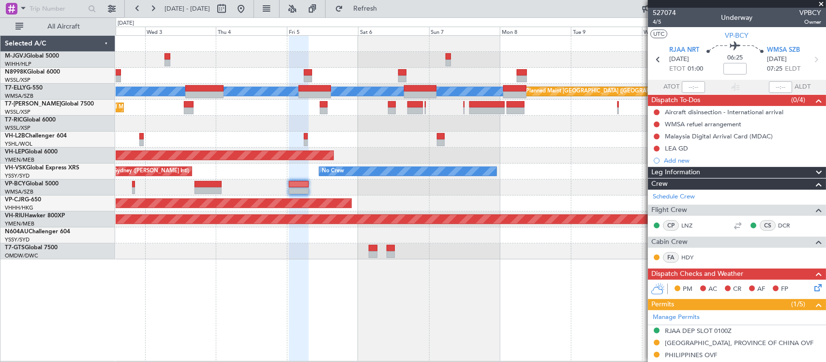
click at [423, 128] on div at bounding box center [471, 124] width 710 height 16
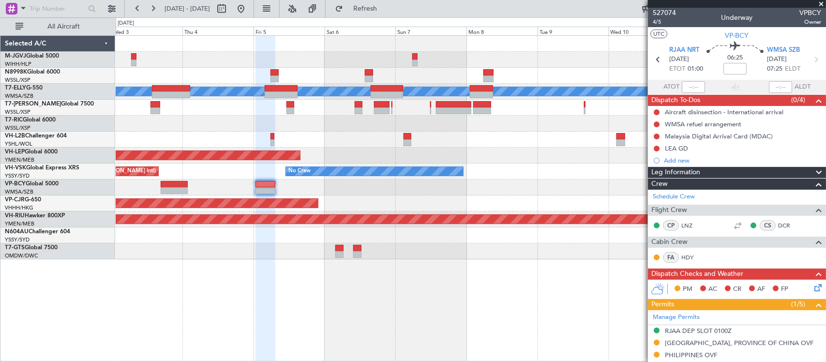
click at [315, 124] on div at bounding box center [471, 124] width 710 height 16
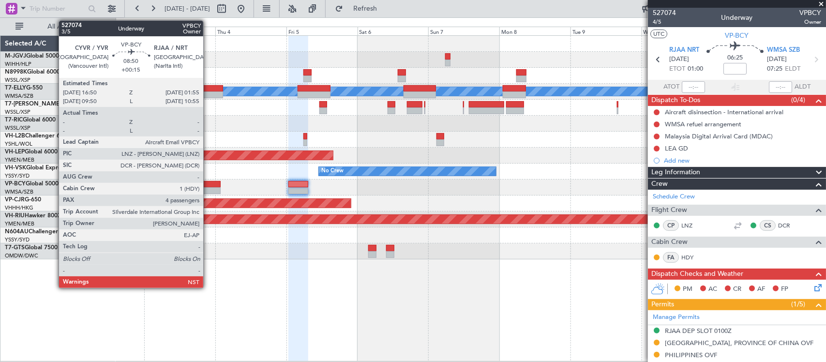
click at [208, 186] on div at bounding box center [207, 184] width 27 height 7
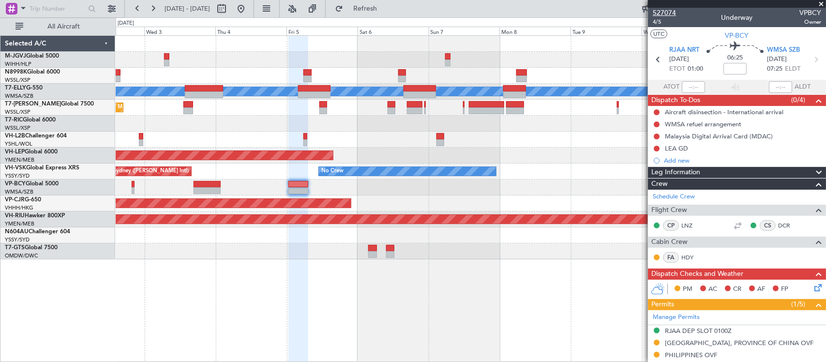
click at [661, 10] on span "527074" at bounding box center [664, 13] width 23 height 10
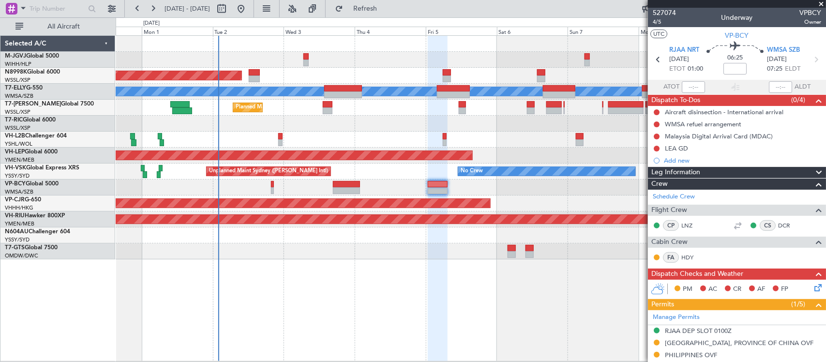
click at [473, 137] on div "Planned Maint [GEOGRAPHIC_DATA] (Seletar) Planned Maint [GEOGRAPHIC_DATA] ([GEO…" at bounding box center [471, 148] width 710 height 224
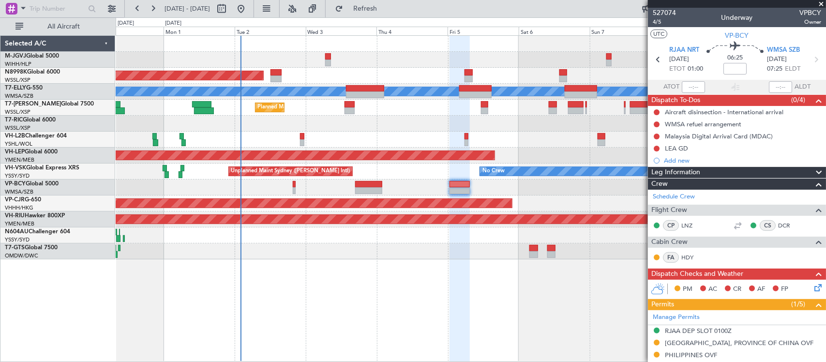
click at [443, 138] on div "Planned Maint [GEOGRAPHIC_DATA] ([GEOGRAPHIC_DATA])" at bounding box center [471, 140] width 710 height 16
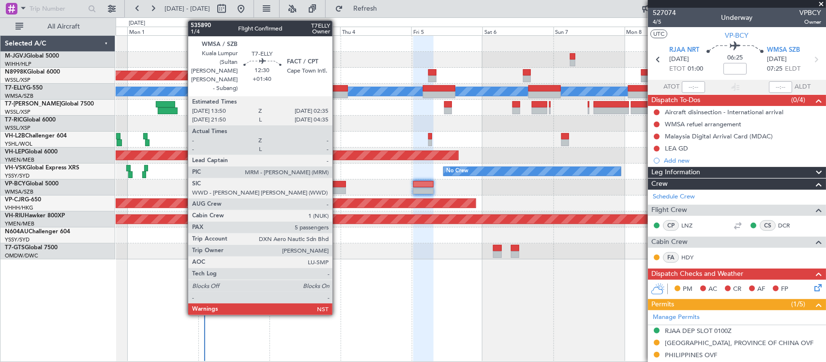
click at [337, 92] on div at bounding box center [329, 95] width 38 height 7
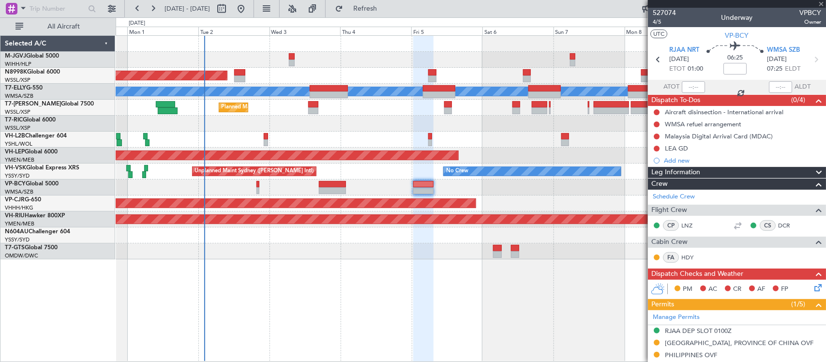
type input "+01:40"
type input "5"
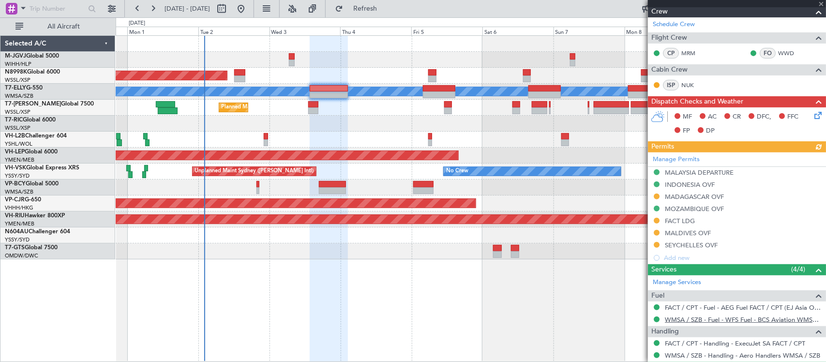
scroll to position [284, 0]
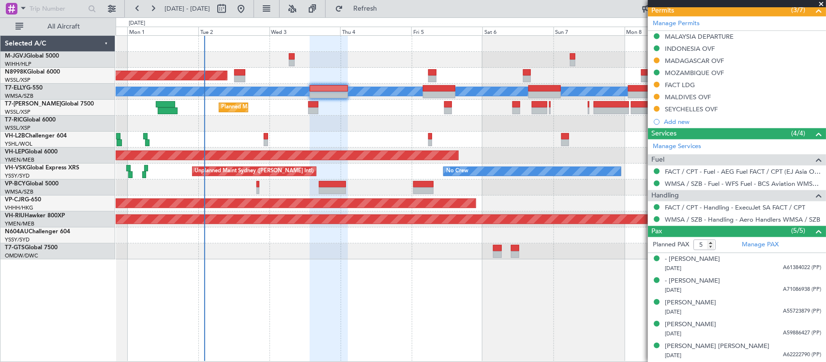
click at [636, 302] on div "Planned Maint Singapore (Seletar) Planned Maint Dubai (Dubai Intl) MEL Planned …" at bounding box center [471, 198] width 711 height 327
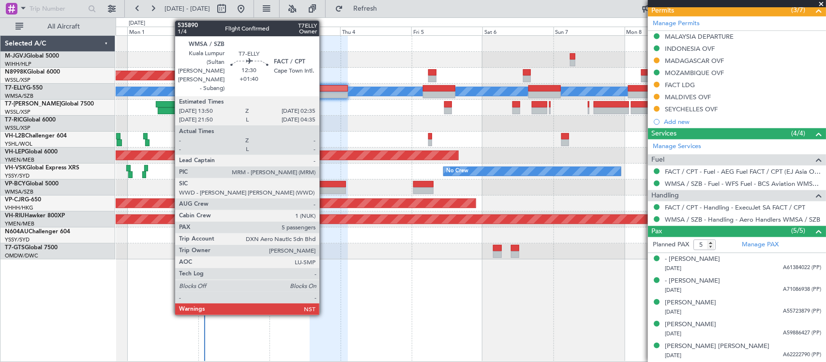
click at [324, 87] on div at bounding box center [329, 88] width 38 height 7
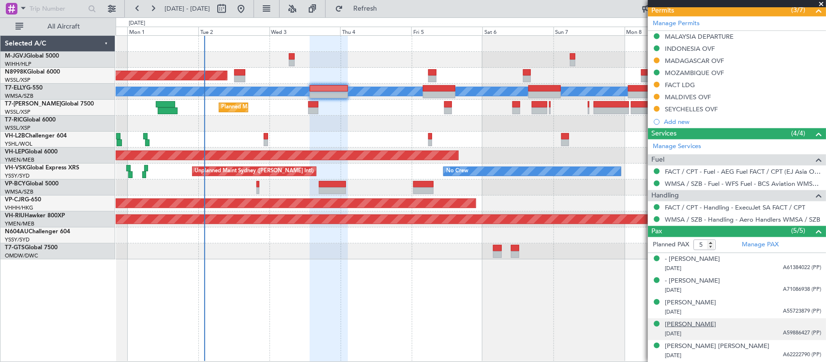
click at [717, 322] on div "[PERSON_NAME]" at bounding box center [690, 325] width 51 height 10
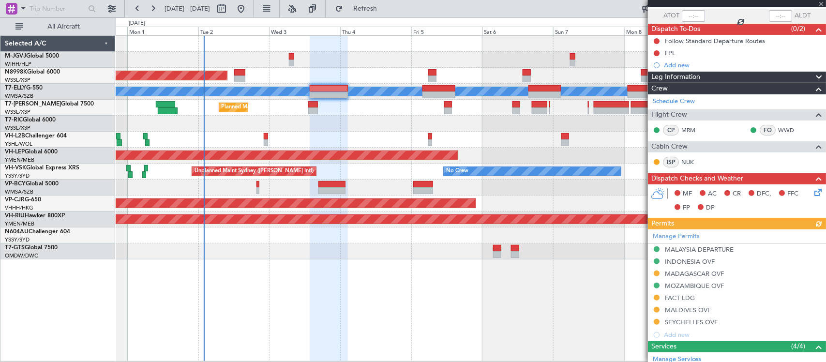
scroll to position [0, 0]
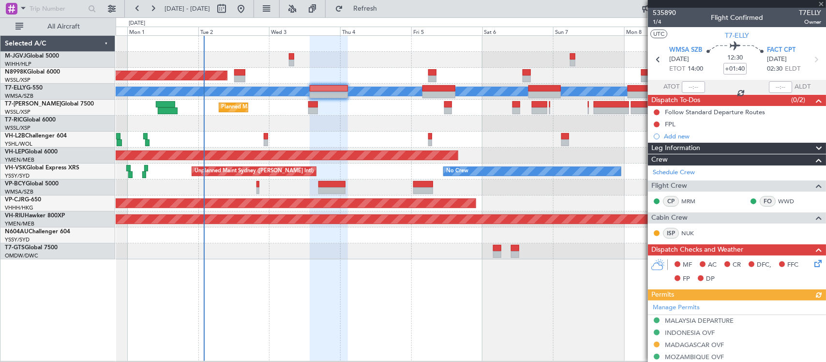
click at [813, 266] on icon at bounding box center [817, 262] width 8 height 8
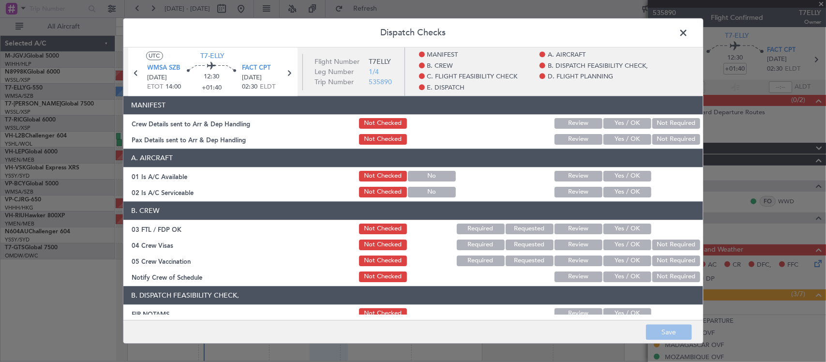
click at [604, 125] on button "Yes / OK" at bounding box center [628, 123] width 48 height 11
click at [615, 137] on button "Yes / OK" at bounding box center [628, 139] width 48 height 11
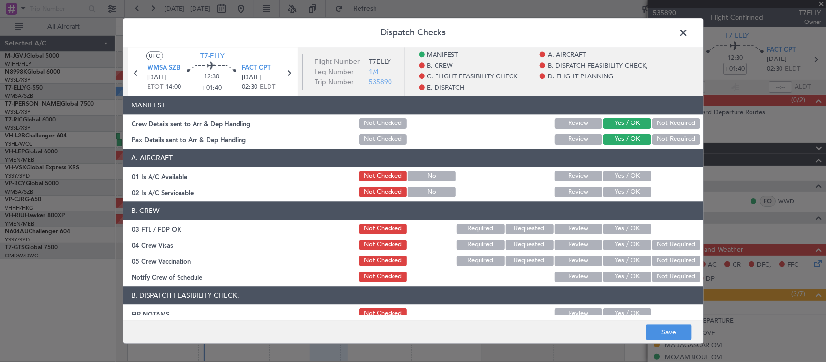
click at [625, 180] on button "Yes / OK" at bounding box center [628, 176] width 48 height 11
click at [626, 194] on button "Yes / OK" at bounding box center [628, 192] width 48 height 11
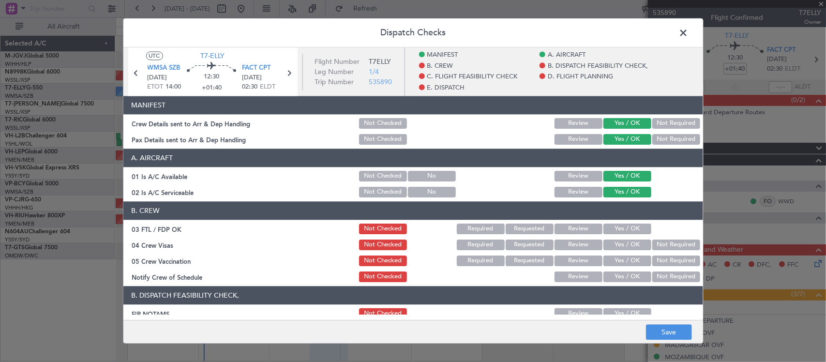
drag, startPoint x: 630, startPoint y: 223, endPoint x: 632, endPoint y: 230, distance: 7.2
click at [630, 223] on div "Yes / OK" at bounding box center [626, 229] width 49 height 14
click at [632, 230] on button "Yes / OK" at bounding box center [628, 229] width 48 height 11
click at [669, 246] on button "Not Required" at bounding box center [677, 245] width 48 height 11
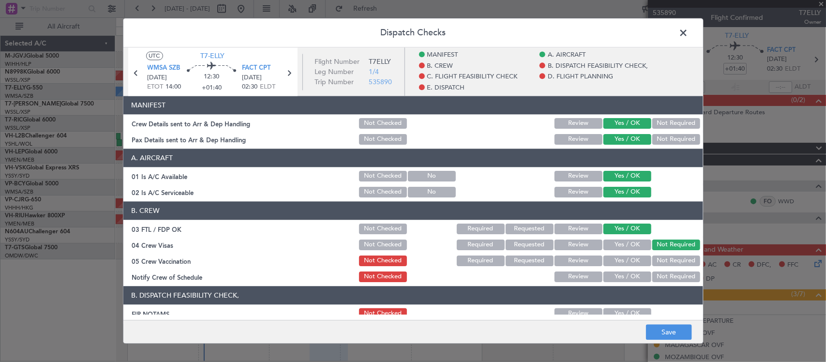
click at [666, 260] on button "Not Required" at bounding box center [677, 261] width 48 height 11
drag, startPoint x: 630, startPoint y: 276, endPoint x: 630, endPoint y: 282, distance: 5.3
click at [630, 277] on button "Yes / OK" at bounding box center [628, 277] width 48 height 11
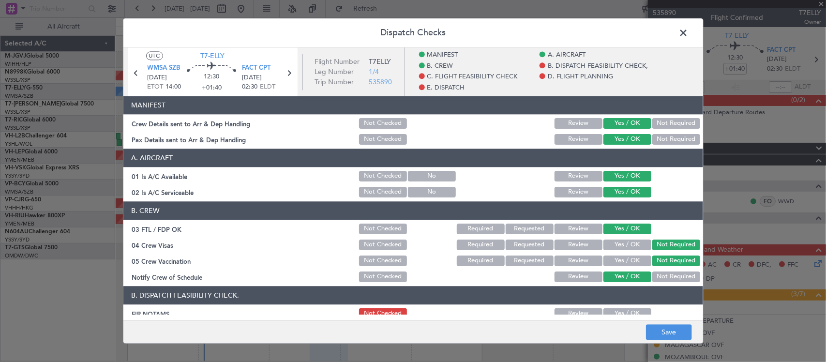
click at [632, 310] on button "Yes / OK" at bounding box center [628, 313] width 48 height 11
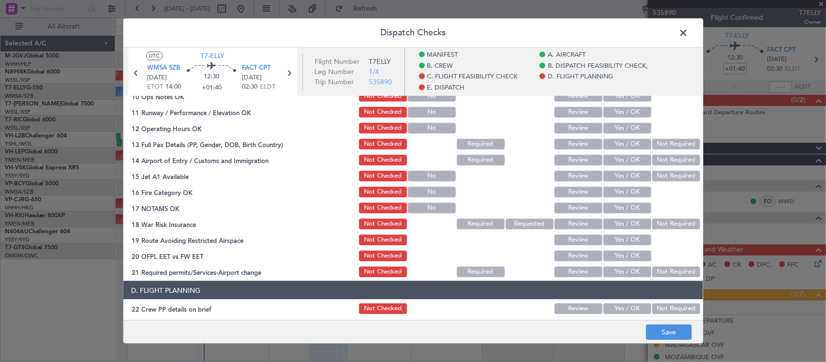
scroll to position [201, 0]
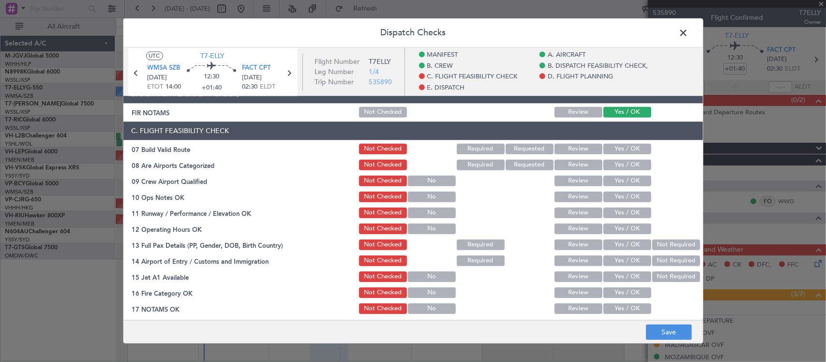
click at [630, 151] on button "Yes / OK" at bounding box center [628, 149] width 48 height 11
click at [630, 164] on button "Yes / OK" at bounding box center [628, 165] width 48 height 11
click at [632, 182] on button "Yes / OK" at bounding box center [628, 181] width 48 height 11
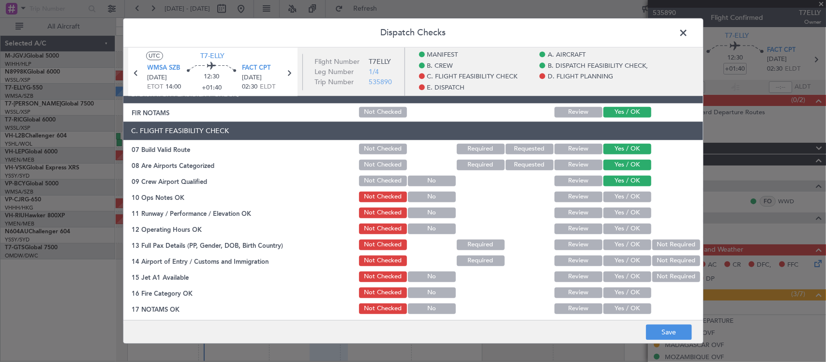
click at [632, 197] on button "Yes / OK" at bounding box center [628, 197] width 48 height 11
click at [632, 212] on button "Yes / OK" at bounding box center [628, 213] width 48 height 11
click at [633, 226] on button "Yes / OK" at bounding box center [628, 229] width 48 height 11
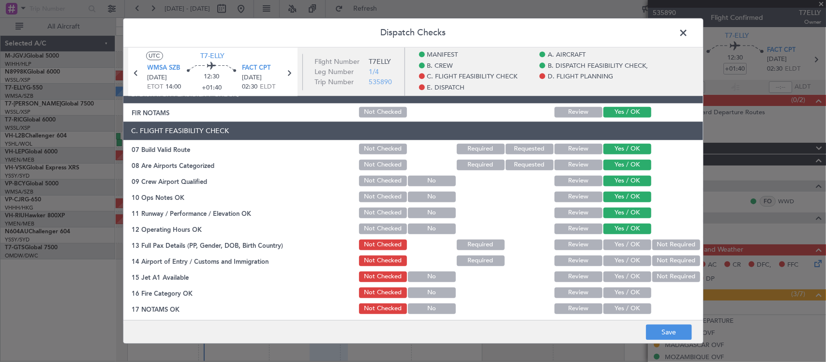
click at [630, 245] on button "Yes / OK" at bounding box center [628, 245] width 48 height 11
click at [630, 260] on button "Yes / OK" at bounding box center [628, 261] width 48 height 11
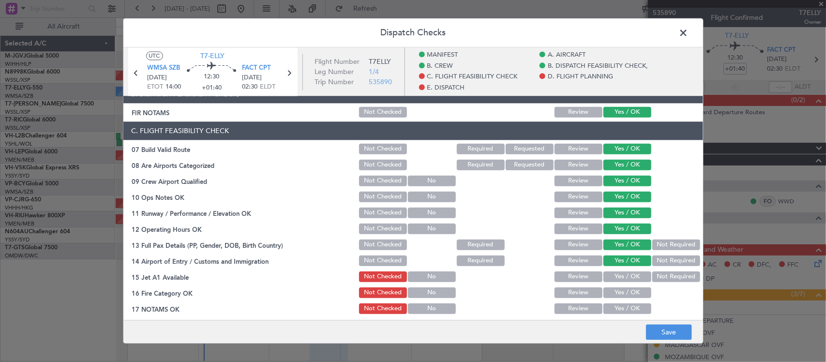
click at [628, 277] on button "Yes / OK" at bounding box center [628, 277] width 48 height 11
click at [632, 293] on button "Yes / OK" at bounding box center [628, 293] width 48 height 11
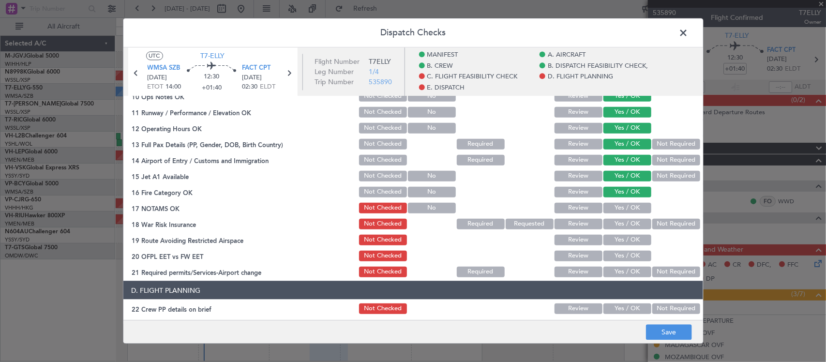
click at [620, 205] on button "Yes / OK" at bounding box center [628, 207] width 48 height 11
click at [653, 225] on button "Not Required" at bounding box center [677, 223] width 48 height 11
click at [630, 241] on button "Yes / OK" at bounding box center [628, 239] width 48 height 11
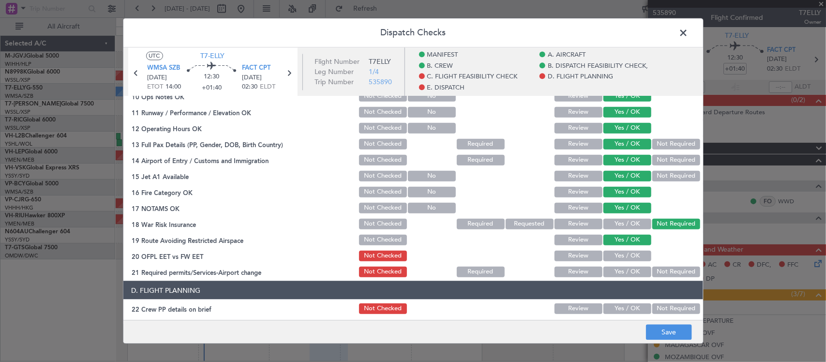
click at [632, 258] on button "Yes / OK" at bounding box center [628, 255] width 48 height 11
click at [662, 275] on button "Not Required" at bounding box center [677, 271] width 48 height 11
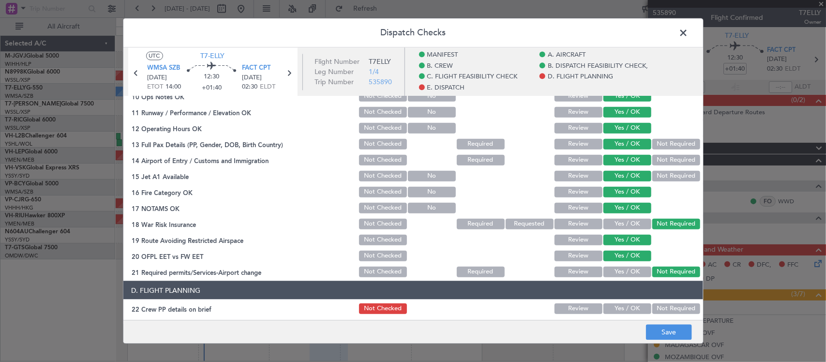
click at [672, 323] on footer "Save" at bounding box center [413, 331] width 580 height 23
click at [672, 329] on button "Save" at bounding box center [669, 332] width 46 height 15
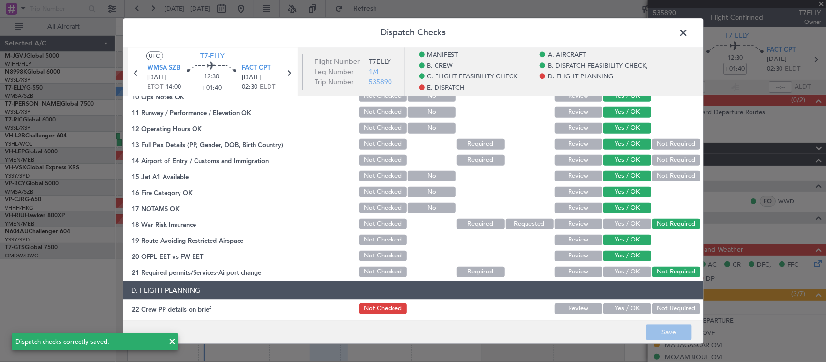
click at [689, 35] on span at bounding box center [689, 35] width 0 height 19
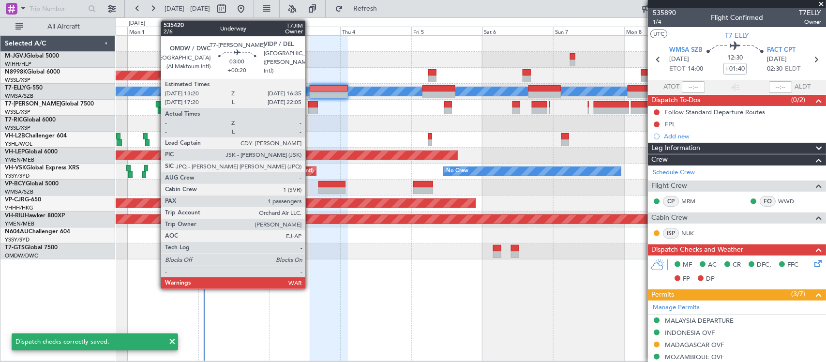
click at [310, 108] on div at bounding box center [313, 110] width 10 height 7
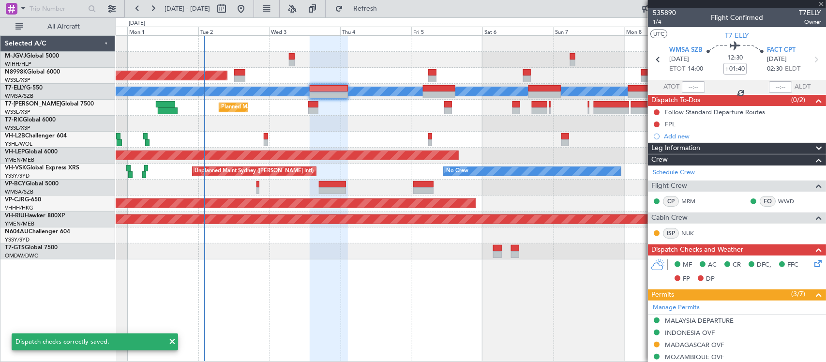
type input "+00:20"
type input "1"
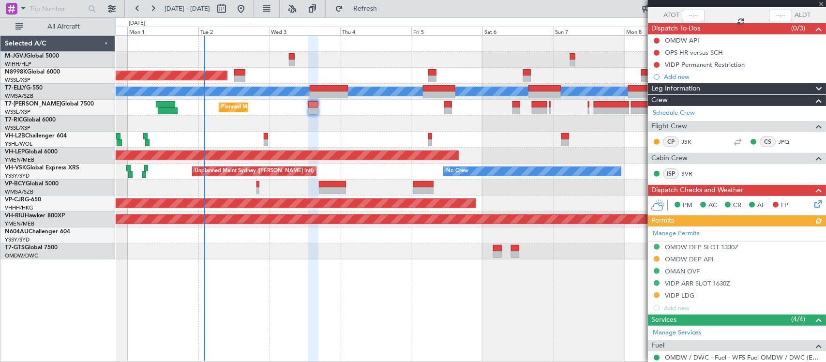
scroll to position [0, 0]
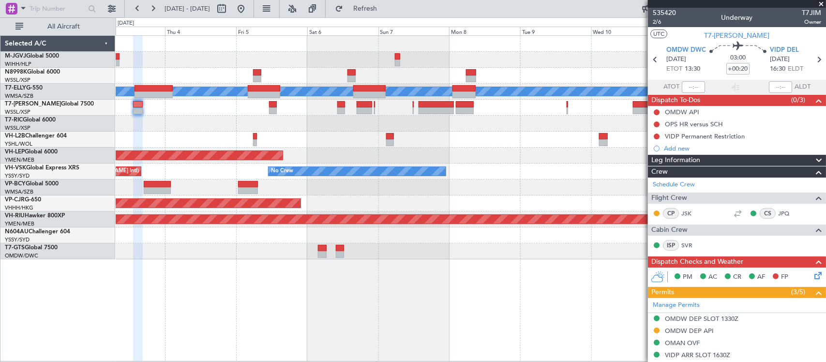
click at [308, 74] on div "Planned Maint [GEOGRAPHIC_DATA] (Seletar) Planned Maint [GEOGRAPHIC_DATA] ([GEO…" at bounding box center [471, 148] width 710 height 224
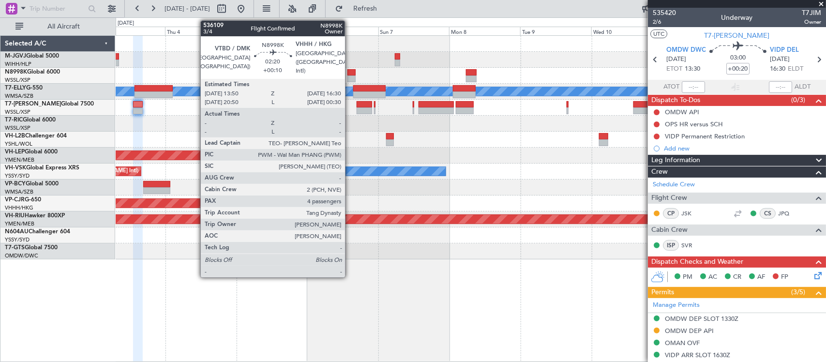
click at [350, 76] on div at bounding box center [352, 79] width 8 height 7
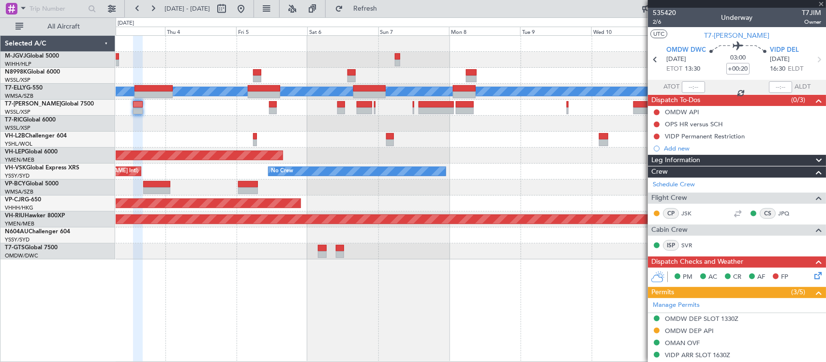
type input "+00:10"
type input "4"
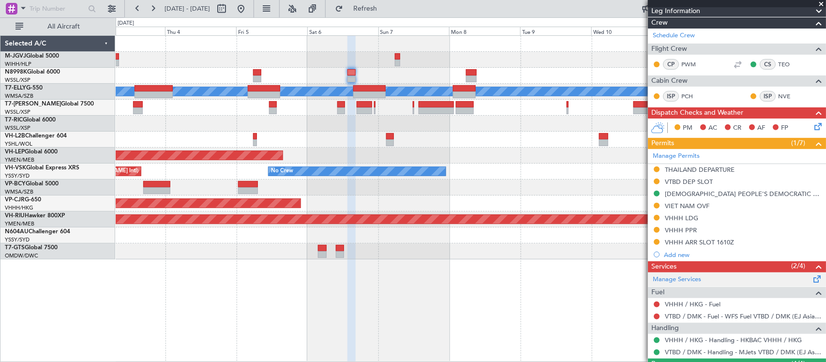
scroll to position [201, 0]
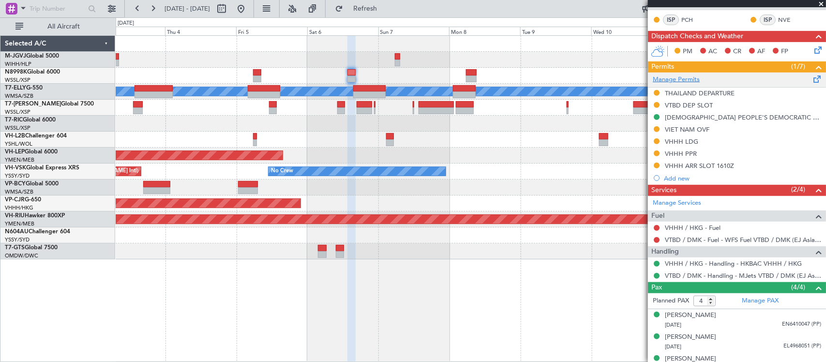
click at [685, 76] on link "Manage Permits" at bounding box center [676, 80] width 47 height 10
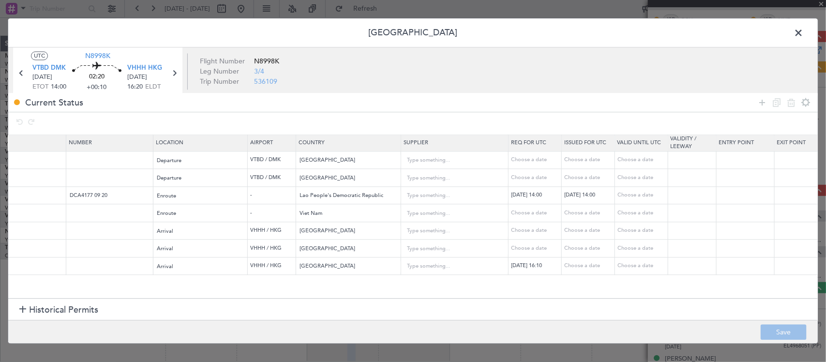
scroll to position [0, 434]
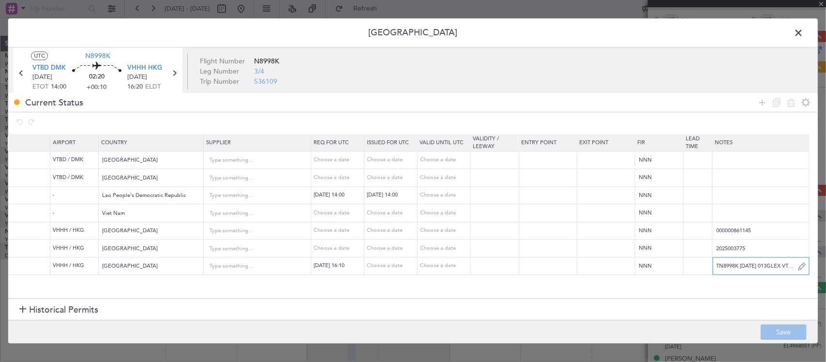
click at [736, 262] on input "TN8998K 06SEP 013GLEX VTBD1610 D / ID.VHHHAGN9540000" at bounding box center [761, 266] width 96 height 15
paste input "KN8998K 06SEP 013GLEX VTBD1610 D / RE.N8998K IDA.VHHHAGN9540000/"
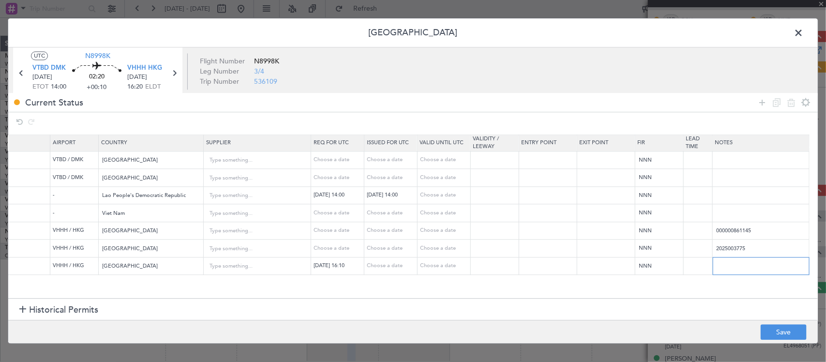
type input "KN8998K 06SEP 013GLEX VTBD1610 D / RE.N8998K IDA.VHHHAGN9540000/"
click at [393, 264] on div "Choose a date" at bounding box center [392, 266] width 50 height 8
select select "9"
select select "2025"
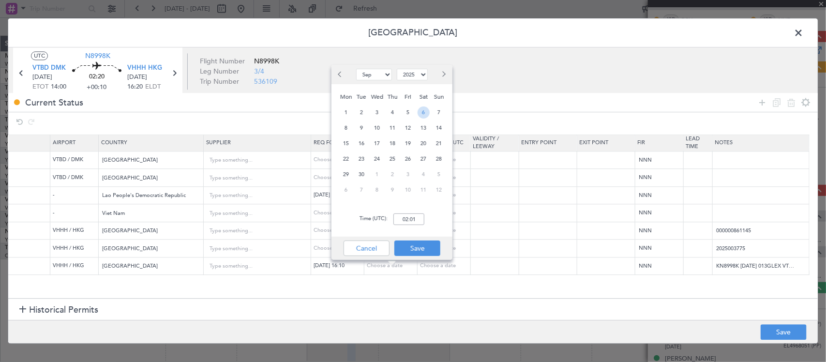
click at [424, 110] on span "6" at bounding box center [424, 113] width 12 height 12
click at [412, 221] on input "00:00" at bounding box center [409, 220] width 31 height 12
type input "16:10"
click at [436, 246] on button "Save" at bounding box center [418, 248] width 46 height 15
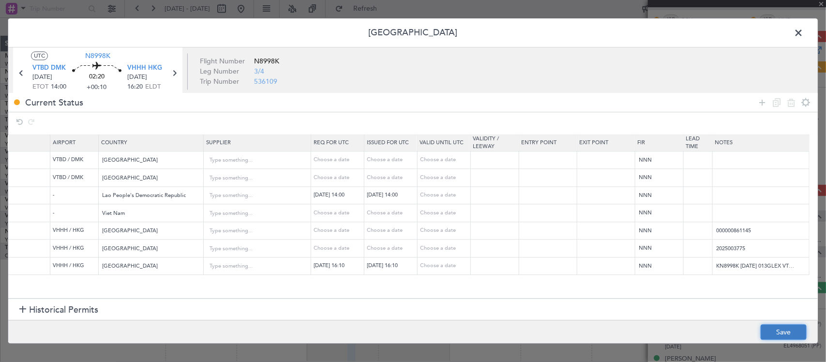
click at [774, 331] on button "Save" at bounding box center [784, 332] width 46 height 15
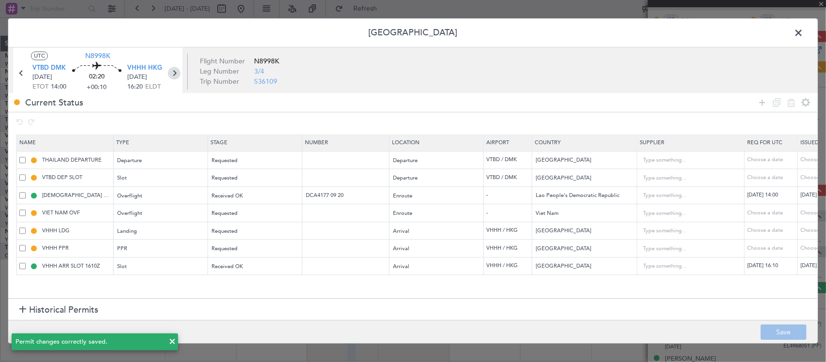
click at [173, 69] on icon at bounding box center [174, 73] width 13 height 13
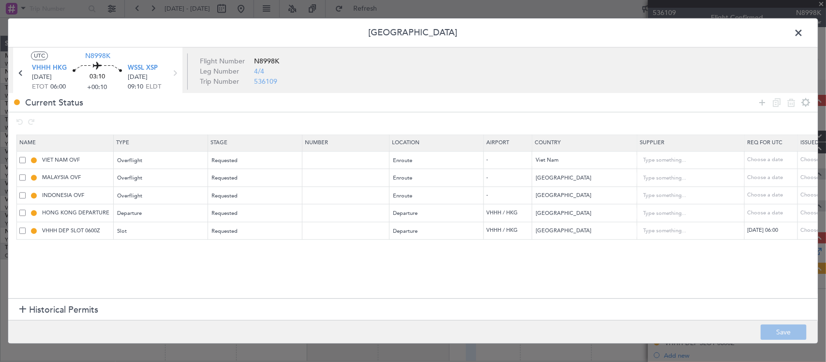
click at [807, 230] on div "Choose a date" at bounding box center [826, 231] width 50 height 8
select select "9"
select select "2025"
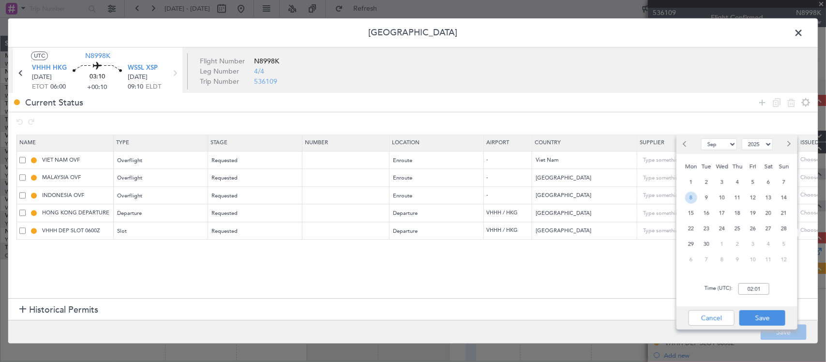
click at [689, 197] on span "8" at bounding box center [692, 198] width 12 height 12
click at [764, 291] on input "00:00" at bounding box center [754, 289] width 31 height 12
type input "06:00"
click at [758, 318] on button "Save" at bounding box center [763, 317] width 46 height 15
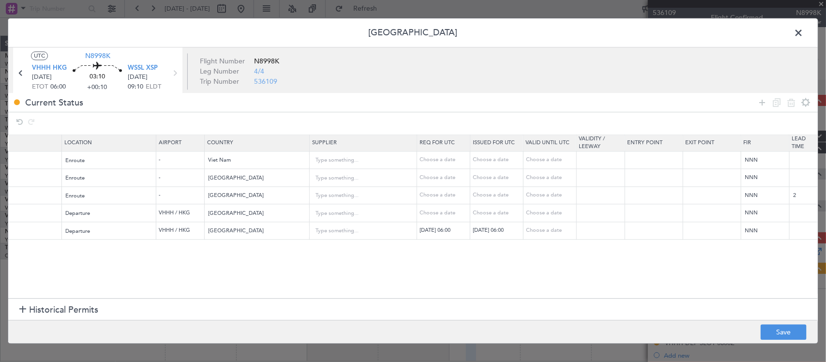
scroll to position [0, 434]
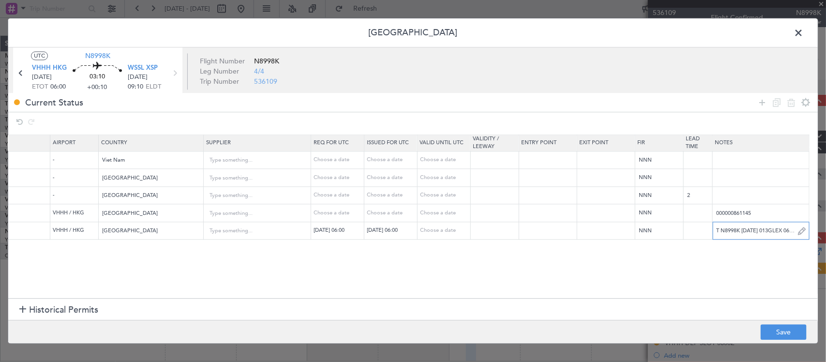
click at [747, 230] on input "T N8998K 08SEP 013GLEX 0600WSSL" at bounding box center [761, 231] width 96 height 15
click at [746, 230] on input "T N8998K 08SEP 013GLEX 0600WSSL" at bounding box center [761, 231] width 96 height 15
paste input "K N8998K 08SEP 013GLEX 0600WSSL D / RE.N8998K IDD.VHHHDGN9542000/"
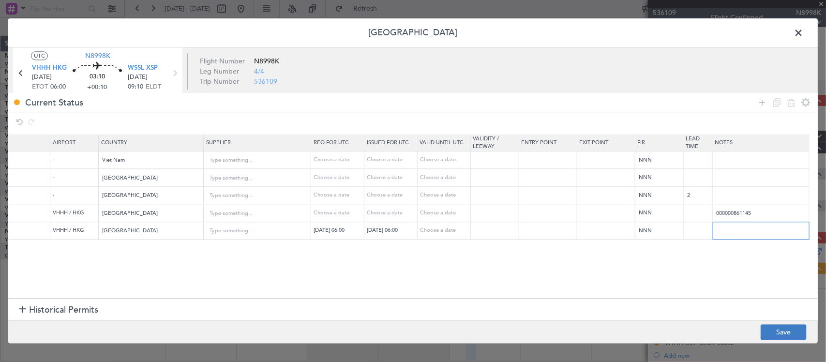
type input "K N8998K 08SEP 013GLEX 0600WSSL D / RE.N8998K IDD.VHHHDGN9542000/"
click at [788, 330] on button "Save" at bounding box center [784, 332] width 46 height 15
click at [804, 35] on span at bounding box center [804, 35] width 0 height 19
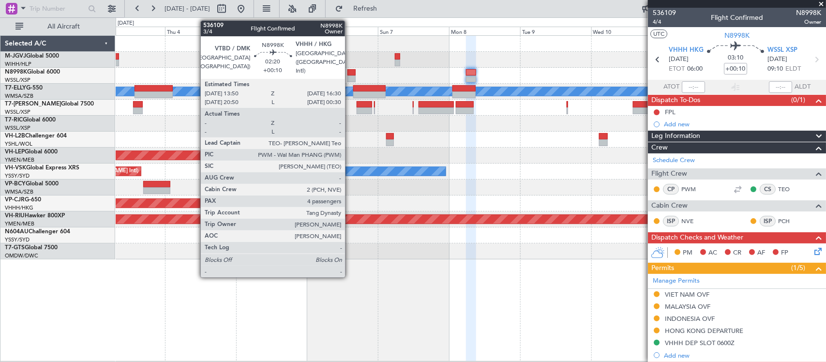
click at [350, 73] on div at bounding box center [352, 72] width 8 height 7
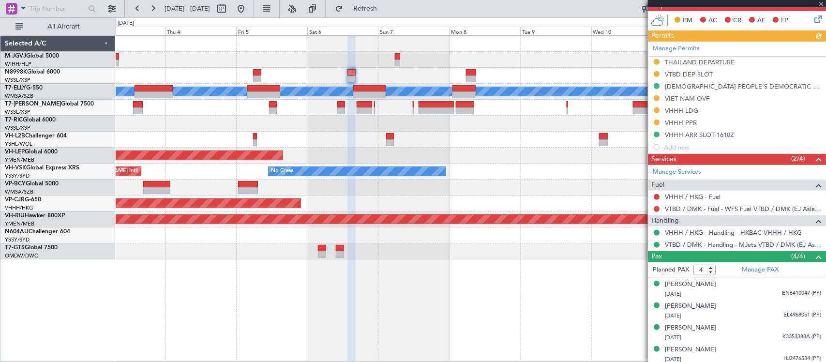
scroll to position [236, 0]
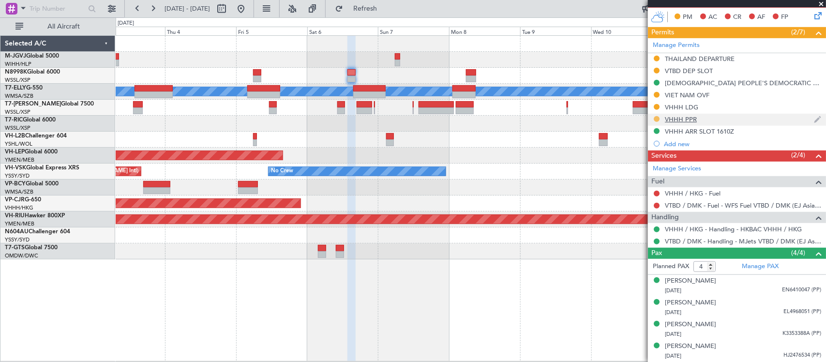
click at [657, 120] on button at bounding box center [657, 119] width 6 height 6
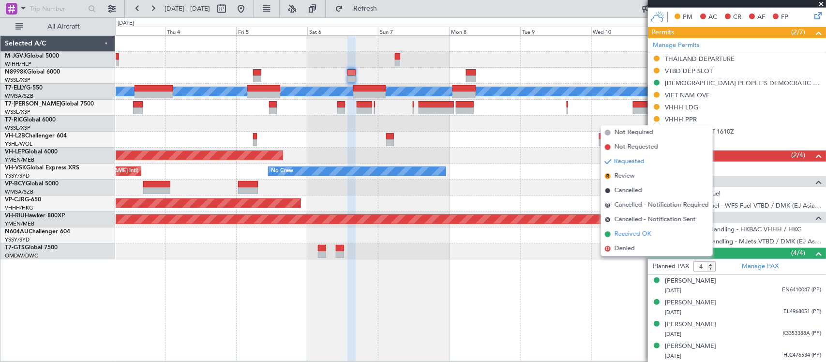
click at [645, 233] on span "Received OK" at bounding box center [633, 234] width 37 height 10
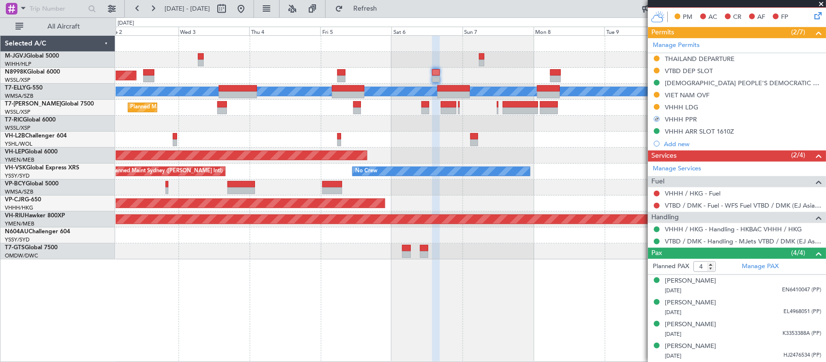
click at [434, 207] on div "Planned Maint [GEOGRAPHIC_DATA] (Seletar) Planned Maint [GEOGRAPHIC_DATA] ([GEO…" at bounding box center [471, 148] width 710 height 224
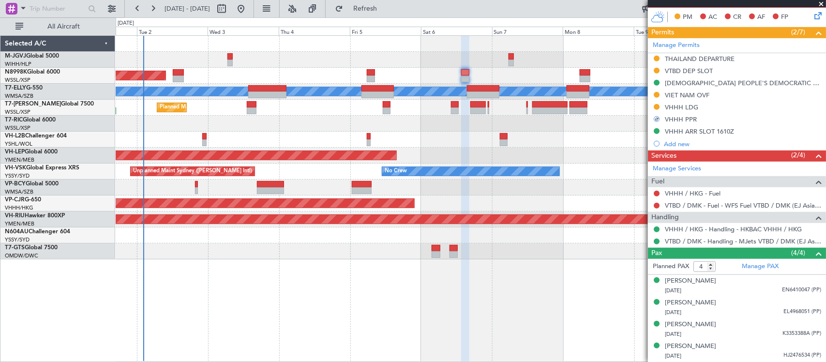
click at [496, 184] on div at bounding box center [471, 188] width 710 height 16
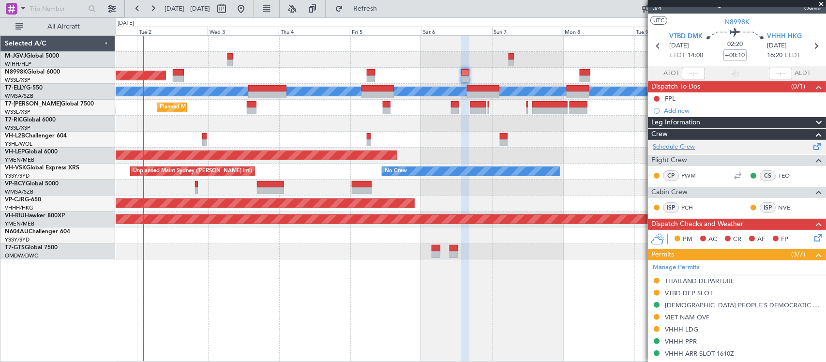
scroll to position [0, 0]
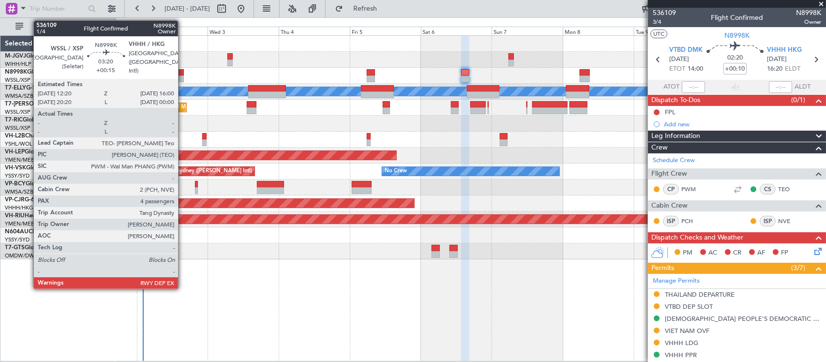
click at [183, 76] on div at bounding box center [178, 79] width 11 height 7
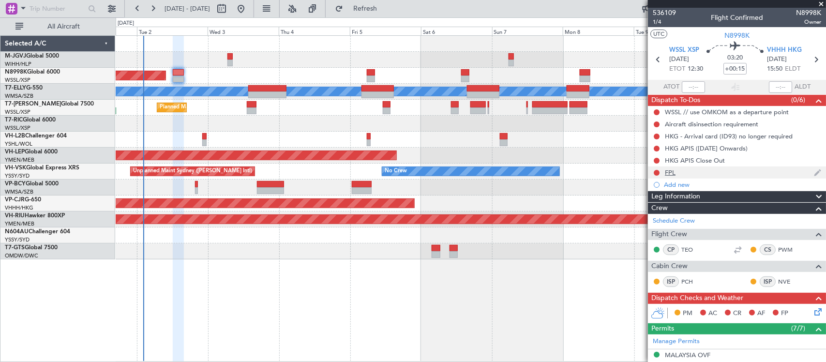
click at [679, 175] on div "FPL" at bounding box center [737, 173] width 178 height 12
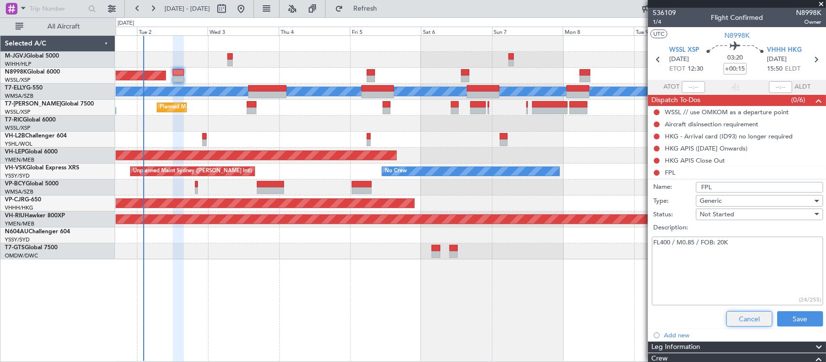
click at [743, 317] on button "Cancel" at bounding box center [750, 318] width 46 height 15
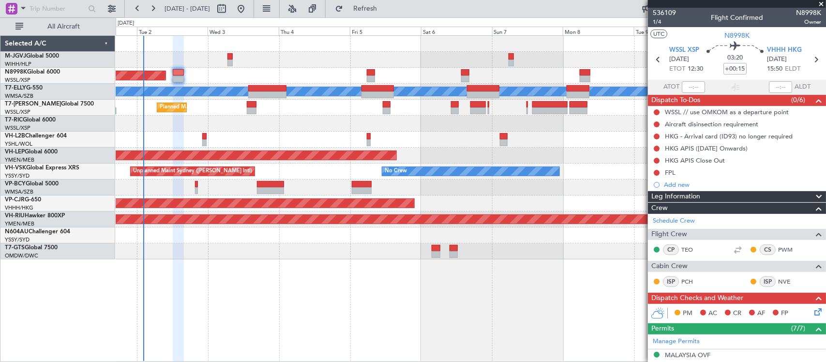
click at [813, 313] on icon at bounding box center [817, 310] width 8 height 8
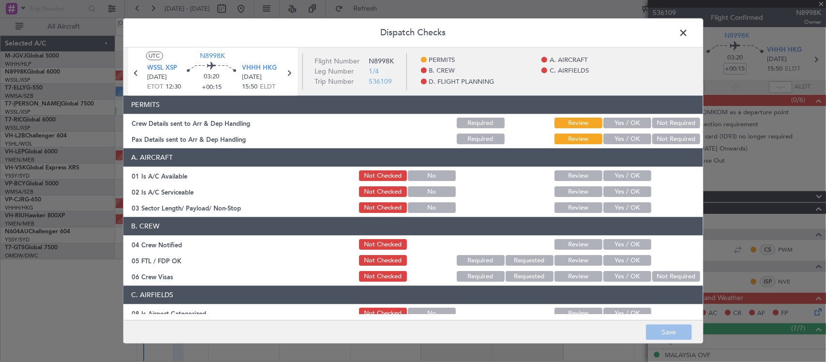
click at [625, 121] on button "Yes / OK" at bounding box center [628, 123] width 48 height 11
click at [629, 142] on button "Yes / OK" at bounding box center [628, 139] width 48 height 11
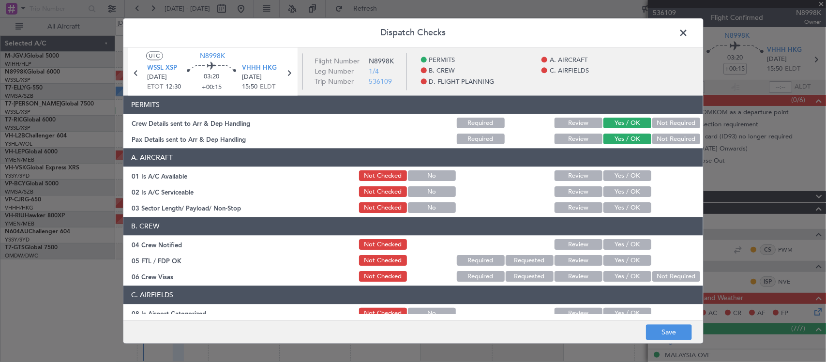
click at [613, 207] on button "Yes / OK" at bounding box center [628, 208] width 48 height 11
click at [616, 244] on button "Yes / OK" at bounding box center [628, 245] width 48 height 11
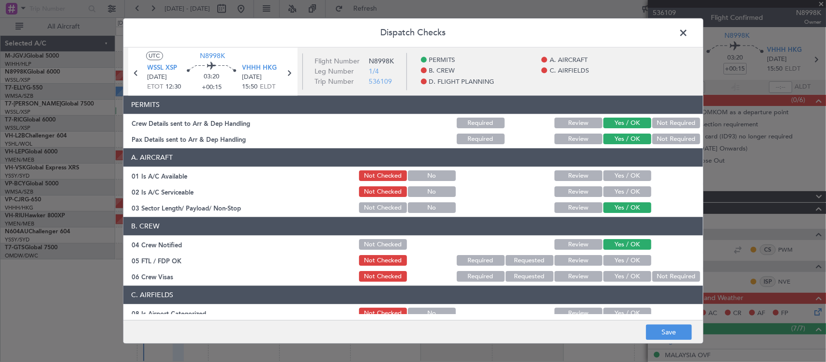
click at [620, 260] on button "Yes / OK" at bounding box center [628, 261] width 48 height 11
click at [653, 275] on button "Not Required" at bounding box center [677, 277] width 48 height 11
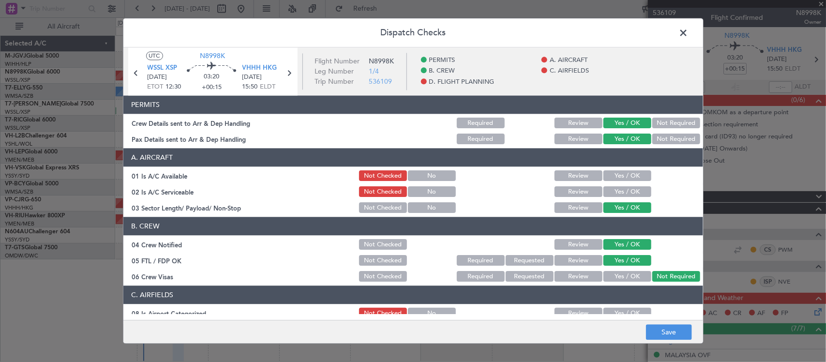
click at [613, 312] on button "Yes / OK" at bounding box center [628, 313] width 48 height 11
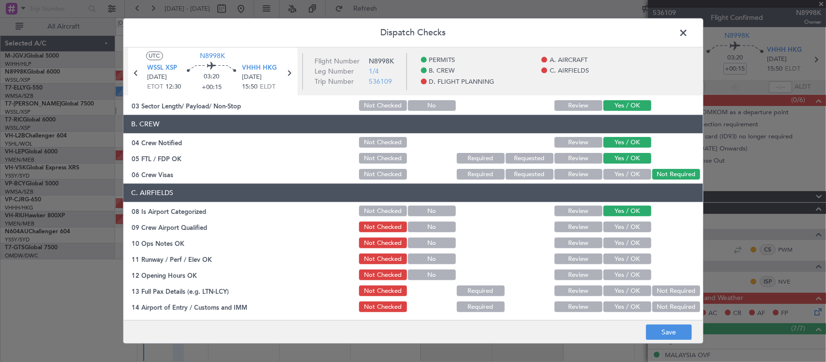
scroll to position [201, 0]
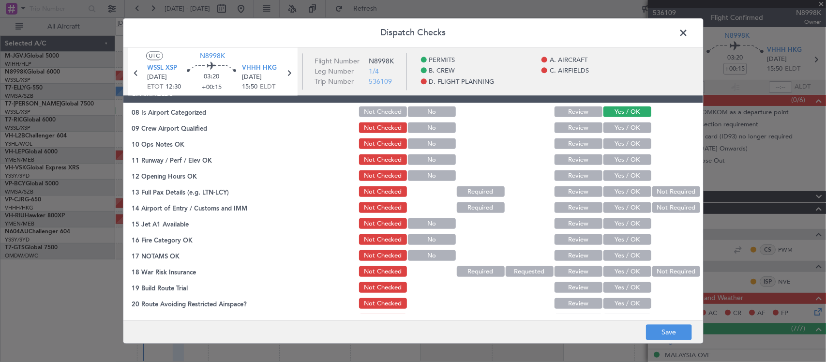
click at [623, 129] on button "Yes / OK" at bounding box center [628, 128] width 48 height 11
click at [622, 143] on button "Yes / OK" at bounding box center [628, 144] width 48 height 11
click at [622, 161] on button "Yes / OK" at bounding box center [628, 160] width 48 height 11
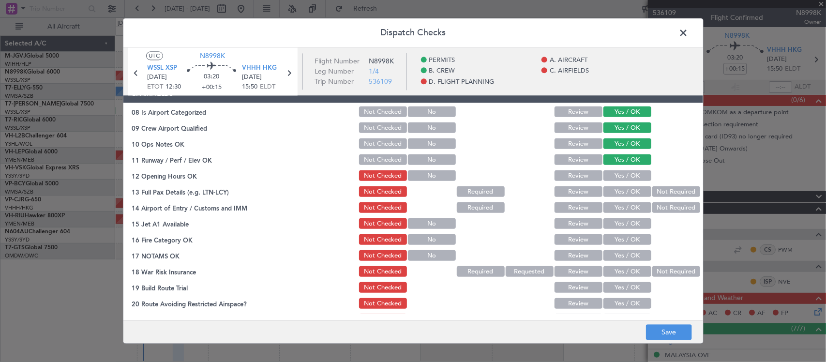
click at [621, 174] on button "Yes / OK" at bounding box center [628, 176] width 48 height 11
click at [620, 192] on button "Yes / OK" at bounding box center [628, 192] width 48 height 11
click at [630, 206] on button "Yes / OK" at bounding box center [628, 208] width 48 height 11
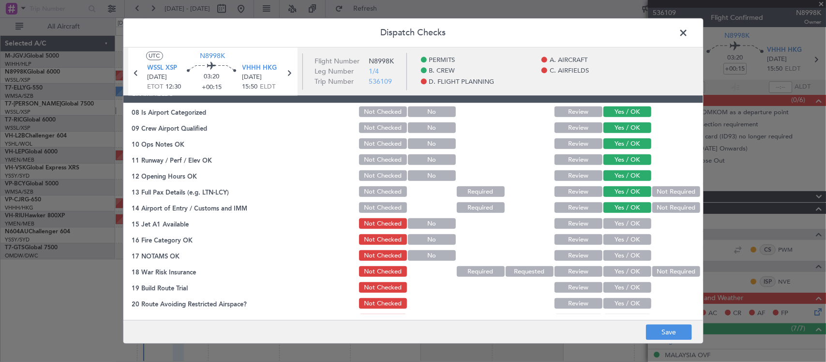
click at [628, 224] on button "Yes / OK" at bounding box center [628, 224] width 48 height 11
click at [630, 239] on button "Yes / OK" at bounding box center [628, 240] width 48 height 11
click at [631, 251] on button "Yes / OK" at bounding box center [628, 256] width 48 height 11
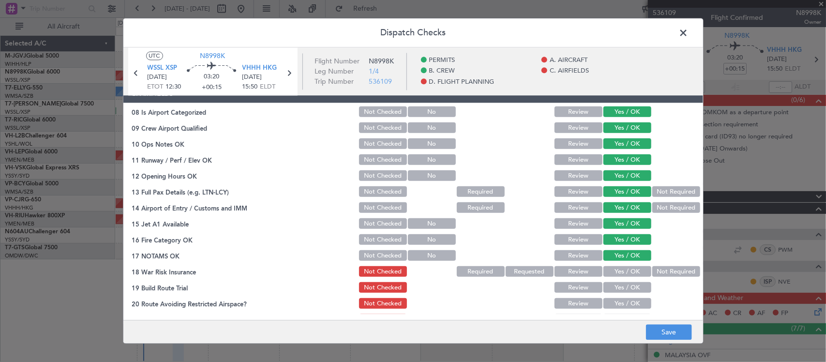
click at [653, 275] on button "Not Required" at bounding box center [677, 272] width 48 height 11
click at [623, 285] on button "Yes / OK" at bounding box center [628, 288] width 48 height 11
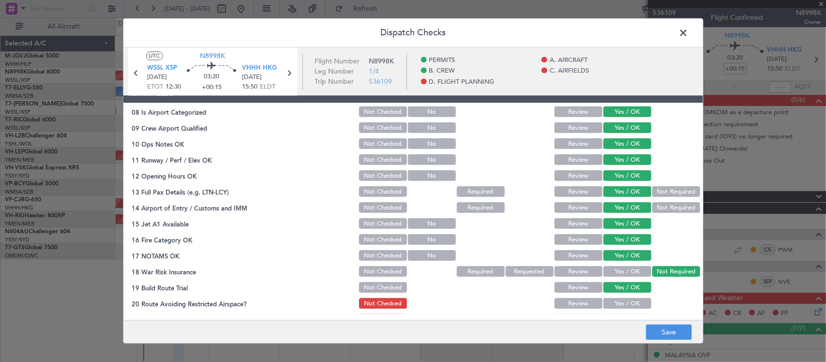
click at [623, 304] on button "Yes / OK" at bounding box center [628, 304] width 48 height 11
click at [649, 331] on button "Save" at bounding box center [669, 332] width 46 height 15
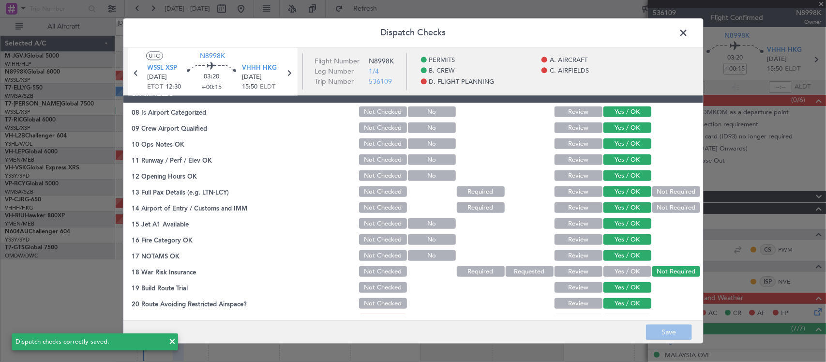
click at [689, 32] on span at bounding box center [689, 35] width 0 height 19
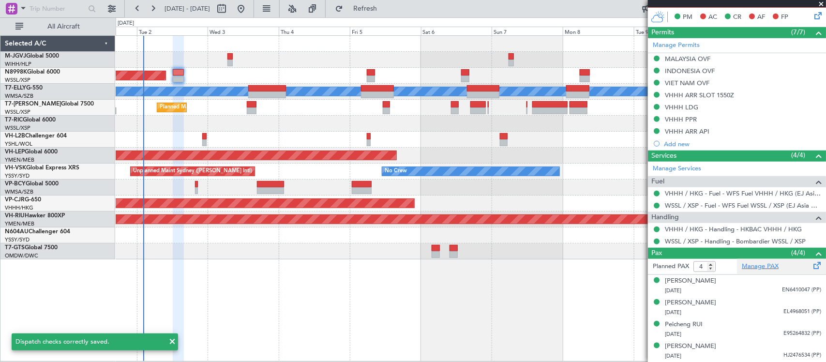
scroll to position [0, 0]
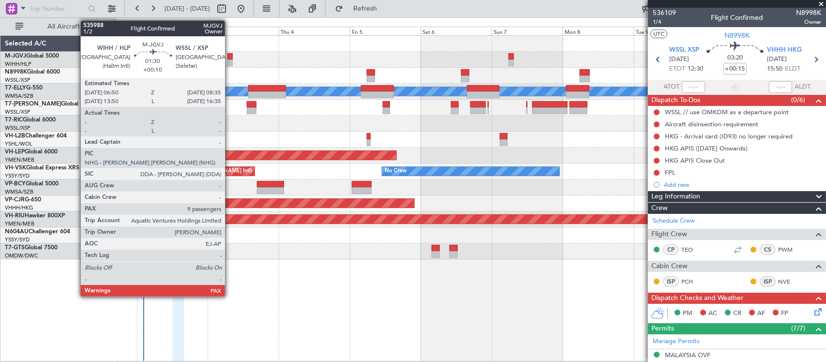
click at [230, 63] on div at bounding box center [230, 63] width 5 height 7
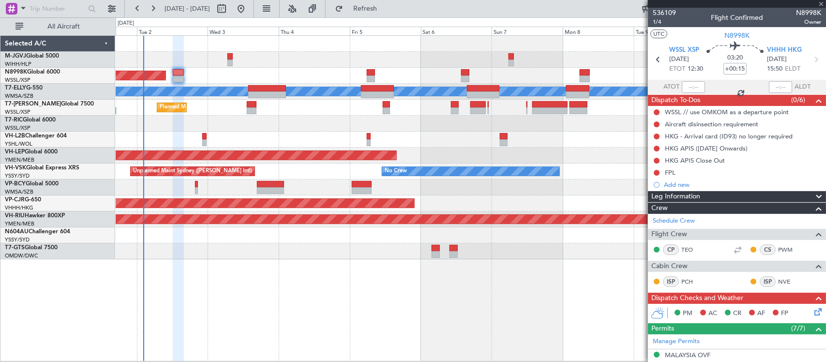
type input "+00:10"
type input "9"
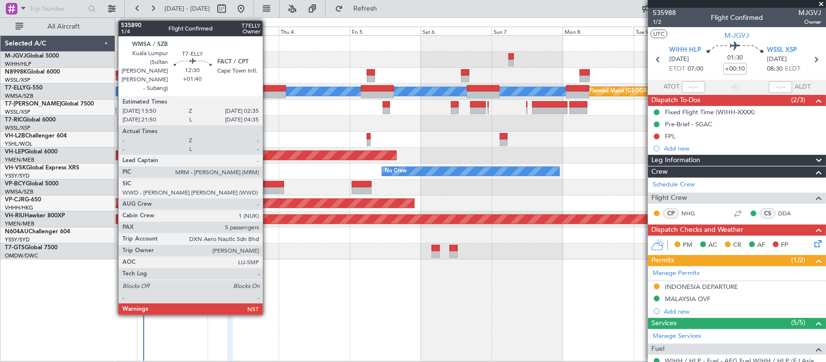
click at [268, 90] on div at bounding box center [267, 88] width 38 height 7
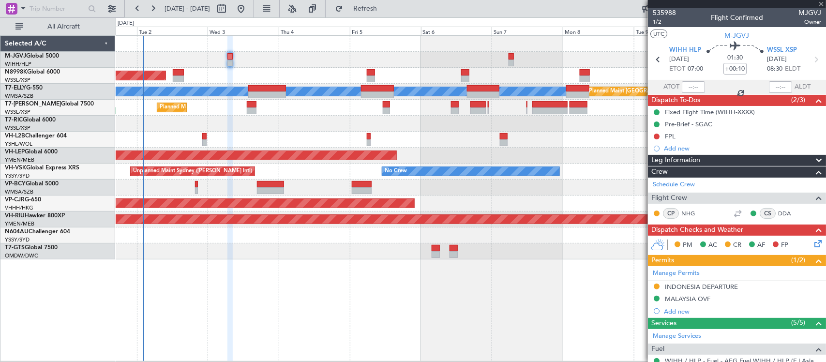
type input "+01:40"
type input "5"
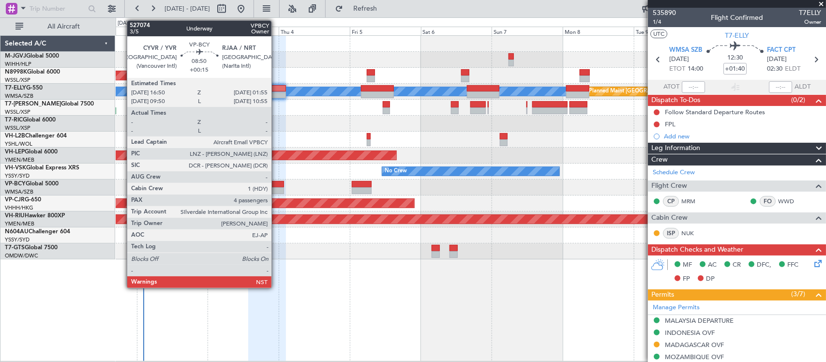
click at [276, 185] on div at bounding box center [270, 184] width 27 height 7
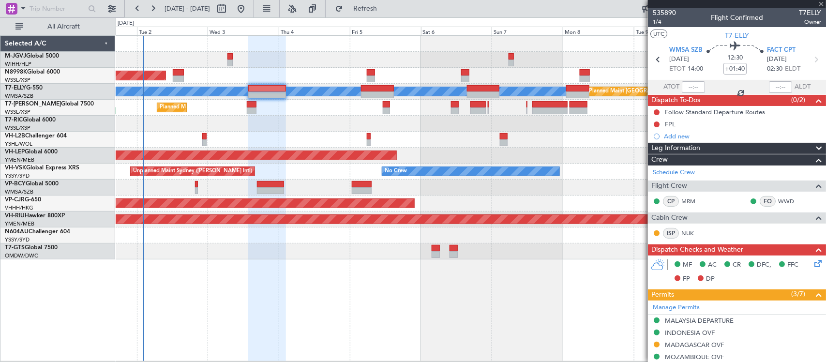
type input "+00:15"
type input "4"
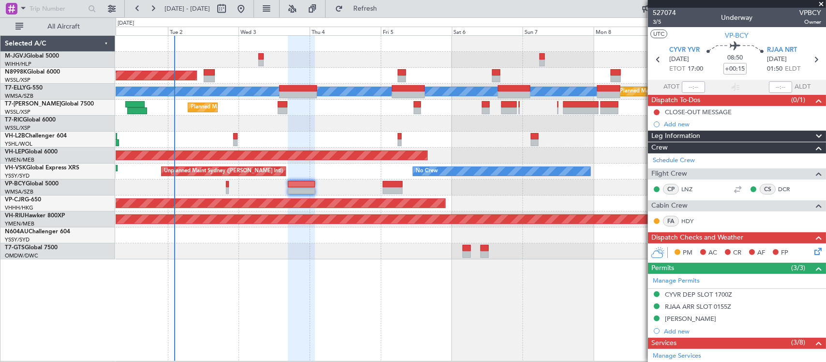
click at [529, 264] on div "Planned Maint [GEOGRAPHIC_DATA] (Seletar) [PERSON_NAME] Planned Maint [GEOGRAPH…" at bounding box center [471, 198] width 711 height 326
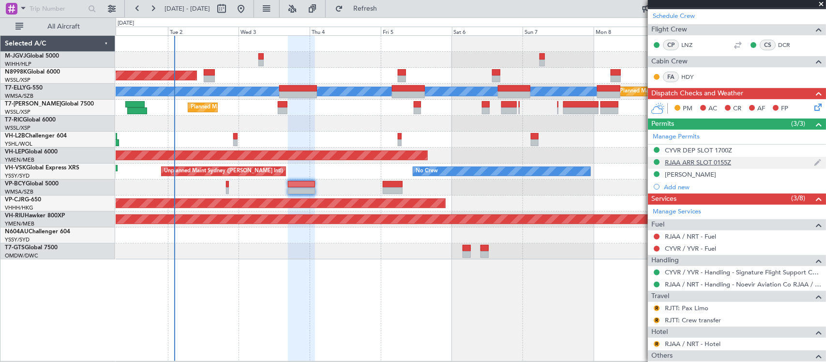
scroll to position [272, 0]
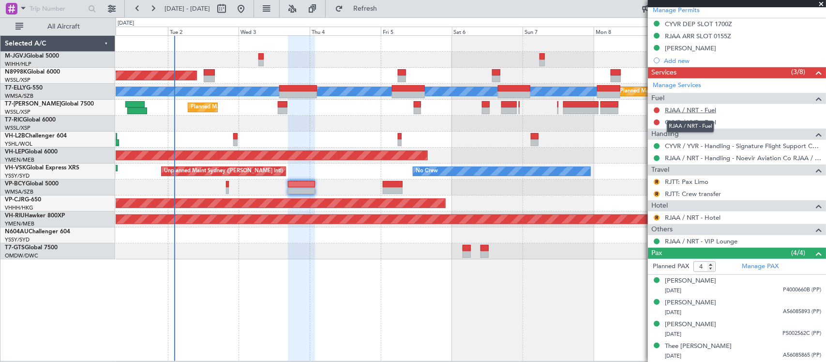
click at [686, 109] on link "RJAA / NRT - Fuel" at bounding box center [690, 110] width 51 height 8
click at [681, 122] on link "CYVR / YVR - Fuel" at bounding box center [690, 122] width 51 height 8
click at [700, 112] on link "RJAA / NRT - Fuel" at bounding box center [690, 110] width 51 height 8
click at [681, 124] on link "CYVR / YVR - Fuel" at bounding box center [690, 122] width 51 height 8
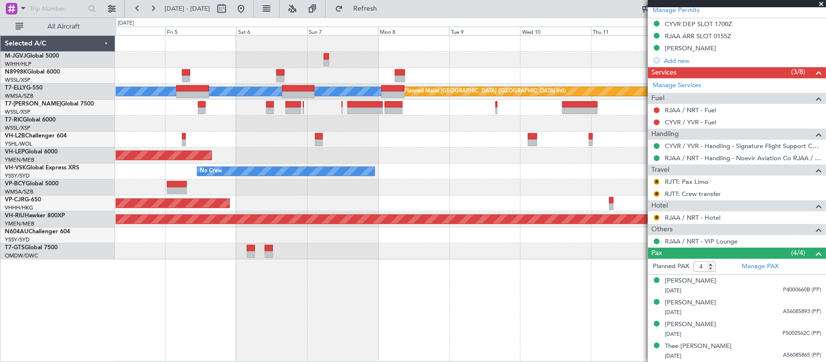
click at [257, 151] on div "Planned Maint Singapore (Seletar) MEL Planned Maint Dubai (Dubai Intl) Planned …" at bounding box center [471, 148] width 710 height 224
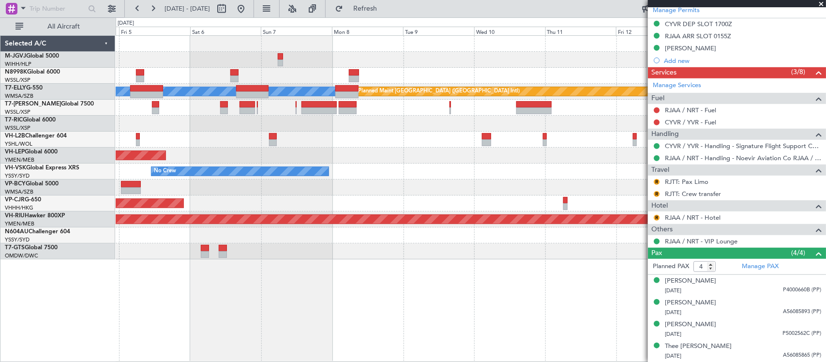
click at [447, 185] on div at bounding box center [471, 188] width 710 height 16
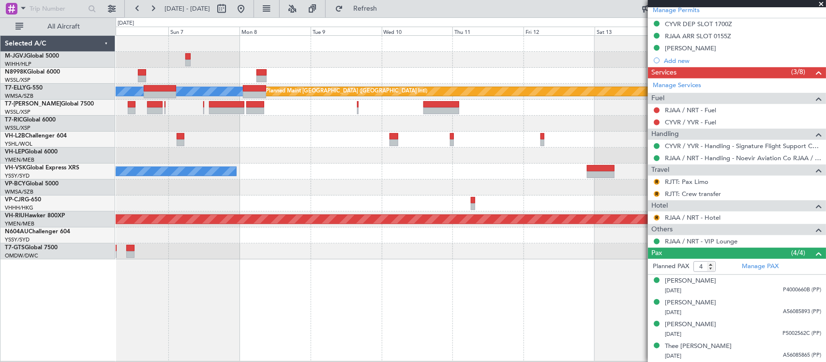
click at [236, 182] on div at bounding box center [471, 188] width 710 height 16
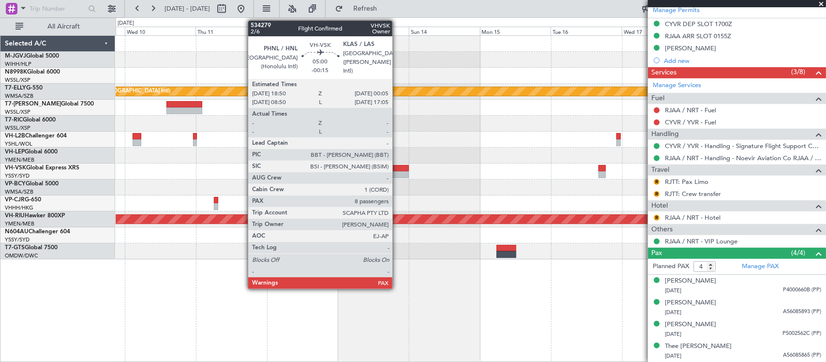
click at [397, 168] on div at bounding box center [401, 168] width 16 height 7
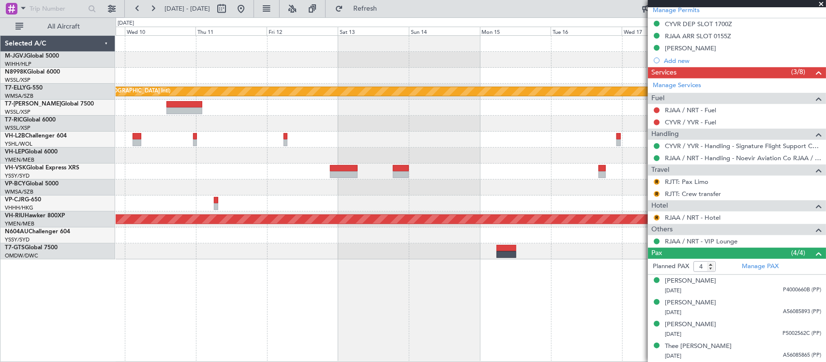
click at [417, 211] on div "MEL Planned Maint Dubai (Dubai Intl) No Crew Planned Maint Melbourne (Essendon)" at bounding box center [471, 148] width 710 height 224
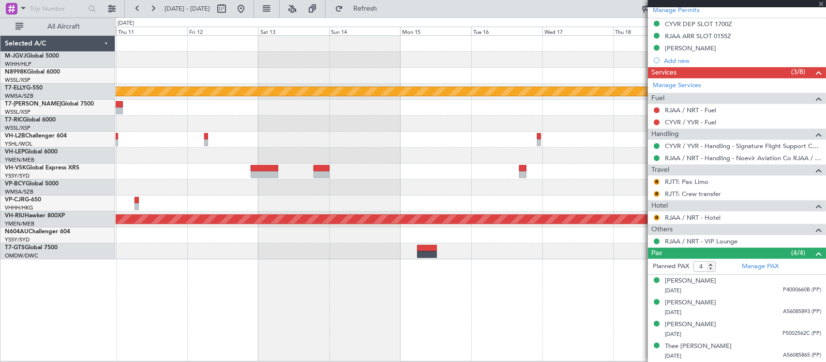
click at [504, 192] on div at bounding box center [471, 188] width 710 height 16
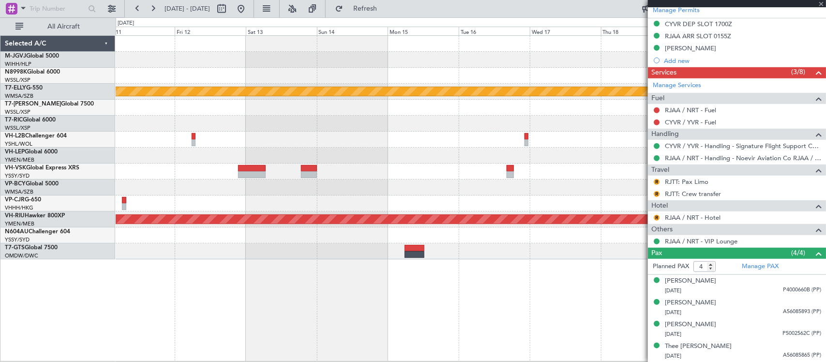
type input "-00:15"
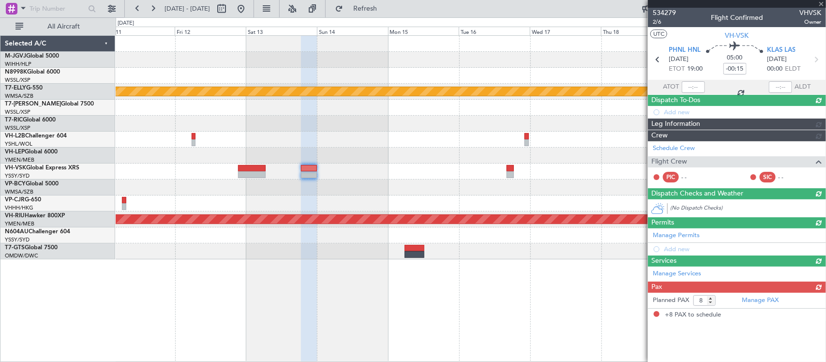
click at [477, 199] on div at bounding box center [471, 204] width 710 height 16
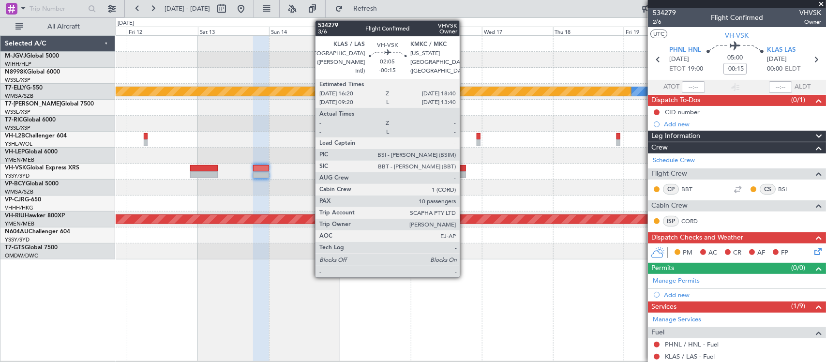
click at [465, 174] on div at bounding box center [462, 174] width 7 height 7
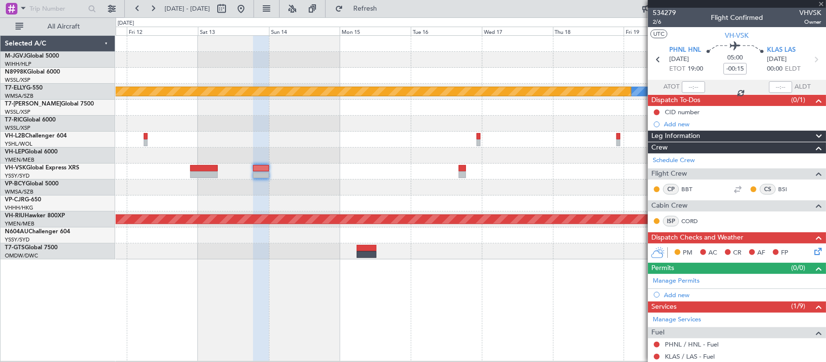
type input "10"
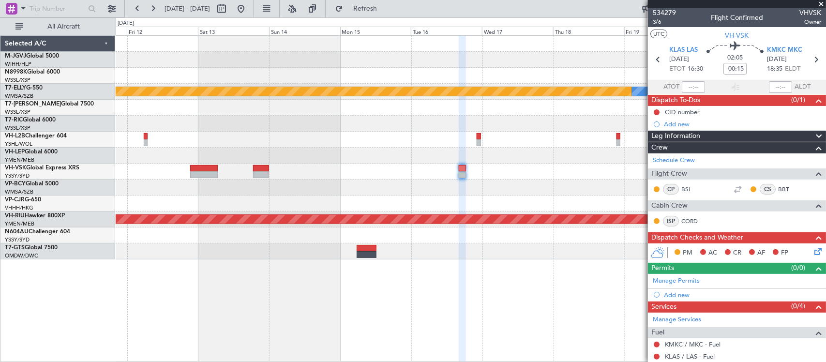
click at [380, 129] on div at bounding box center [471, 124] width 710 height 16
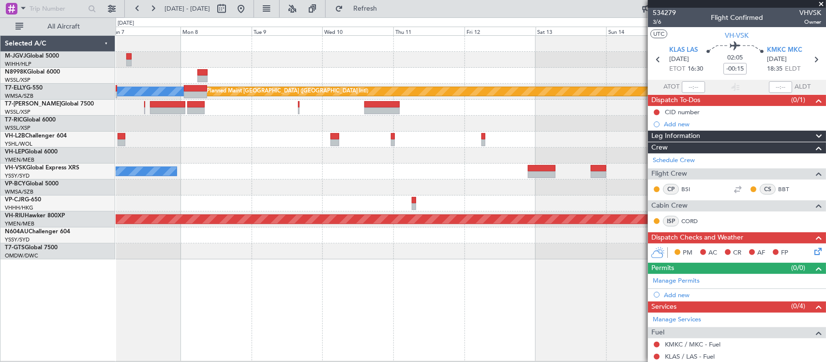
click at [463, 197] on div "Planned Maint [GEOGRAPHIC_DATA] ([GEOGRAPHIC_DATA] Intl)" at bounding box center [471, 204] width 710 height 16
click at [515, 191] on div at bounding box center [471, 188] width 710 height 16
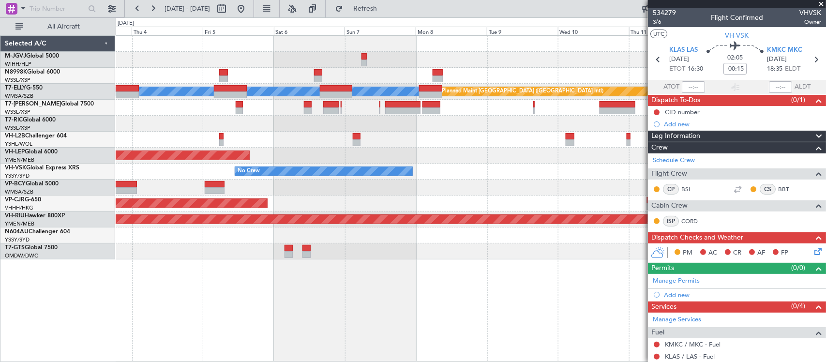
click at [463, 193] on div at bounding box center [471, 188] width 710 height 16
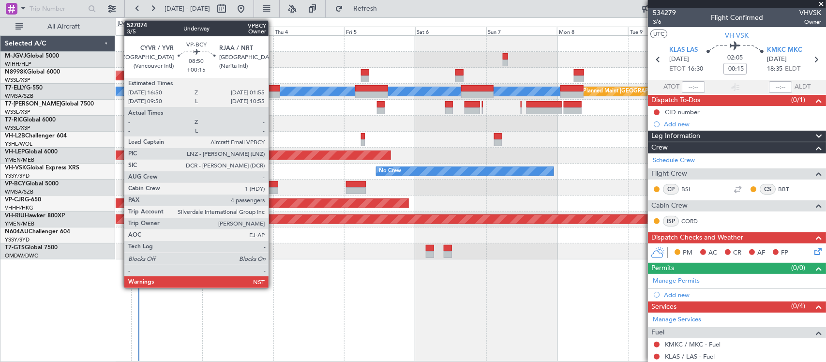
click at [274, 186] on div at bounding box center [264, 184] width 27 height 7
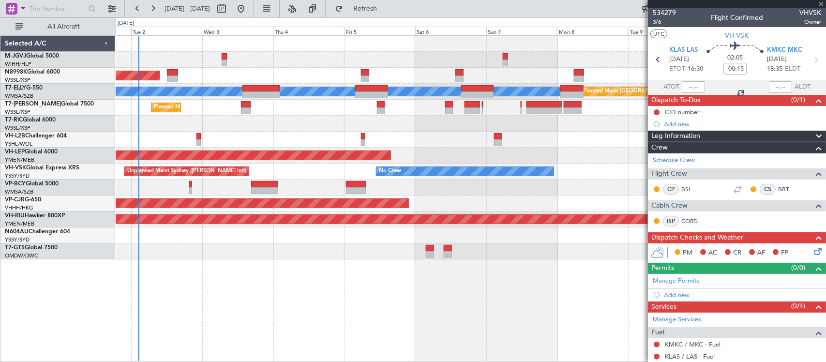
type input "+00:15"
type input "4"
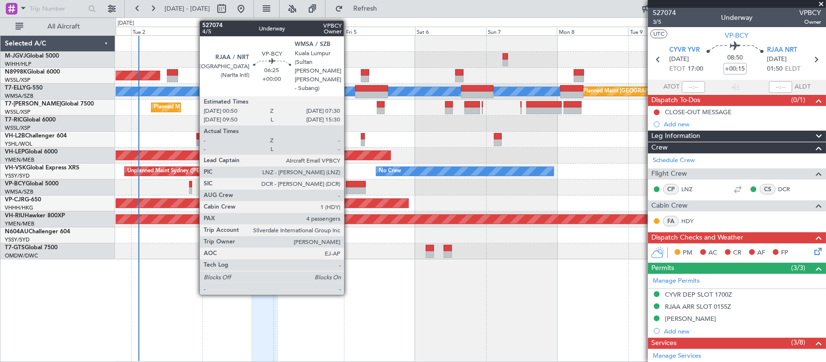
click at [349, 184] on div at bounding box center [356, 184] width 20 height 7
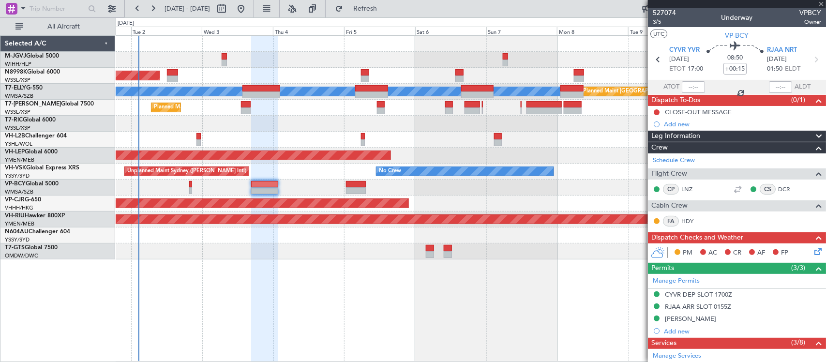
click at [561, 274] on div "Planned Maint [GEOGRAPHIC_DATA] (Seletar) [PERSON_NAME] Planned Maint [GEOGRAPH…" at bounding box center [471, 198] width 711 height 327
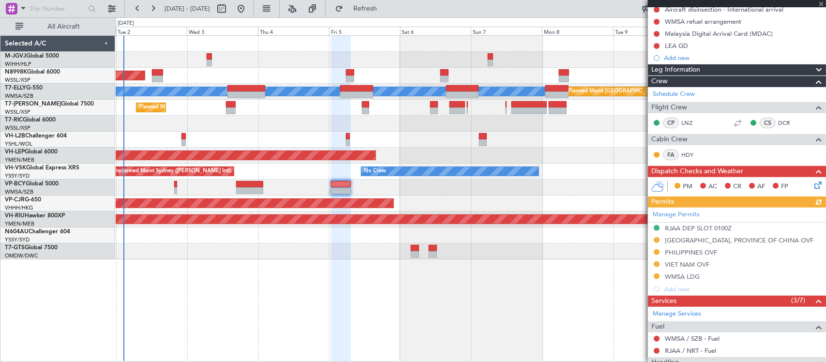
scroll to position [303, 0]
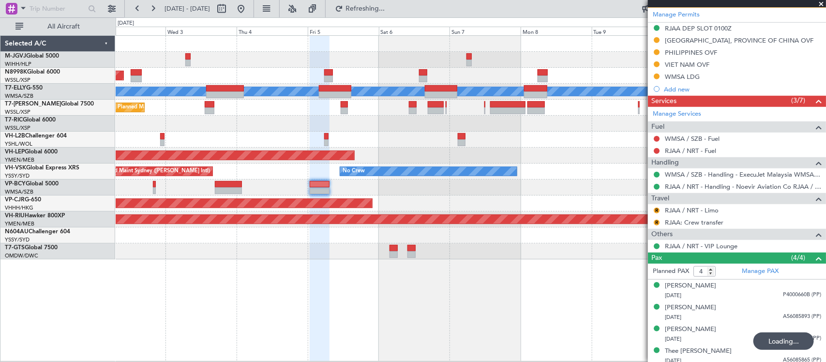
click at [411, 150] on div "Unplanned Maint Wichita (Wichita Mid-continent)" at bounding box center [471, 156] width 710 height 16
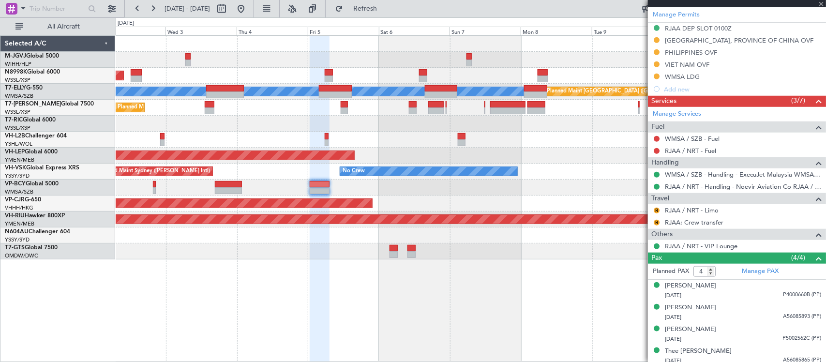
click at [391, 195] on div "Planned Maint [GEOGRAPHIC_DATA] (Seletar) [PERSON_NAME] Planned Maint [GEOGRAPH…" at bounding box center [471, 148] width 710 height 224
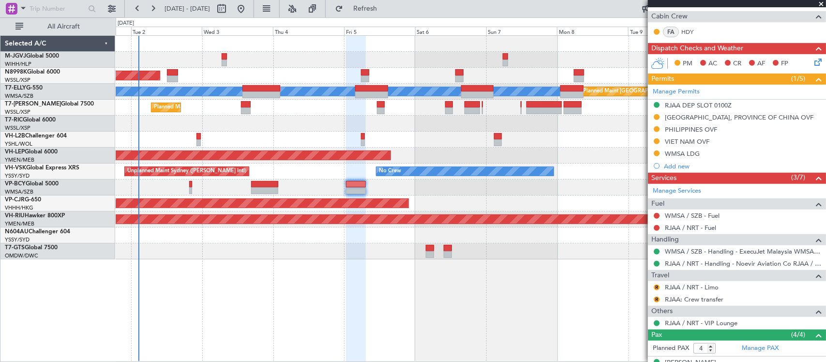
scroll to position [201, 0]
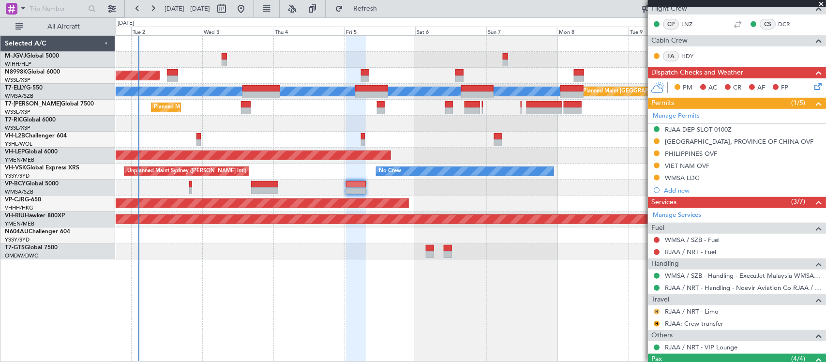
click at [657, 313] on button "R" at bounding box center [657, 312] width 6 height 6
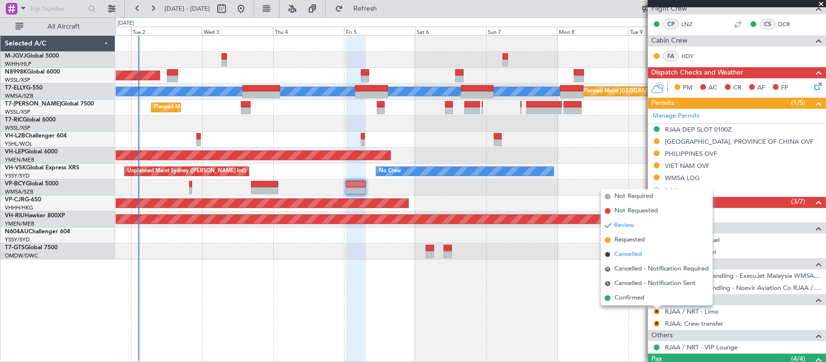
click at [645, 259] on li "Cancelled" at bounding box center [657, 254] width 112 height 15
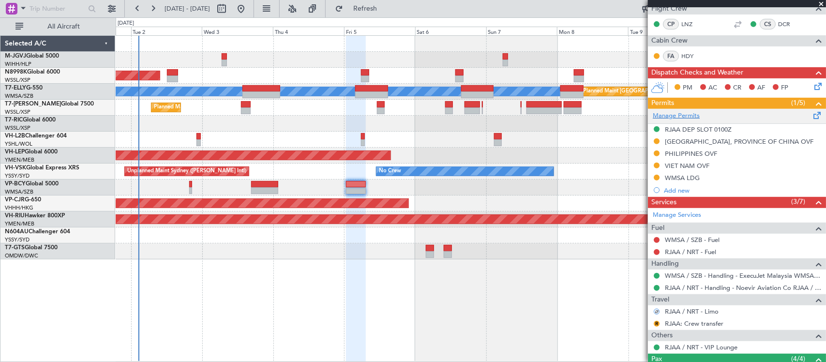
click at [685, 115] on link "Manage Permits" at bounding box center [676, 116] width 47 height 10
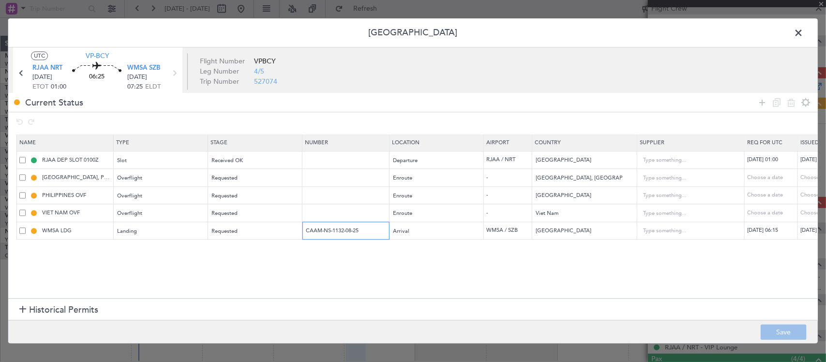
click at [371, 233] on input "CAAM-NS-1132-08-25" at bounding box center [347, 231] width 84 height 8
paste input "0059-09-25"
type input "CAAM-NS-0059-09-25"
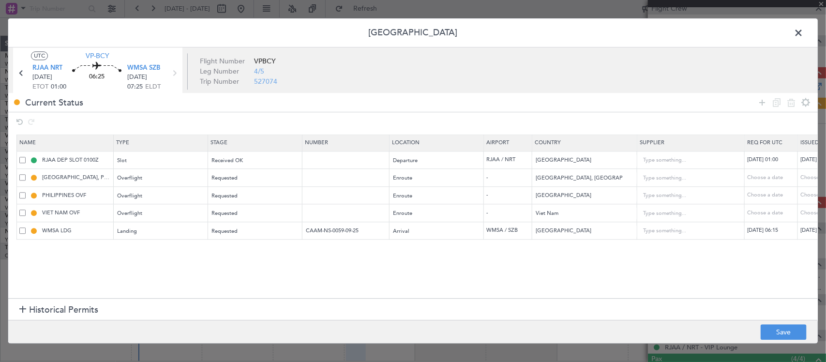
click at [811, 231] on div "07/09/2025 06:15" at bounding box center [826, 231] width 50 height 8
select select "9"
select select "2025"
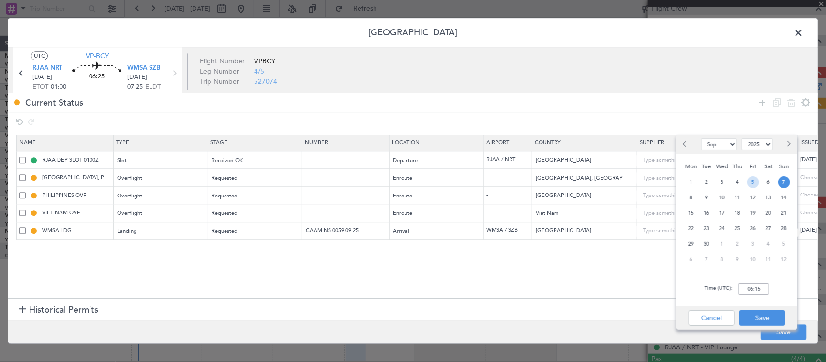
click at [750, 180] on span "5" at bounding box center [754, 182] width 12 height 12
click at [757, 289] on input "00:00" at bounding box center [754, 289] width 31 height 12
type input "01:00"
click at [773, 316] on button "Save" at bounding box center [763, 317] width 46 height 15
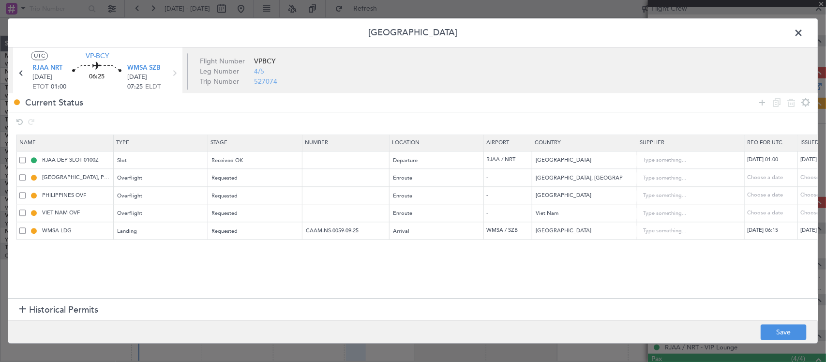
click at [785, 236] on td "07/09/2025 06:15" at bounding box center [771, 231] width 53 height 18
click at [785, 231] on div "07/09/2025 06:15" at bounding box center [773, 231] width 50 height 8
select select "9"
select select "2025"
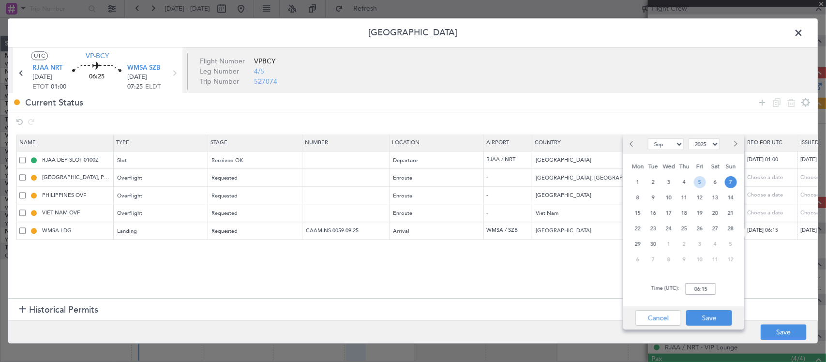
click at [703, 184] on span "5" at bounding box center [700, 182] width 12 height 12
click at [710, 296] on div "Time (UTC): 00:00" at bounding box center [684, 289] width 121 height 35
click at [714, 290] on input "00:00" at bounding box center [701, 289] width 31 height 12
type input "01:00"
click at [705, 316] on button "Save" at bounding box center [710, 317] width 46 height 15
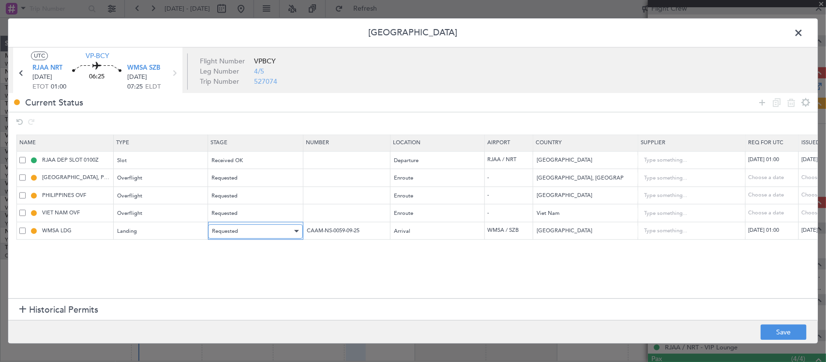
click at [231, 233] on span "Requested" at bounding box center [225, 231] width 26 height 7
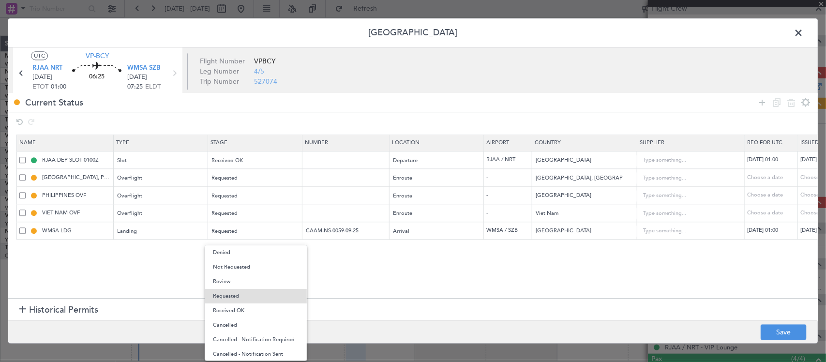
click at [257, 306] on span "Received OK" at bounding box center [256, 311] width 86 height 15
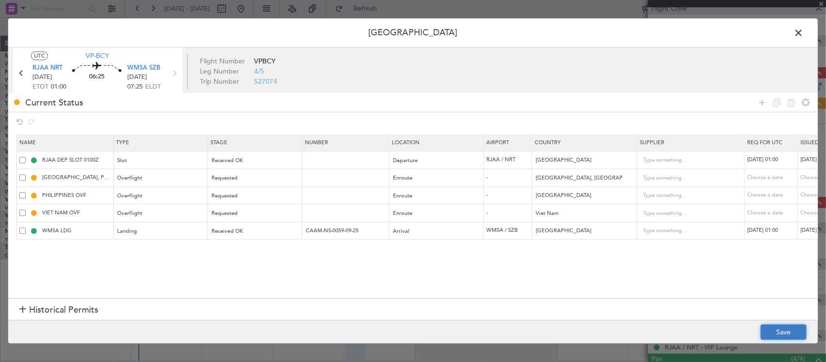
click at [783, 328] on button "Save" at bounding box center [784, 332] width 46 height 15
type input "CAAM-NS-0059-09-25"
click at [804, 31] on span at bounding box center [804, 35] width 0 height 19
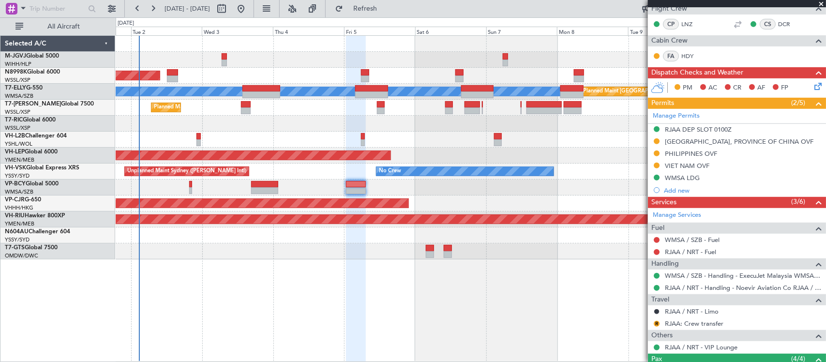
click at [443, 113] on div "Planned Maint Dubai (Al Maktoum Intl)" at bounding box center [471, 108] width 710 height 16
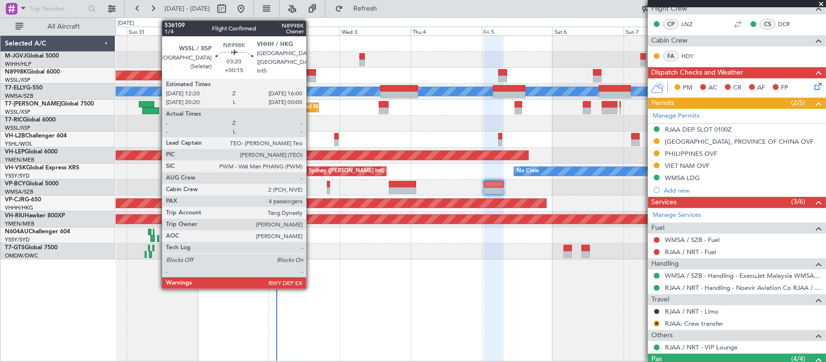
click at [311, 74] on div at bounding box center [310, 72] width 11 height 7
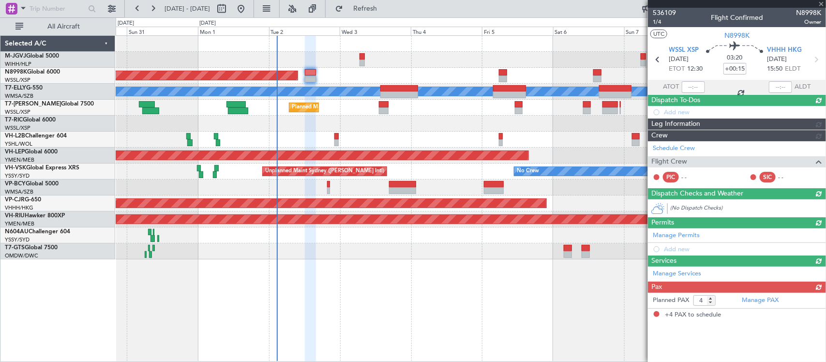
scroll to position [0, 0]
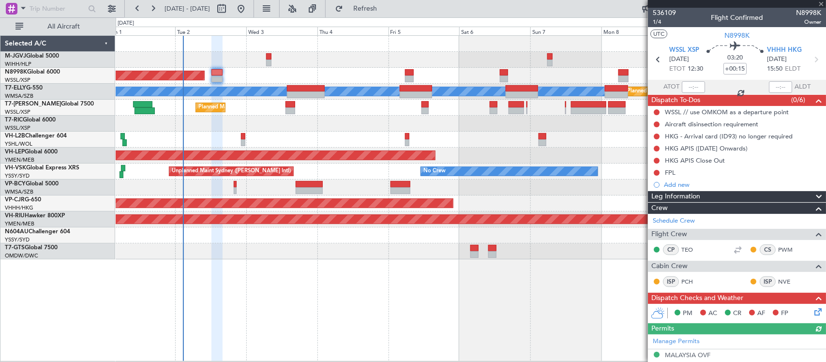
click at [399, 116] on div at bounding box center [471, 124] width 710 height 16
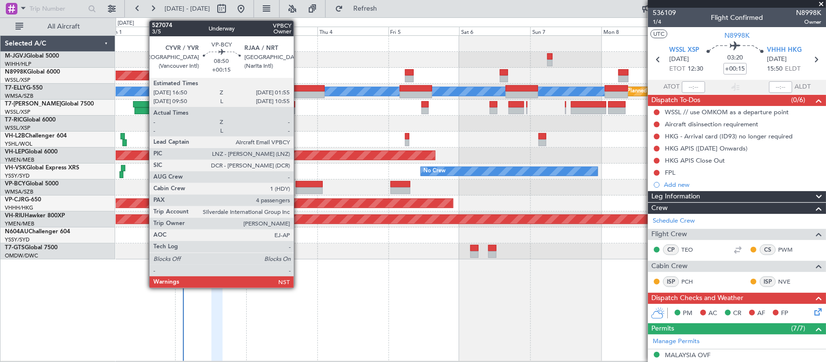
click at [299, 185] on div at bounding box center [309, 184] width 27 height 7
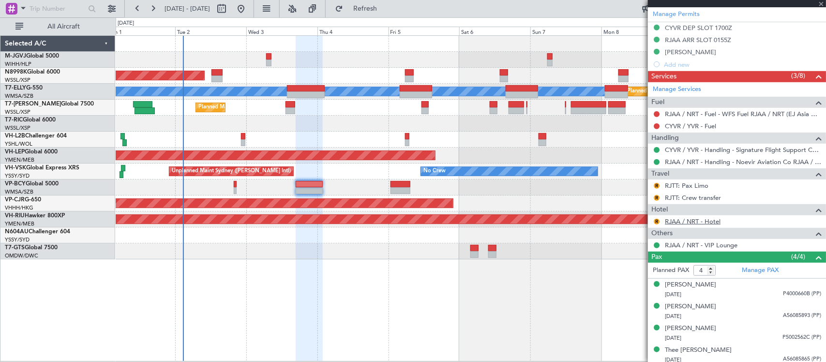
scroll to position [272, 0]
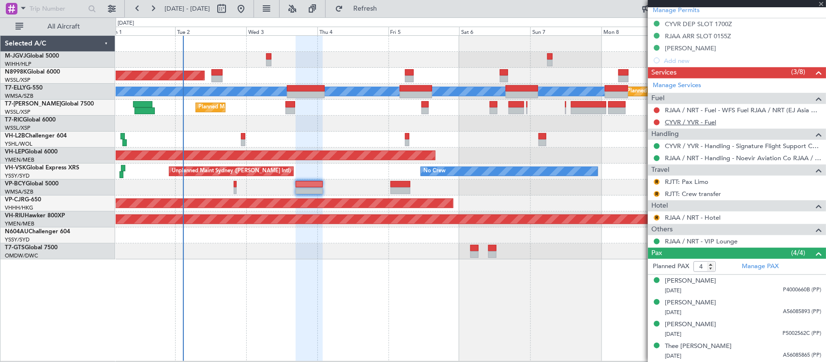
click at [680, 122] on link "CYVR / YVR - Fuel" at bounding box center [690, 122] width 51 height 8
click at [432, 203] on div "Planned Maint [GEOGRAPHIC_DATA] ([GEOGRAPHIC_DATA] Intl)" at bounding box center [29, 203] width 847 height 10
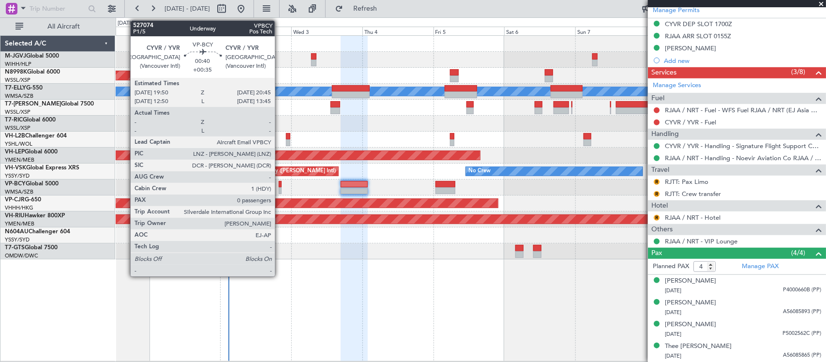
click at [280, 188] on div at bounding box center [280, 190] width 3 height 7
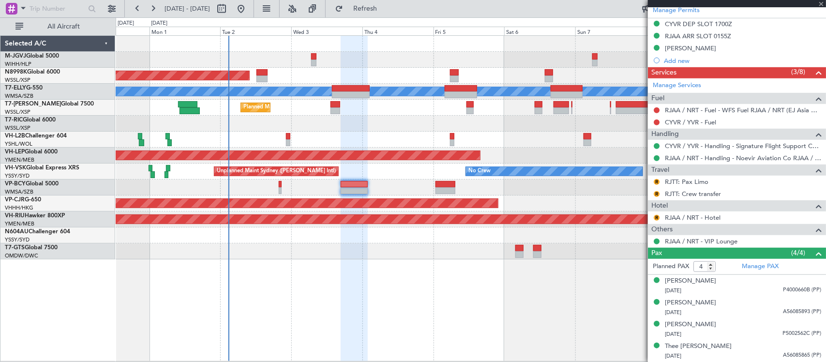
type input "+00:35"
type input "0"
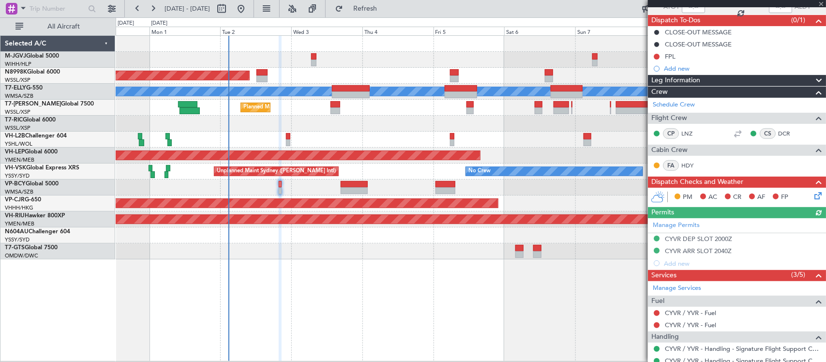
scroll to position [137, 0]
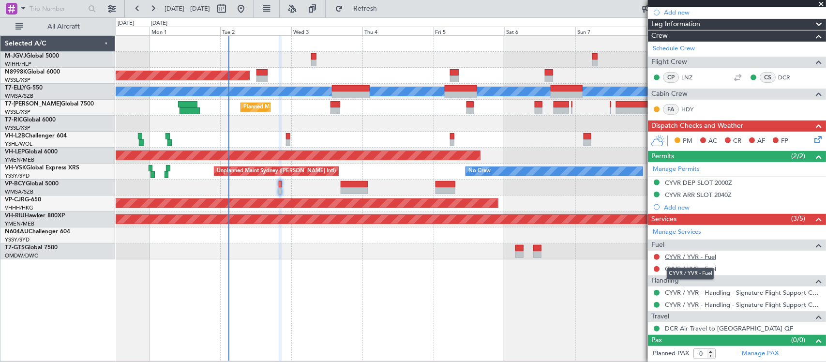
click at [699, 258] on link "CYVR / YVR - Fuel" at bounding box center [690, 257] width 51 height 8
click at [681, 271] on link "CYVR / YVR - Fuel" at bounding box center [690, 269] width 51 height 8
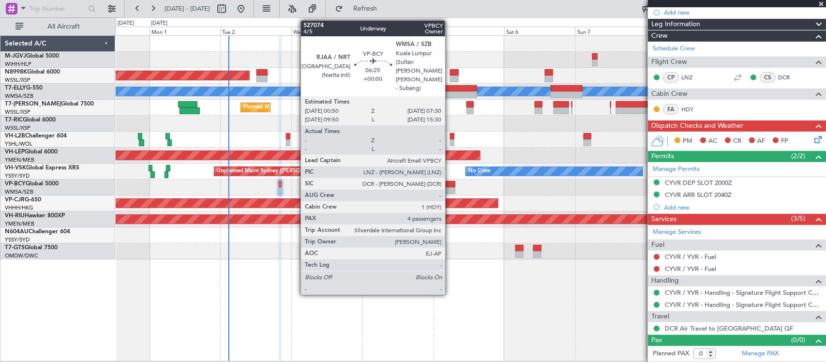
click at [450, 189] on div at bounding box center [446, 190] width 20 height 7
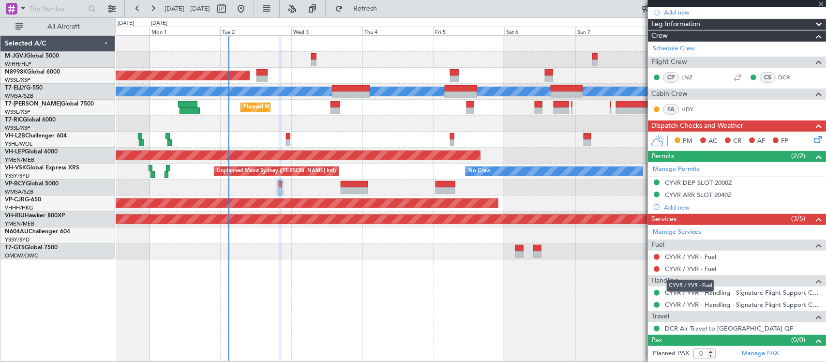
type input "4"
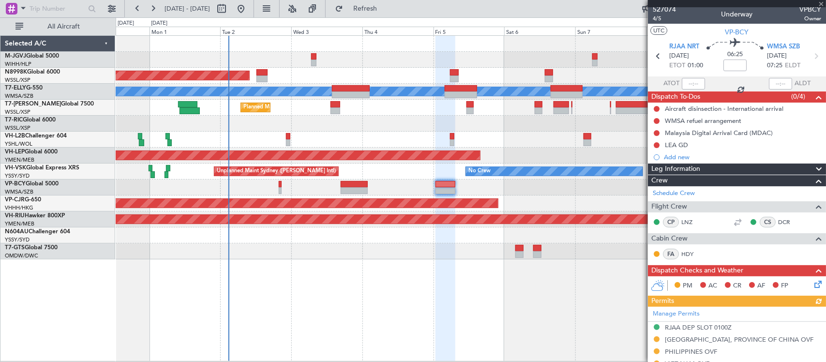
scroll to position [0, 0]
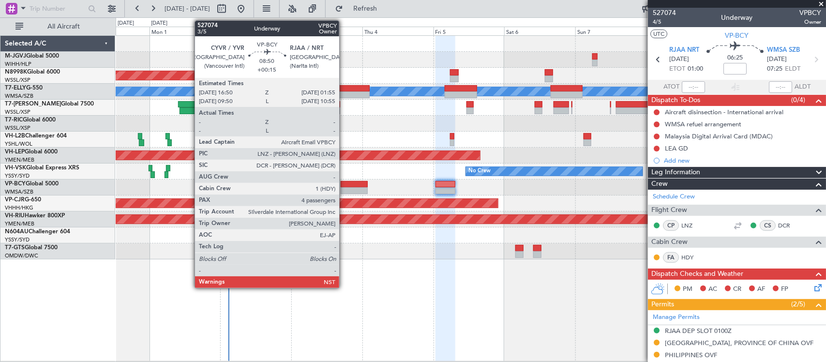
click at [344, 185] on div at bounding box center [354, 184] width 27 height 7
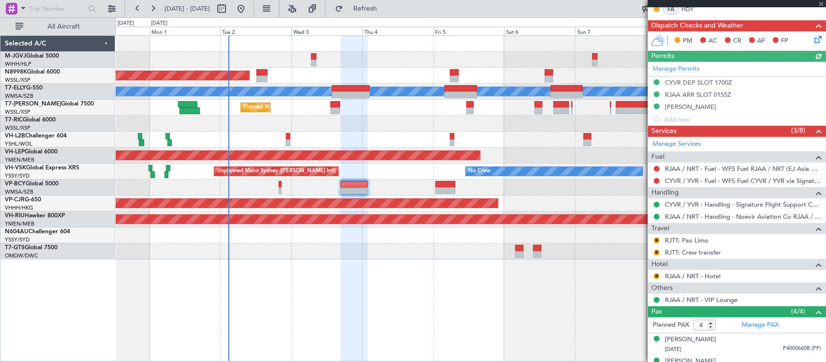
scroll to position [272, 0]
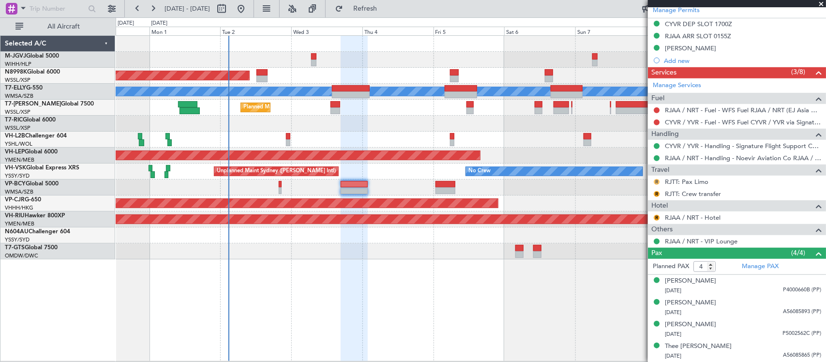
click at [657, 183] on button "R" at bounding box center [657, 182] width 6 height 6
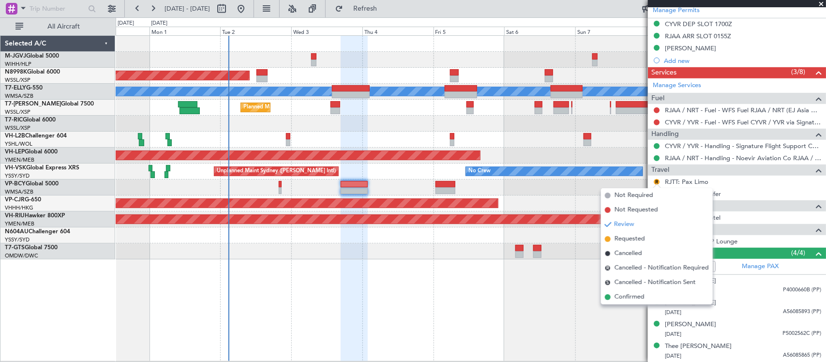
click at [644, 257] on li "Cancelled" at bounding box center [657, 253] width 112 height 15
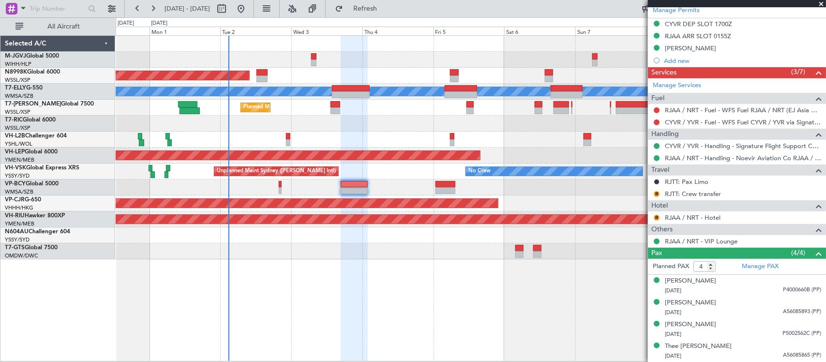
click at [531, 301] on div "Planned Maint Singapore (Seletar) MEL Planned Maint Dubai (Dubai Intl) Planned …" at bounding box center [471, 198] width 711 height 326
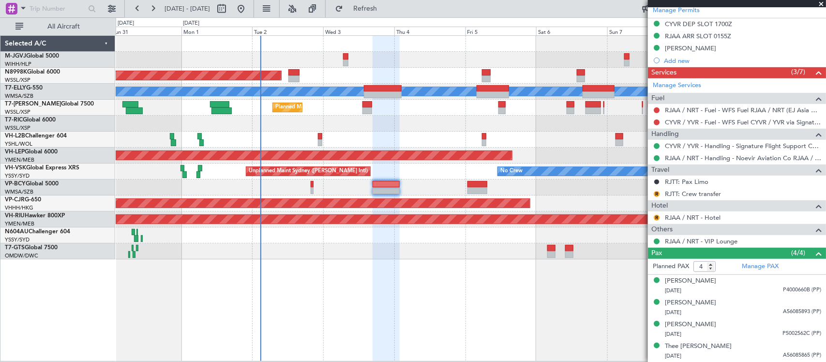
click at [400, 295] on div at bounding box center [386, 199] width 27 height 326
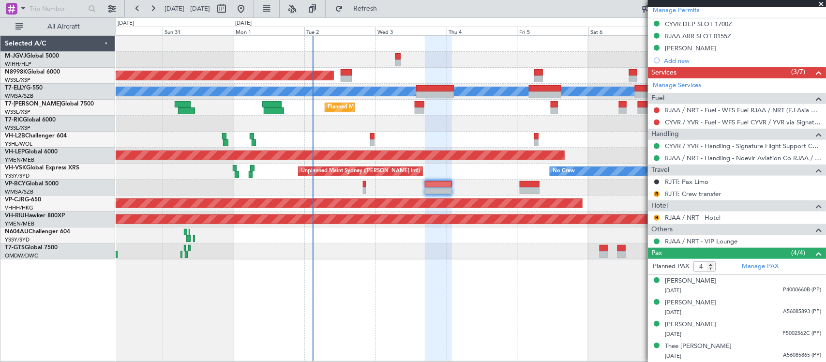
click at [471, 290] on div "Planned Maint Singapore (Seletar) MEL Planned Maint Dubai (Dubai Intl) Planned …" at bounding box center [471, 198] width 711 height 326
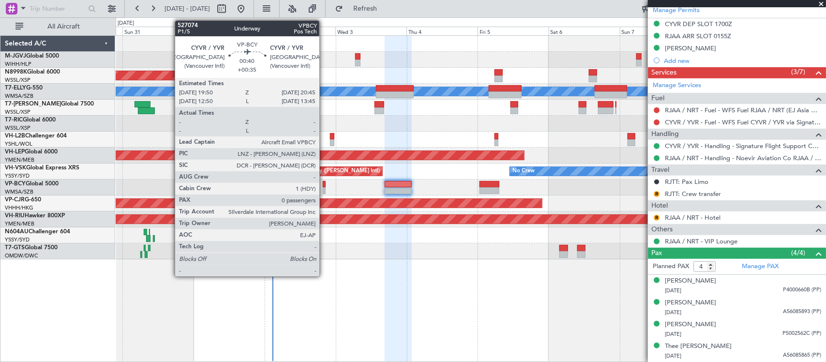
click at [324, 188] on div at bounding box center [324, 190] width 3 height 7
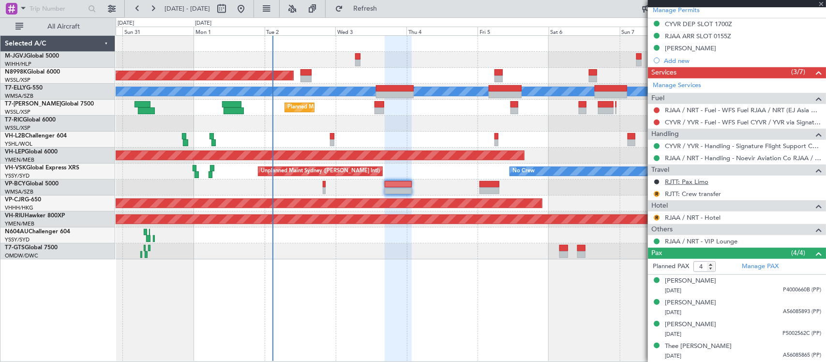
type input "+00:35"
type input "0"
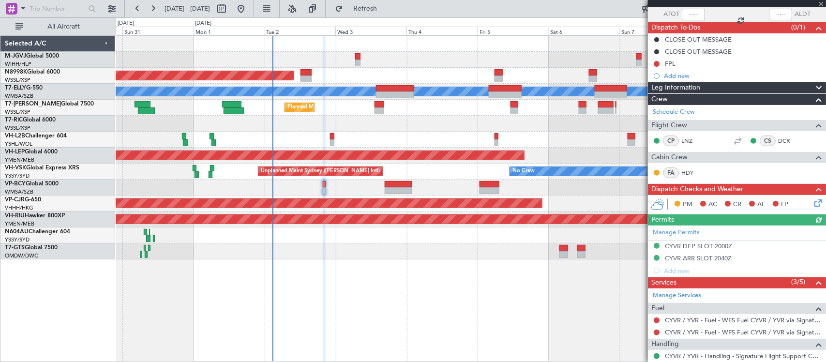
scroll to position [137, 0]
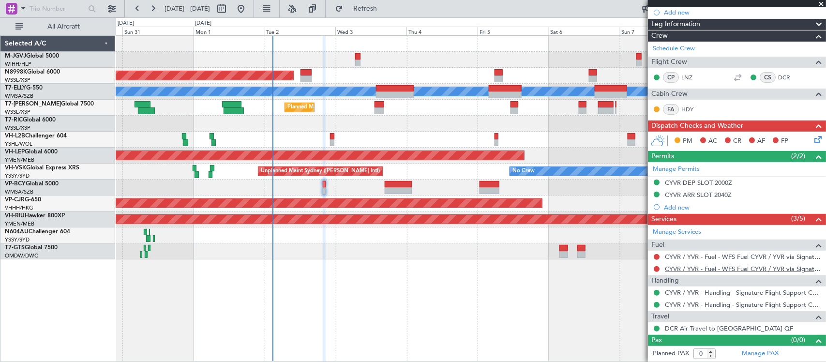
click at [689, 270] on link "CYVR / YVR - Fuel - WFS Fuel CYVR / YVR via Signature Flight Support (EJ Asia O…" at bounding box center [743, 269] width 156 height 8
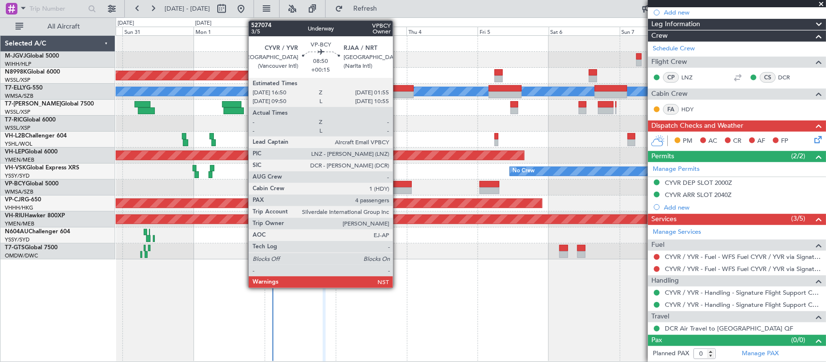
click at [398, 184] on div at bounding box center [398, 184] width 27 height 7
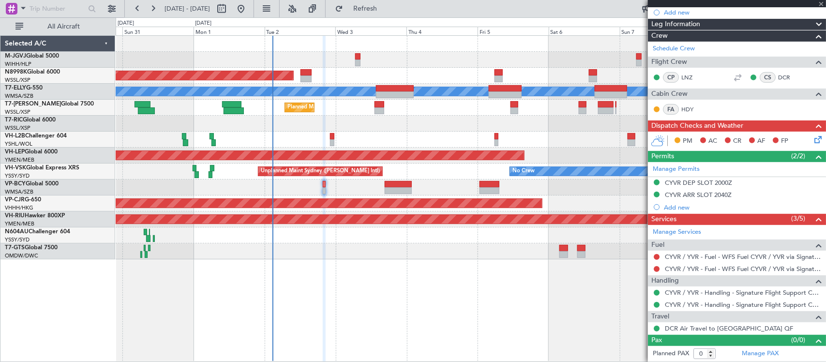
type input "+00:15"
type input "4"
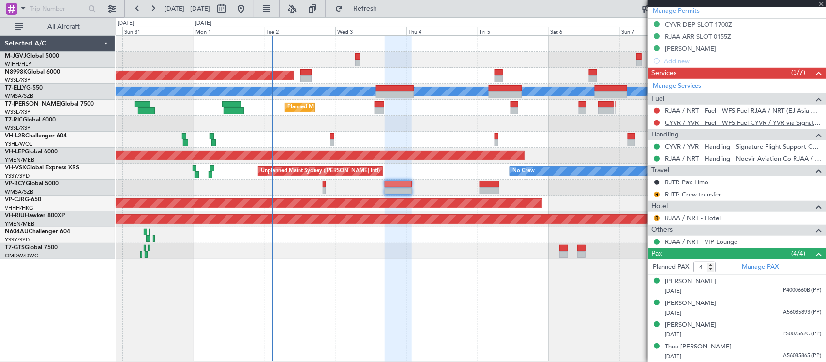
scroll to position [272, 0]
click at [676, 107] on link "RJAA / NRT - Fuel - WFS Fuel RJAA / NRT (EJ Asia Only)" at bounding box center [743, 110] width 156 height 8
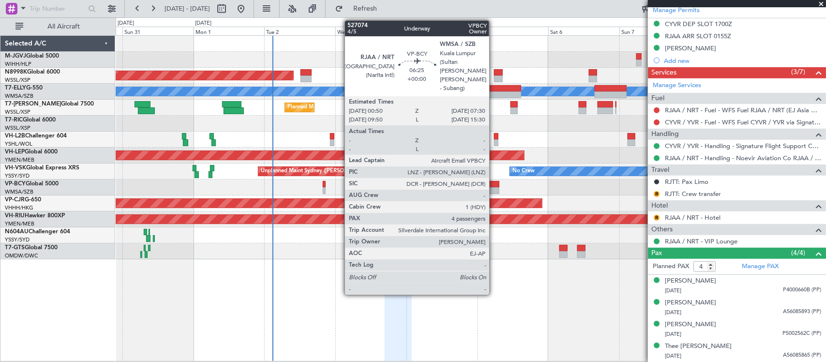
click at [494, 187] on div at bounding box center [490, 190] width 20 height 7
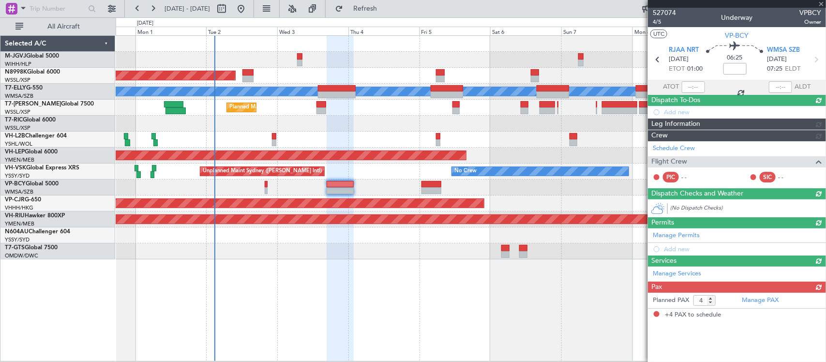
scroll to position [0, 0]
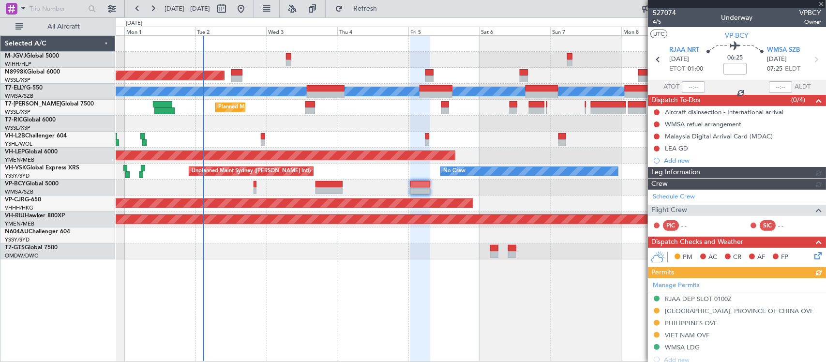
click at [460, 283] on div "Planned Maint Singapore (Seletar) Planned Maint Dubai (Dubai Intl) MEL Planned …" at bounding box center [471, 198] width 711 height 327
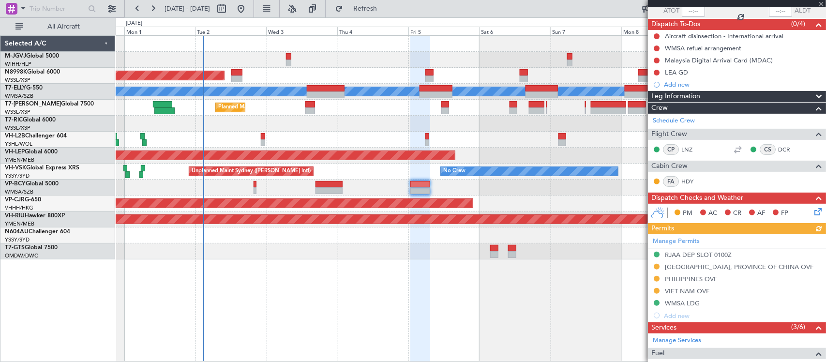
scroll to position [201, 0]
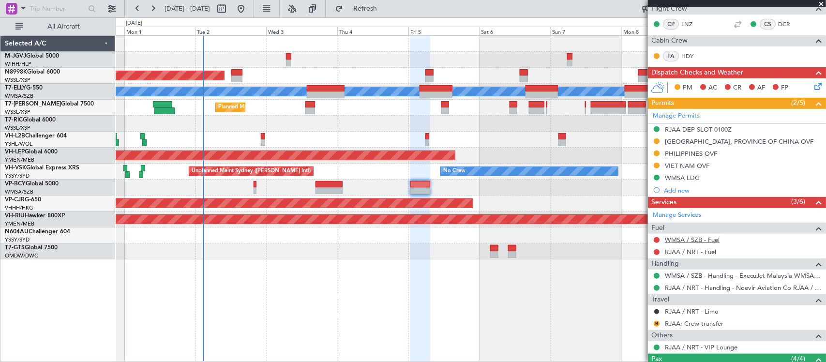
click at [690, 238] on link "WMSA / SZB - Fuel" at bounding box center [692, 240] width 55 height 8
click at [674, 252] on link "RJAA / NRT - Fuel" at bounding box center [690, 252] width 51 height 8
click at [383, 134] on div at bounding box center [471, 140] width 710 height 16
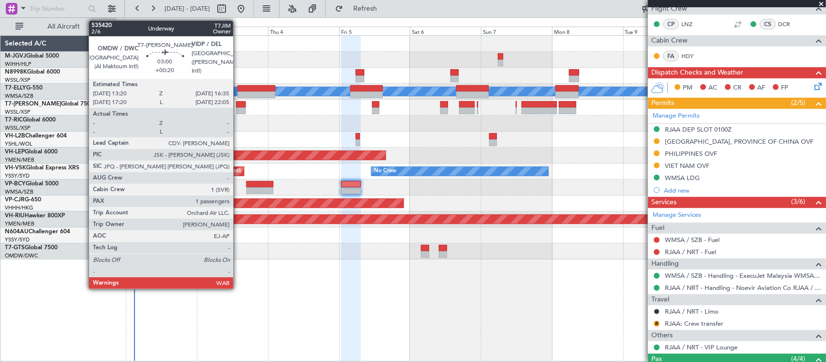
click at [238, 107] on div at bounding box center [241, 110] width 10 height 7
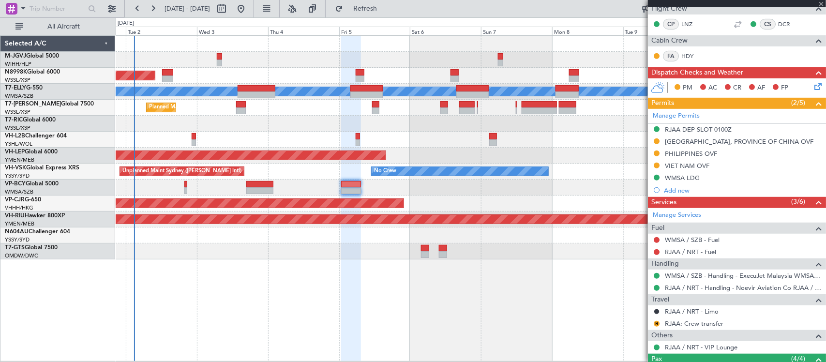
type input "+00:20"
type input "1"
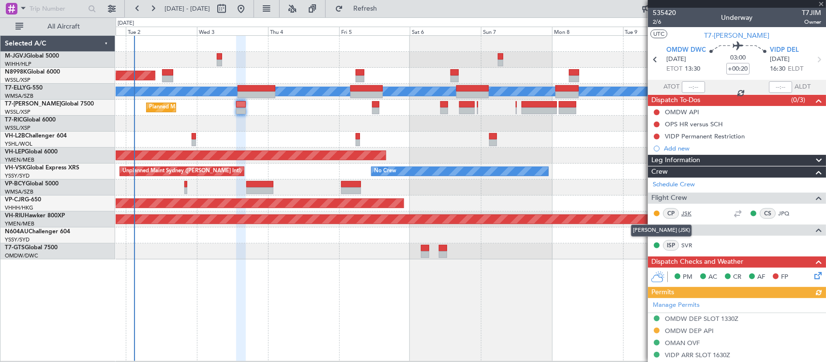
click at [689, 214] on link "JSK" at bounding box center [693, 213] width 22 height 9
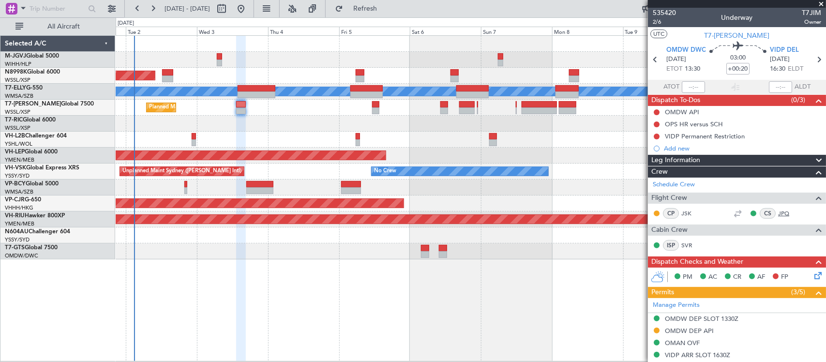
click at [778, 209] on link "JPQ" at bounding box center [789, 213] width 22 height 9
click at [690, 240] on div "ISP SVR" at bounding box center [678, 245] width 50 height 11
click at [690, 246] on link "SVR" at bounding box center [693, 245] width 22 height 9
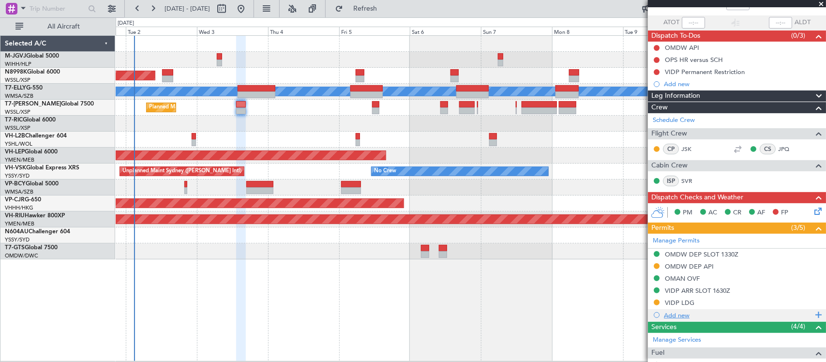
scroll to position [171, 0]
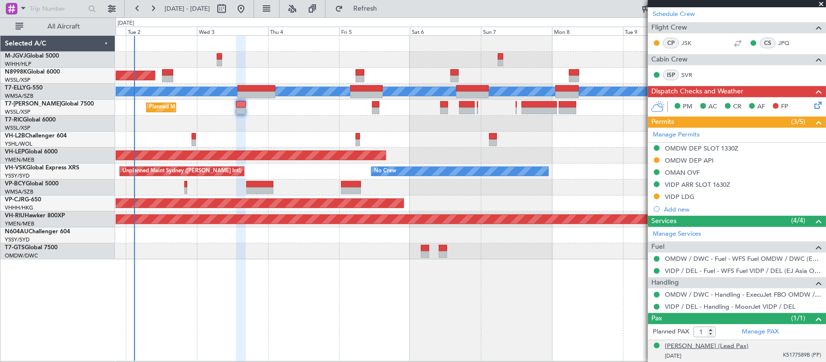
click at [708, 345] on div "[PERSON_NAME] (Lead Pax)" at bounding box center [707, 347] width 84 height 10
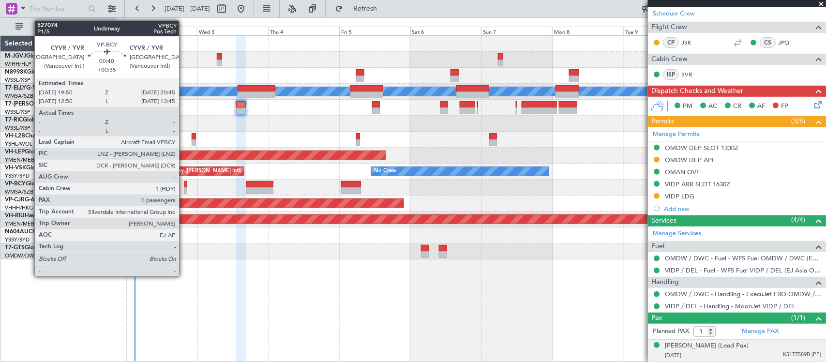
click at [185, 187] on div at bounding box center [185, 190] width 3 height 7
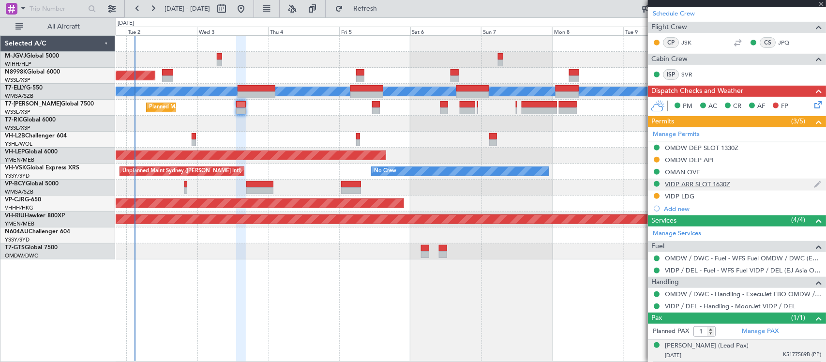
type input "+00:35"
type input "0"
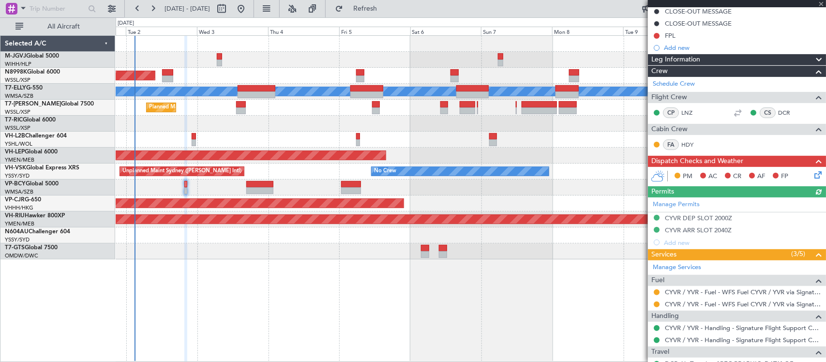
scroll to position [0, 0]
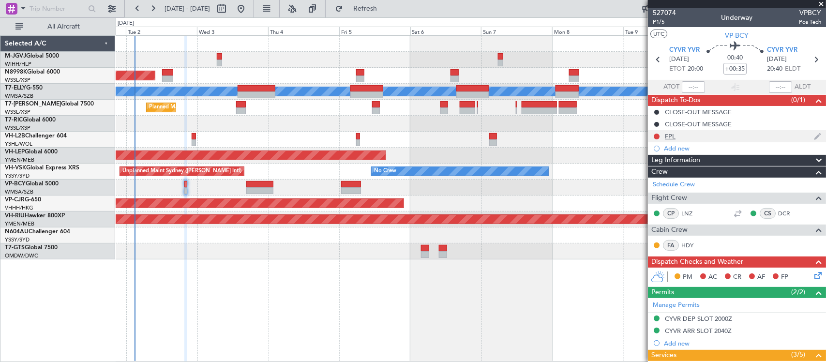
click at [679, 134] on div "FPL" at bounding box center [737, 136] width 178 height 12
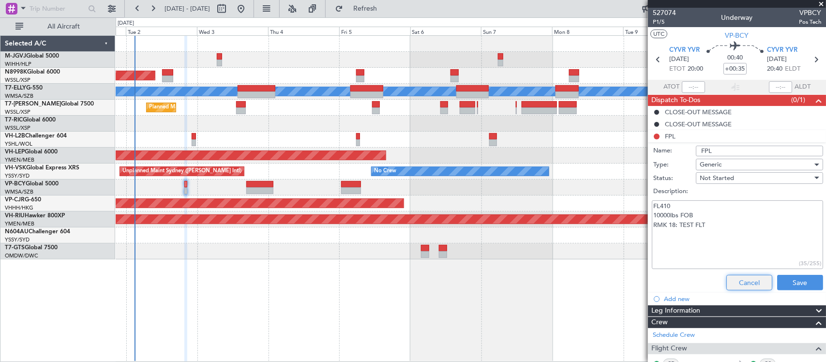
click at [740, 282] on button "Cancel" at bounding box center [750, 282] width 46 height 15
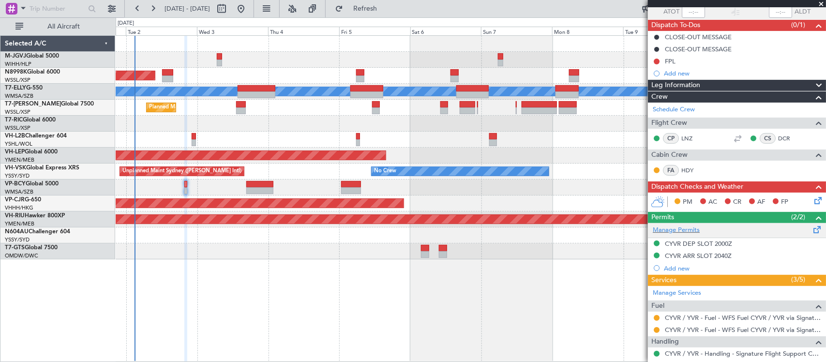
scroll to position [101, 0]
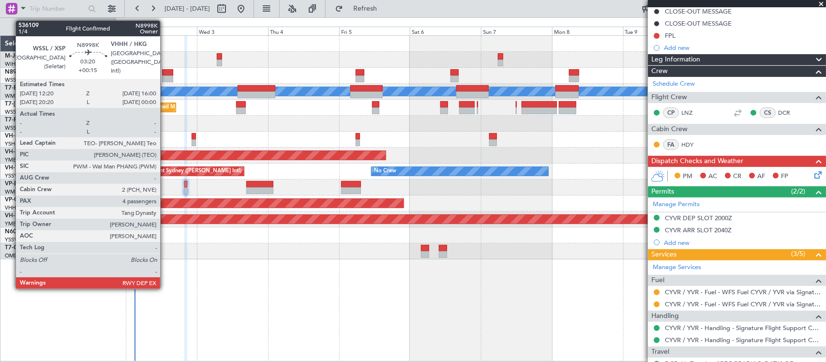
click at [165, 72] on div at bounding box center [167, 72] width 11 height 7
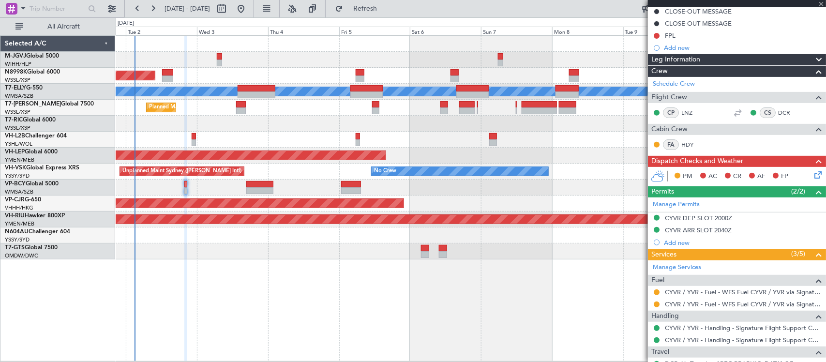
type input "+00:15"
type input "4"
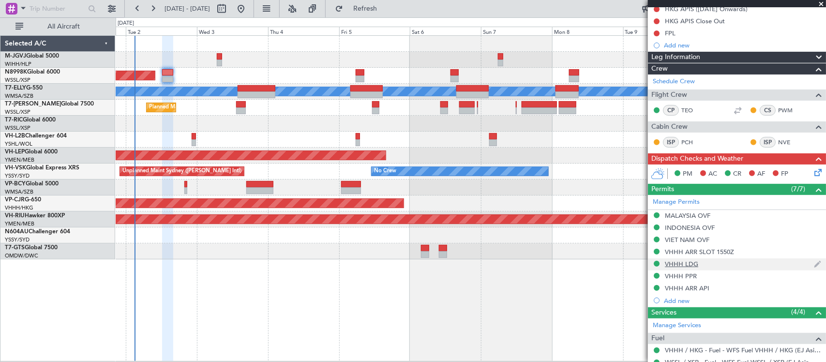
scroll to position [297, 0]
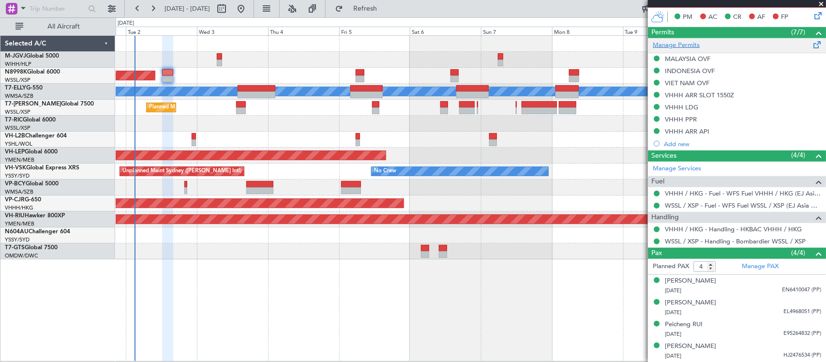
click at [690, 46] on link "Manage Permits" at bounding box center [676, 46] width 47 height 10
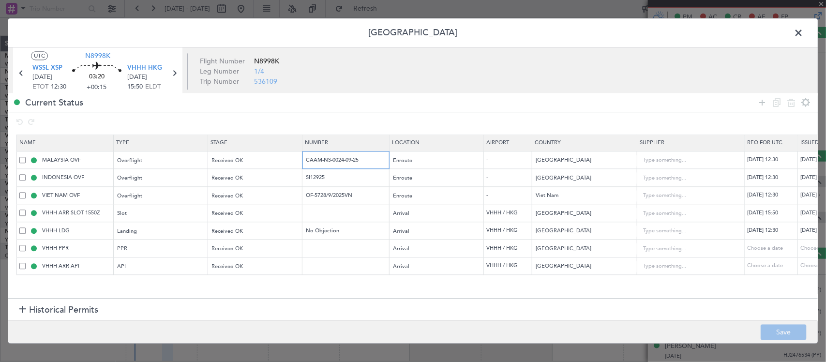
click at [340, 160] on input "CAAM-NS-0024-09-25" at bounding box center [347, 160] width 84 height 8
click at [315, 177] on input "SI12925" at bounding box center [347, 178] width 84 height 8
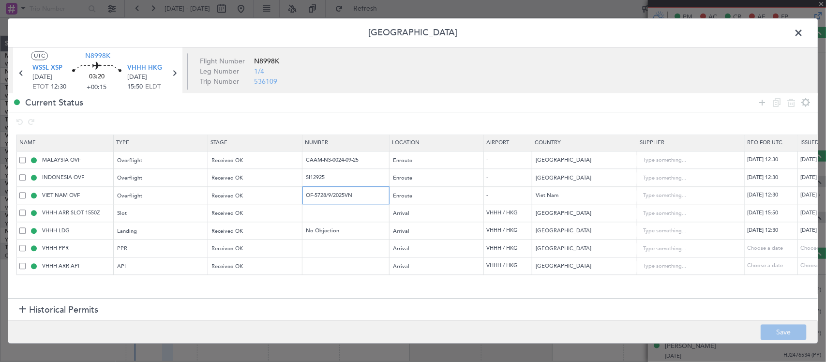
click at [329, 197] on input "OF-5728/9/2025VN" at bounding box center [347, 195] width 84 height 8
click at [804, 31] on span at bounding box center [804, 35] width 0 height 19
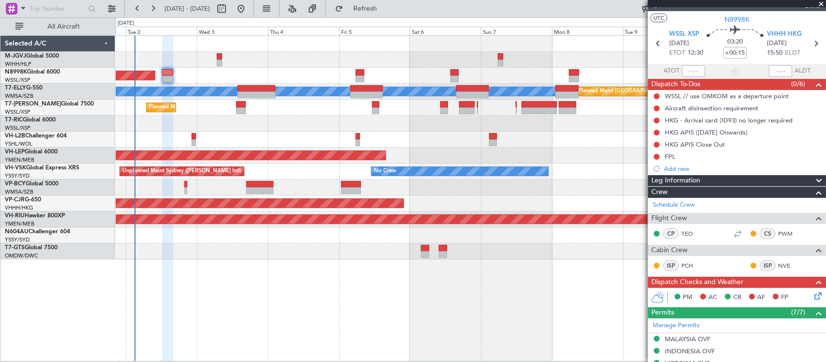
scroll to position [0, 0]
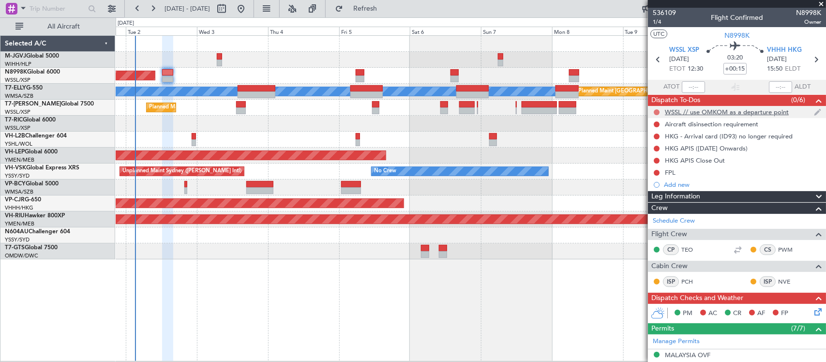
click at [658, 111] on button at bounding box center [657, 112] width 6 height 6
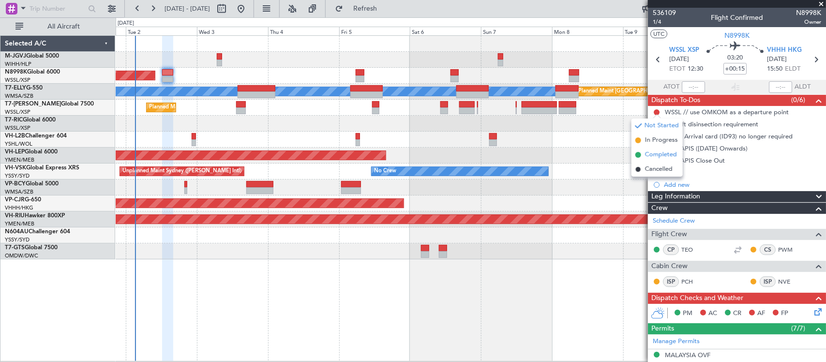
click at [657, 156] on span "Completed" at bounding box center [661, 155] width 32 height 10
click at [656, 123] on button at bounding box center [657, 125] width 6 height 6
click at [649, 168] on span "Completed" at bounding box center [661, 167] width 32 height 10
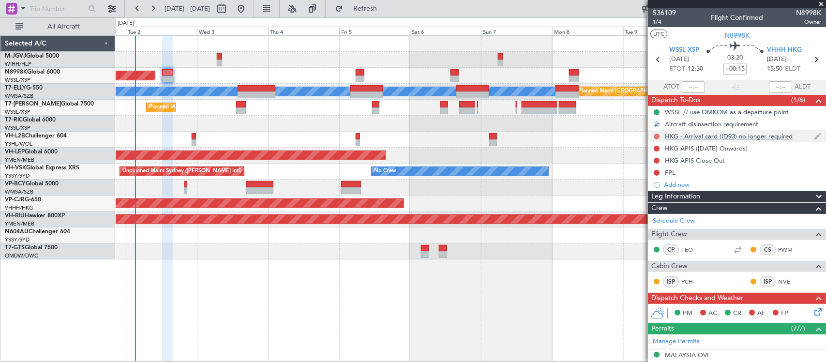
click at [657, 134] on button at bounding box center [657, 137] width 6 height 6
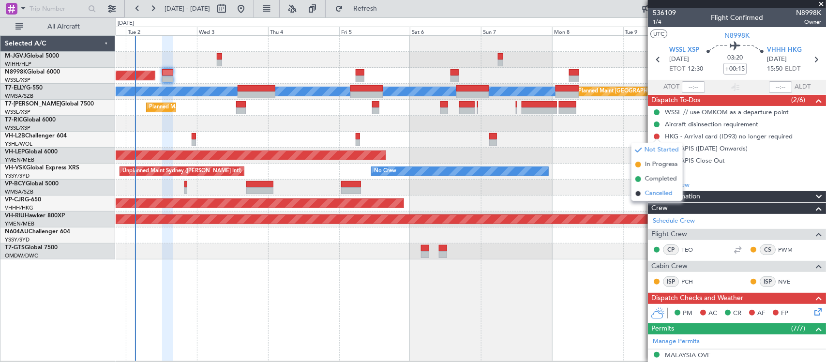
click at [656, 192] on span "Cancelled" at bounding box center [659, 194] width 28 height 10
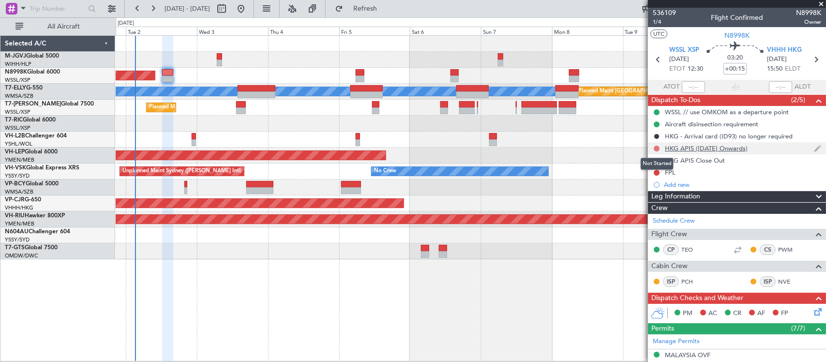
click at [656, 147] on button at bounding box center [657, 149] width 6 height 6
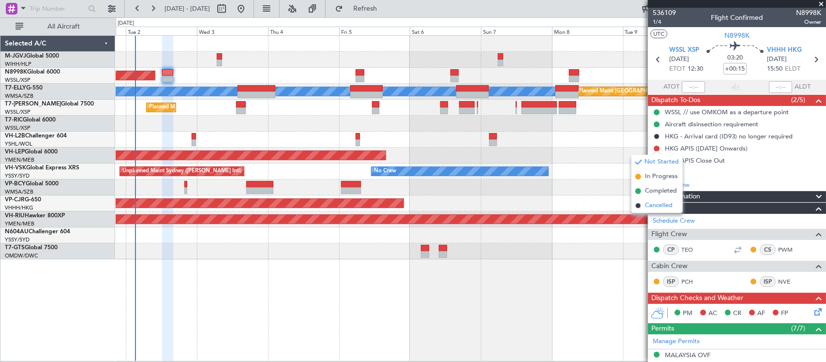
click at [655, 211] on li "Cancelled" at bounding box center [657, 205] width 51 height 15
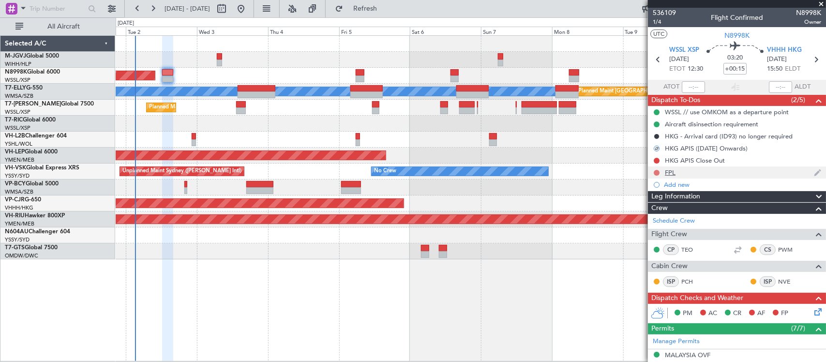
click at [656, 173] on button at bounding box center [657, 173] width 6 height 6
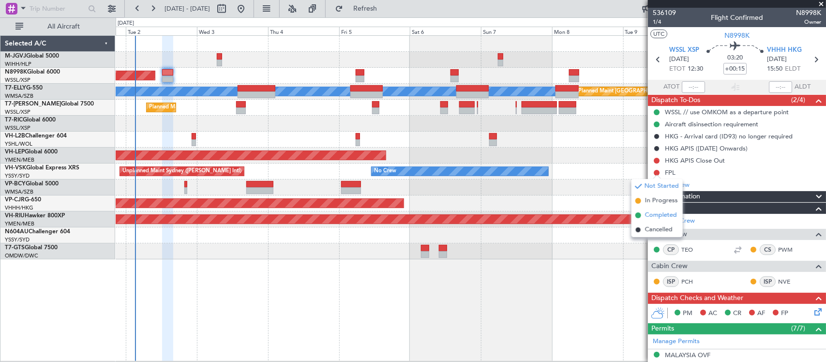
click at [655, 215] on span "Completed" at bounding box center [661, 216] width 32 height 10
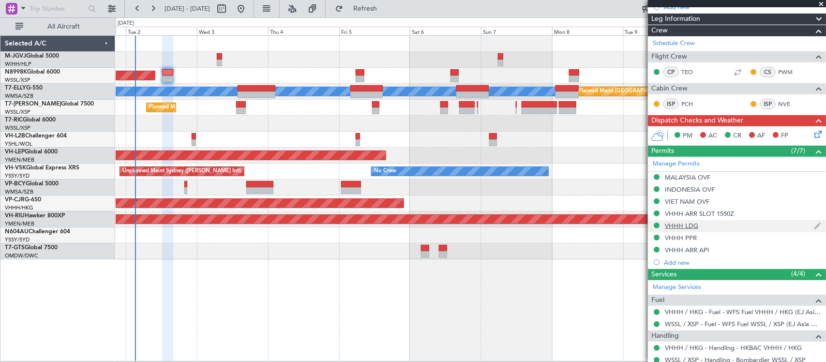
scroll to position [201, 0]
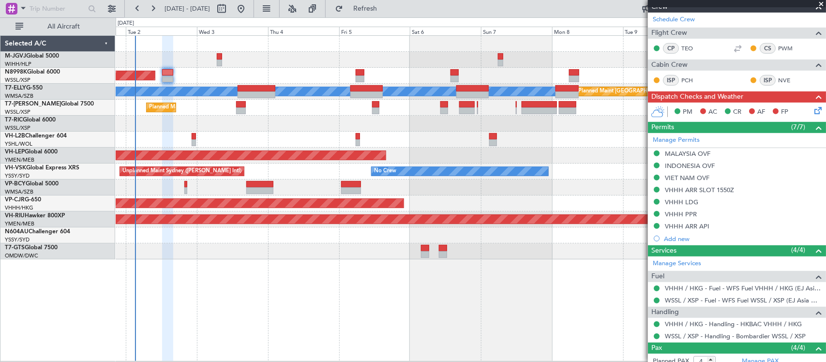
click at [813, 111] on icon at bounding box center [817, 109] width 8 height 8
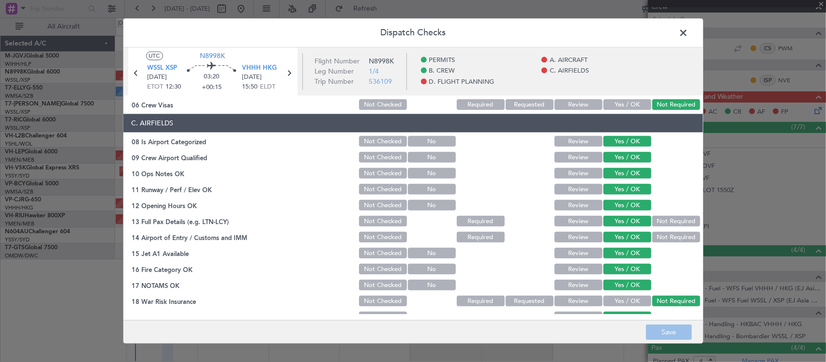
scroll to position [303, 0]
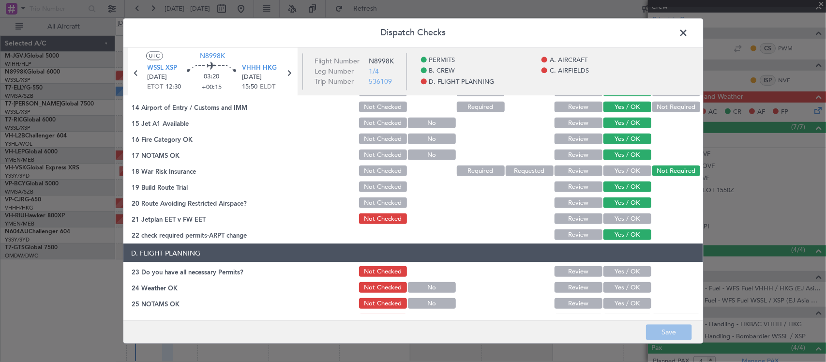
click at [620, 221] on button "Yes / OK" at bounding box center [628, 219] width 48 height 11
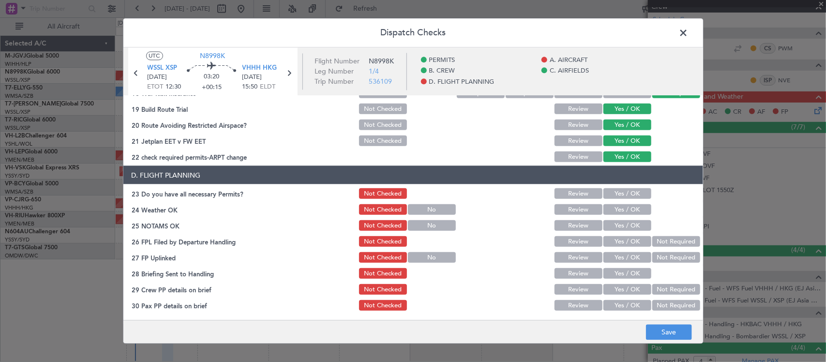
click at [629, 190] on button "Yes / OK" at bounding box center [628, 193] width 48 height 11
drag, startPoint x: 633, startPoint y: 204, endPoint x: 634, endPoint y: 219, distance: 14.6
click at [633, 205] on button "Yes / OK" at bounding box center [628, 209] width 48 height 11
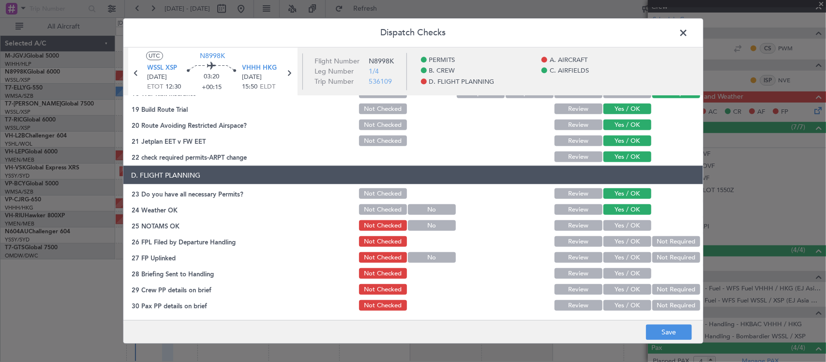
click at [634, 223] on button "Yes / OK" at bounding box center [628, 225] width 48 height 11
click at [655, 242] on button "Not Required" at bounding box center [677, 241] width 48 height 11
click at [624, 255] on button "Yes / OK" at bounding box center [628, 257] width 48 height 11
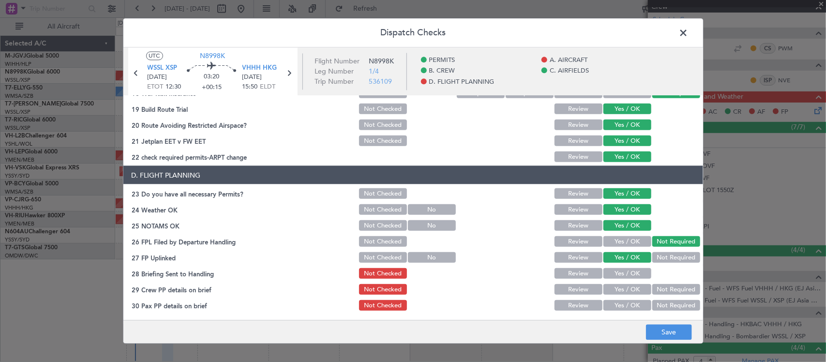
click at [628, 272] on button "Yes / OK" at bounding box center [628, 273] width 48 height 11
click at [582, 279] on div "Review" at bounding box center [577, 274] width 49 height 14
click at [581, 272] on button "Review" at bounding box center [579, 273] width 48 height 11
click at [610, 294] on div "Yes / OK" at bounding box center [626, 290] width 49 height 14
click at [613, 287] on button "Yes / OK" at bounding box center [628, 289] width 48 height 11
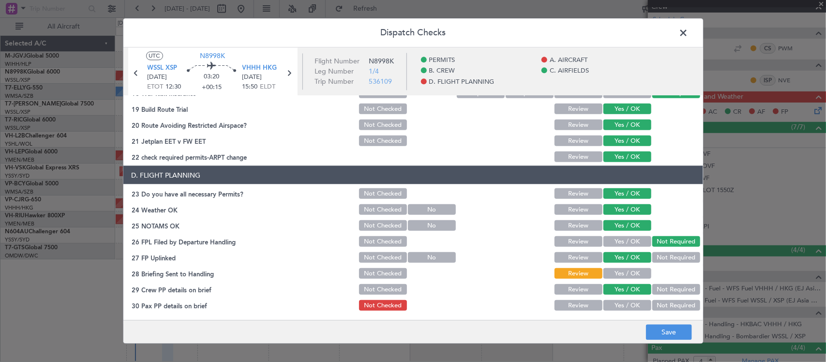
drag, startPoint x: 613, startPoint y: 305, endPoint x: 621, endPoint y: 310, distance: 8.9
click at [614, 305] on button "Yes / OK" at bounding box center [628, 305] width 48 height 11
click at [666, 335] on button "Save" at bounding box center [669, 332] width 46 height 15
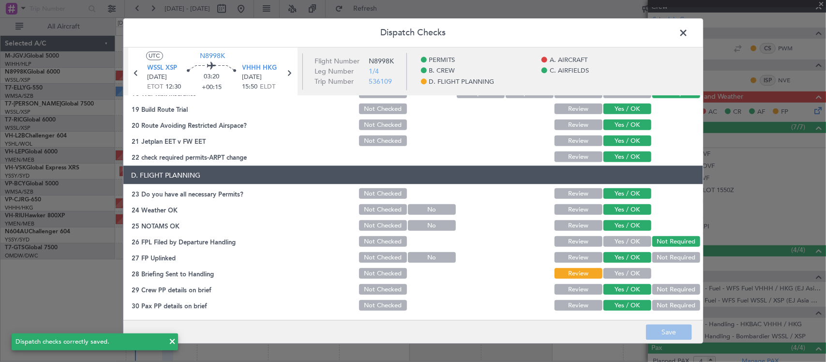
click at [689, 32] on span at bounding box center [689, 35] width 0 height 19
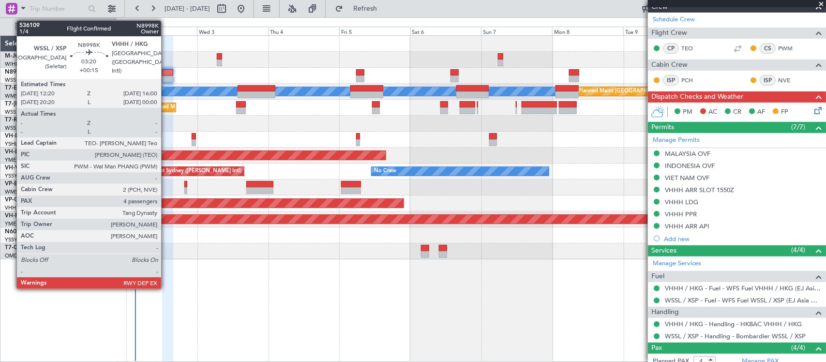
click at [166, 76] on div at bounding box center [167, 72] width 11 height 7
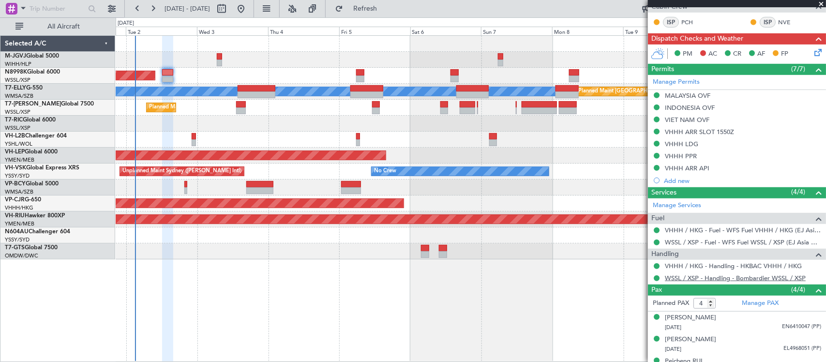
scroll to position [297, 0]
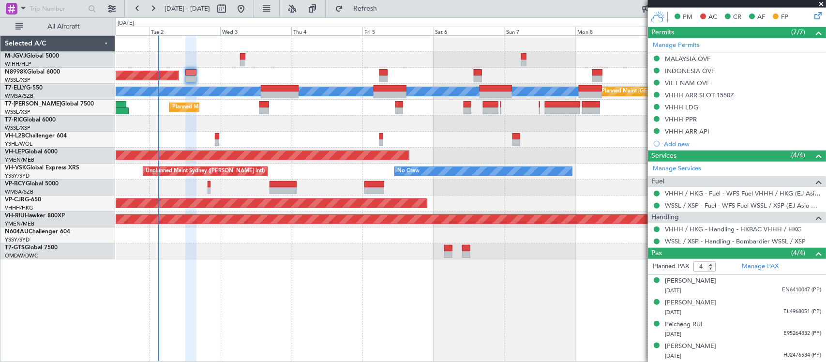
click at [465, 145] on div "Planned Maint [GEOGRAPHIC_DATA] (Seletar) [PERSON_NAME] Planned Maint [GEOGRAPH…" at bounding box center [471, 148] width 710 height 224
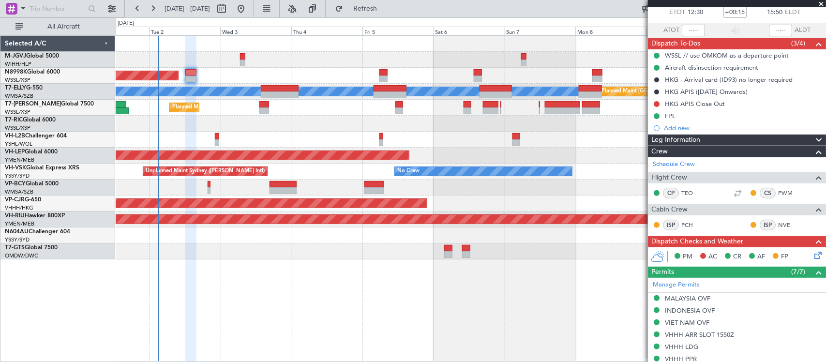
scroll to position [0, 0]
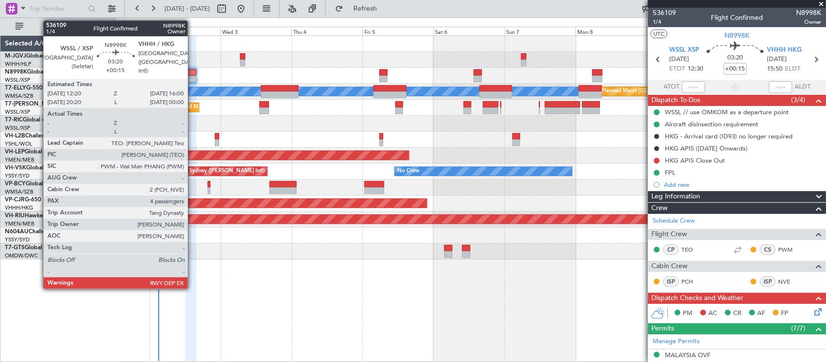
click at [193, 76] on div at bounding box center [190, 79] width 11 height 7
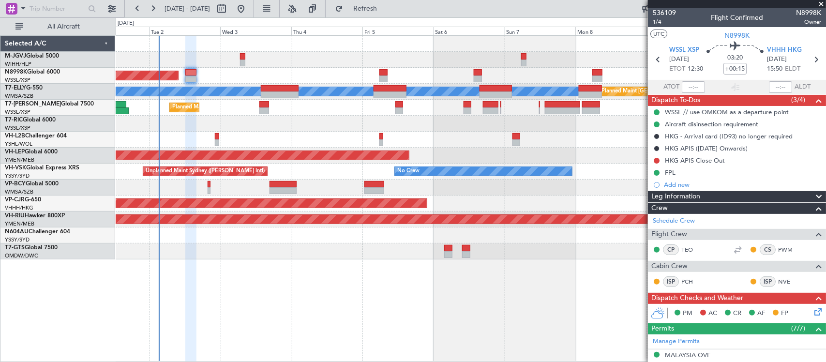
click at [345, 139] on div at bounding box center [471, 140] width 710 height 16
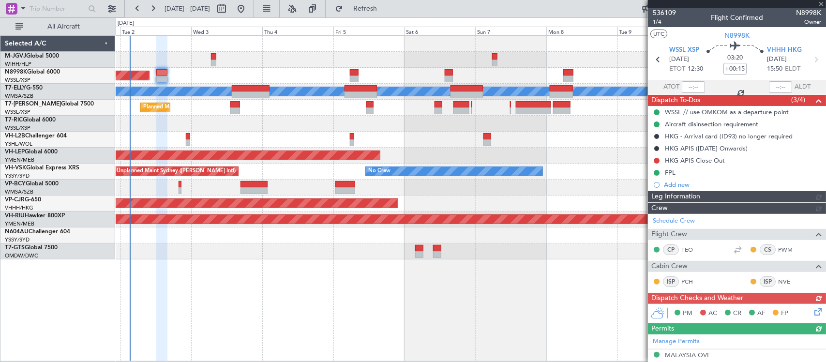
click at [408, 133] on div at bounding box center [471, 140] width 710 height 16
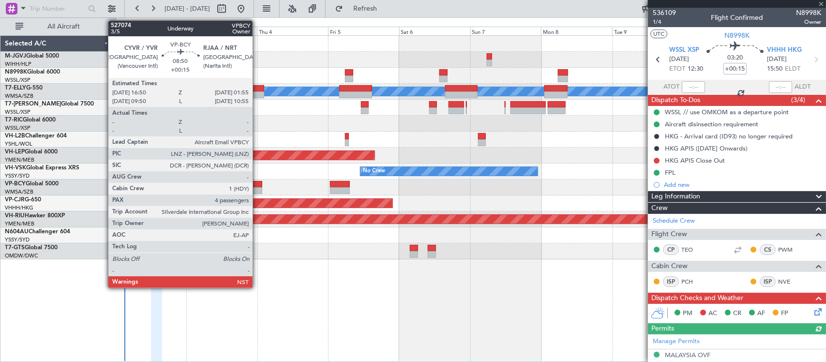
click at [258, 190] on div at bounding box center [248, 190] width 27 height 7
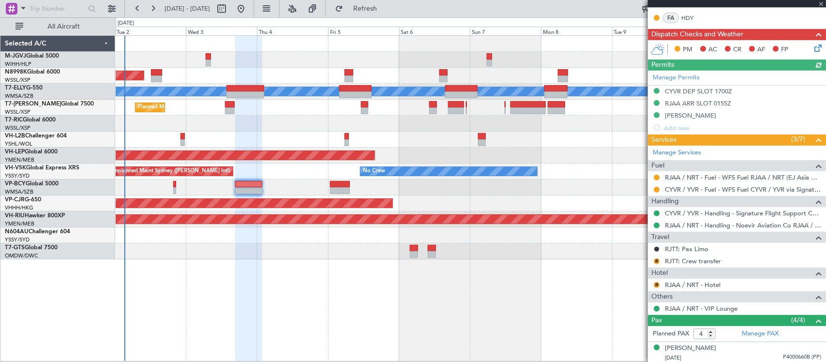
scroll to position [272, 0]
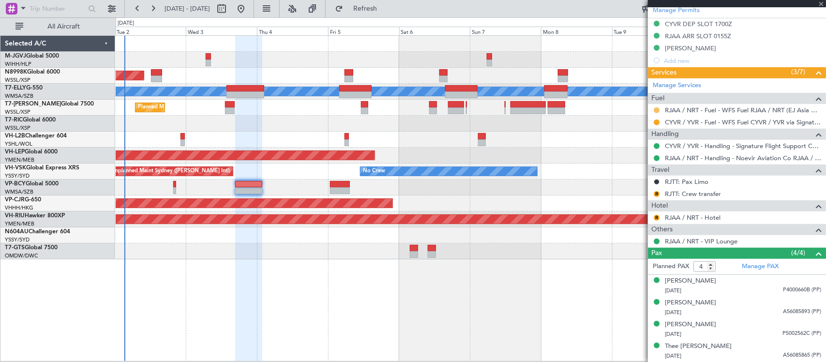
click at [658, 110] on button at bounding box center [657, 110] width 6 height 6
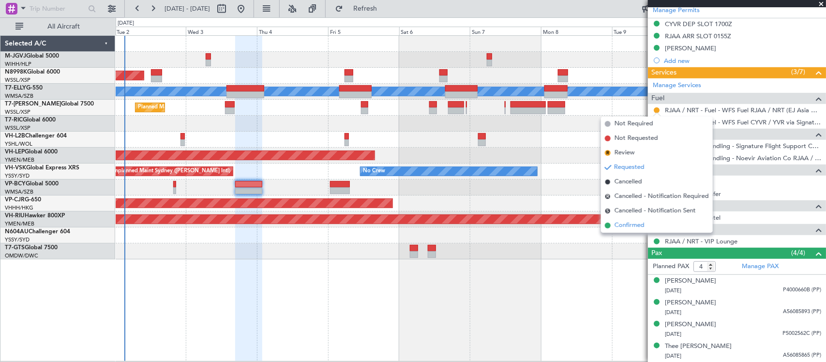
click at [652, 226] on li "Confirmed" at bounding box center [657, 225] width 112 height 15
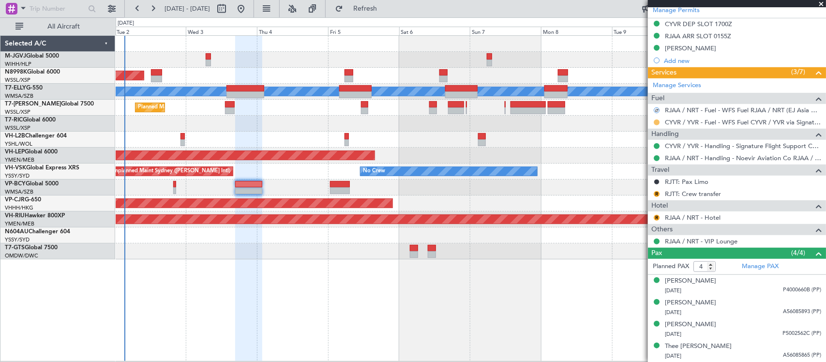
click at [656, 120] on button at bounding box center [657, 123] width 6 height 6
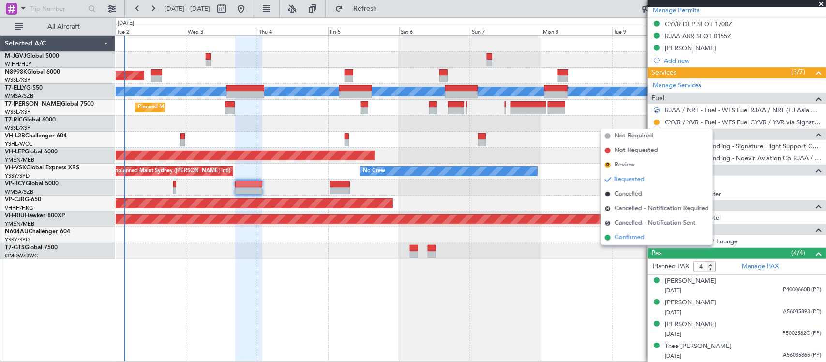
click at [647, 238] on li "Confirmed" at bounding box center [657, 237] width 112 height 15
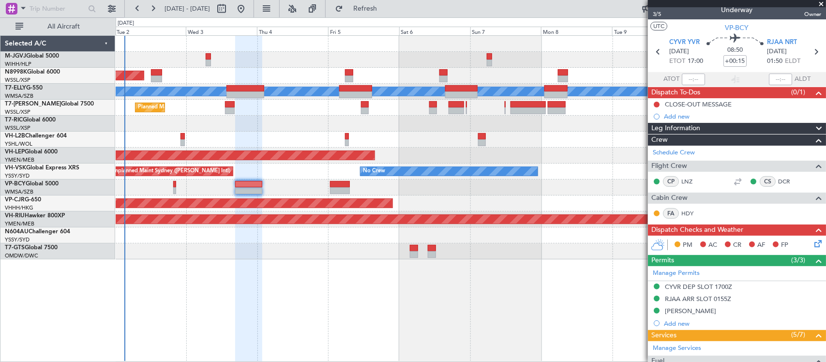
scroll to position [0, 0]
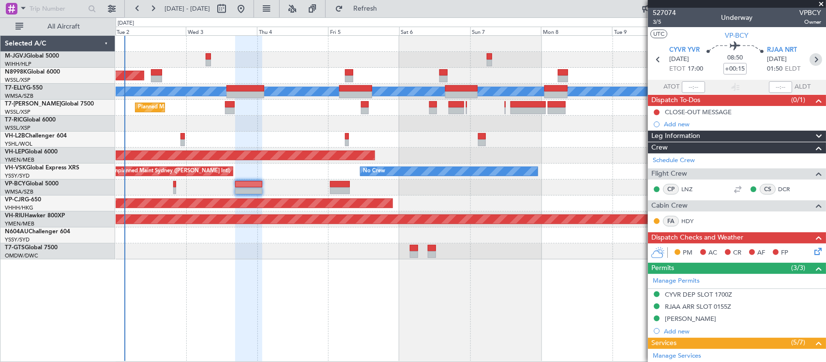
click at [810, 57] on icon at bounding box center [816, 59] width 13 height 13
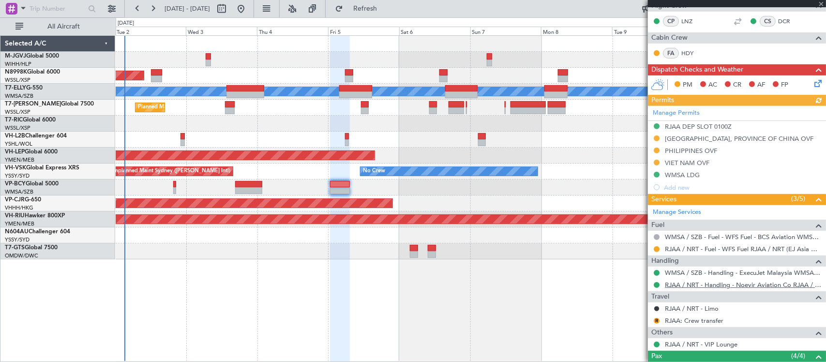
scroll to position [303, 0]
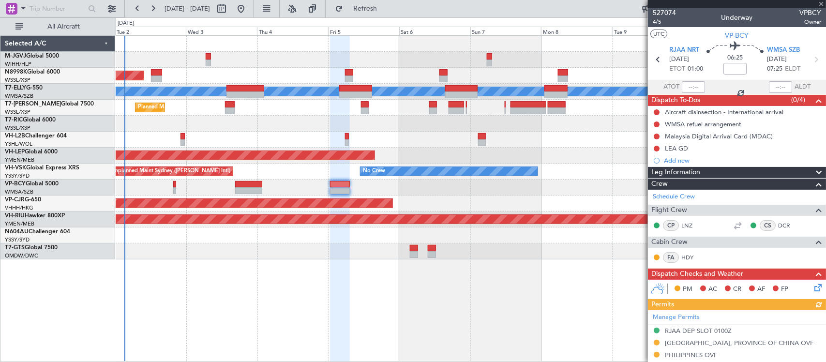
scroll to position [303, 0]
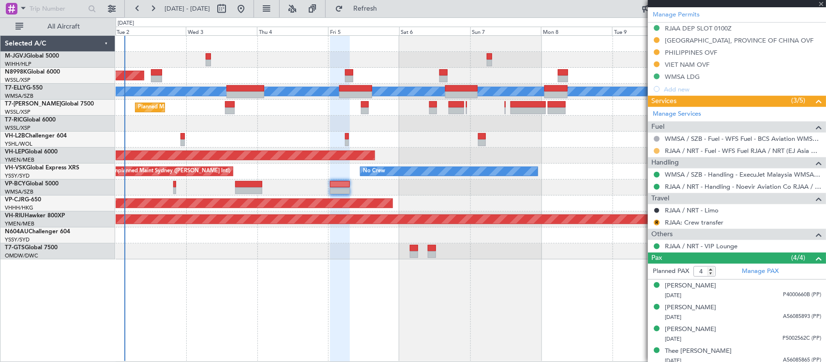
click at [656, 153] on button at bounding box center [657, 151] width 6 height 6
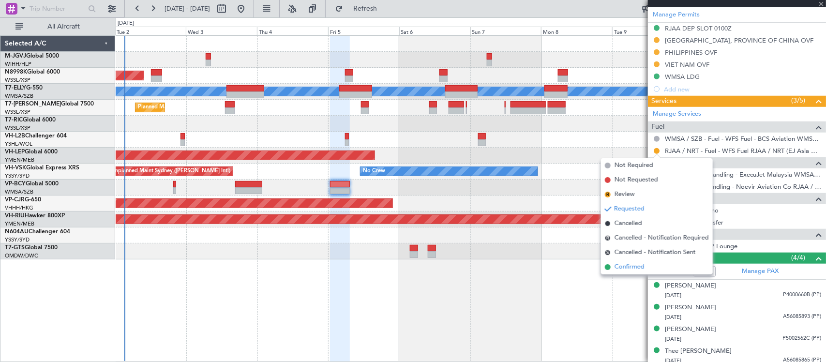
click at [659, 269] on li "Confirmed" at bounding box center [657, 267] width 112 height 15
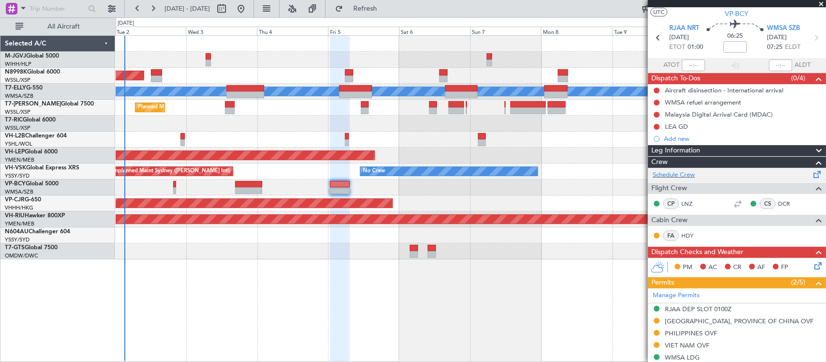
scroll to position [0, 0]
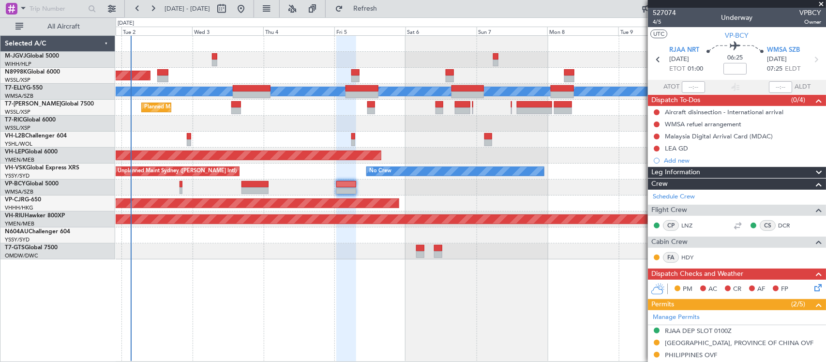
click at [408, 140] on div at bounding box center [471, 140] width 710 height 16
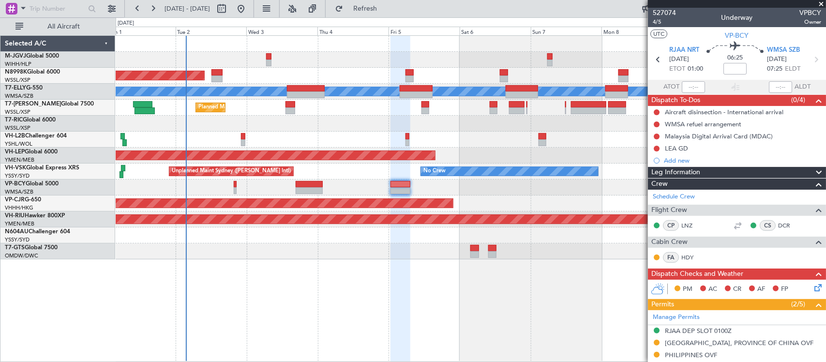
click at [453, 148] on div "Planned Maint [GEOGRAPHIC_DATA] (Seletar) Planned Maint [GEOGRAPHIC_DATA] ([GEO…" at bounding box center [471, 148] width 710 height 224
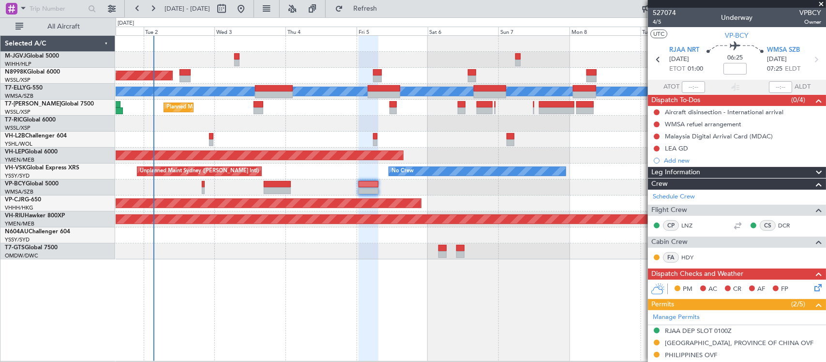
click at [368, 130] on div "Planned Maint [GEOGRAPHIC_DATA] (Seletar) Planned Maint [GEOGRAPHIC_DATA] ([GEO…" at bounding box center [471, 148] width 710 height 224
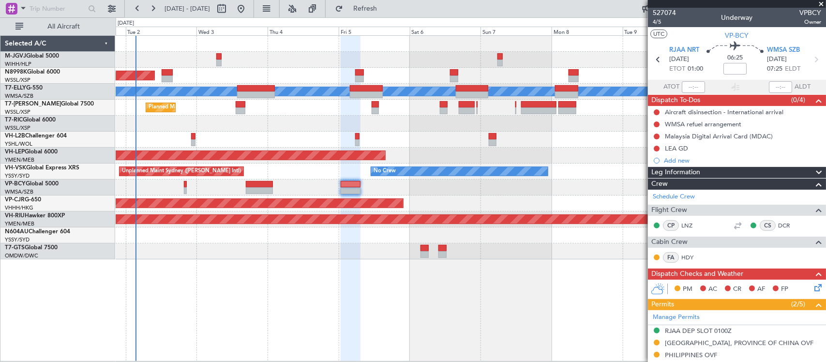
click at [462, 264] on div "Planned Maint [GEOGRAPHIC_DATA] (Seletar) Planned Maint [GEOGRAPHIC_DATA] ([GEO…" at bounding box center [471, 198] width 711 height 326
